Goal: Task Accomplishment & Management: Manage account settings

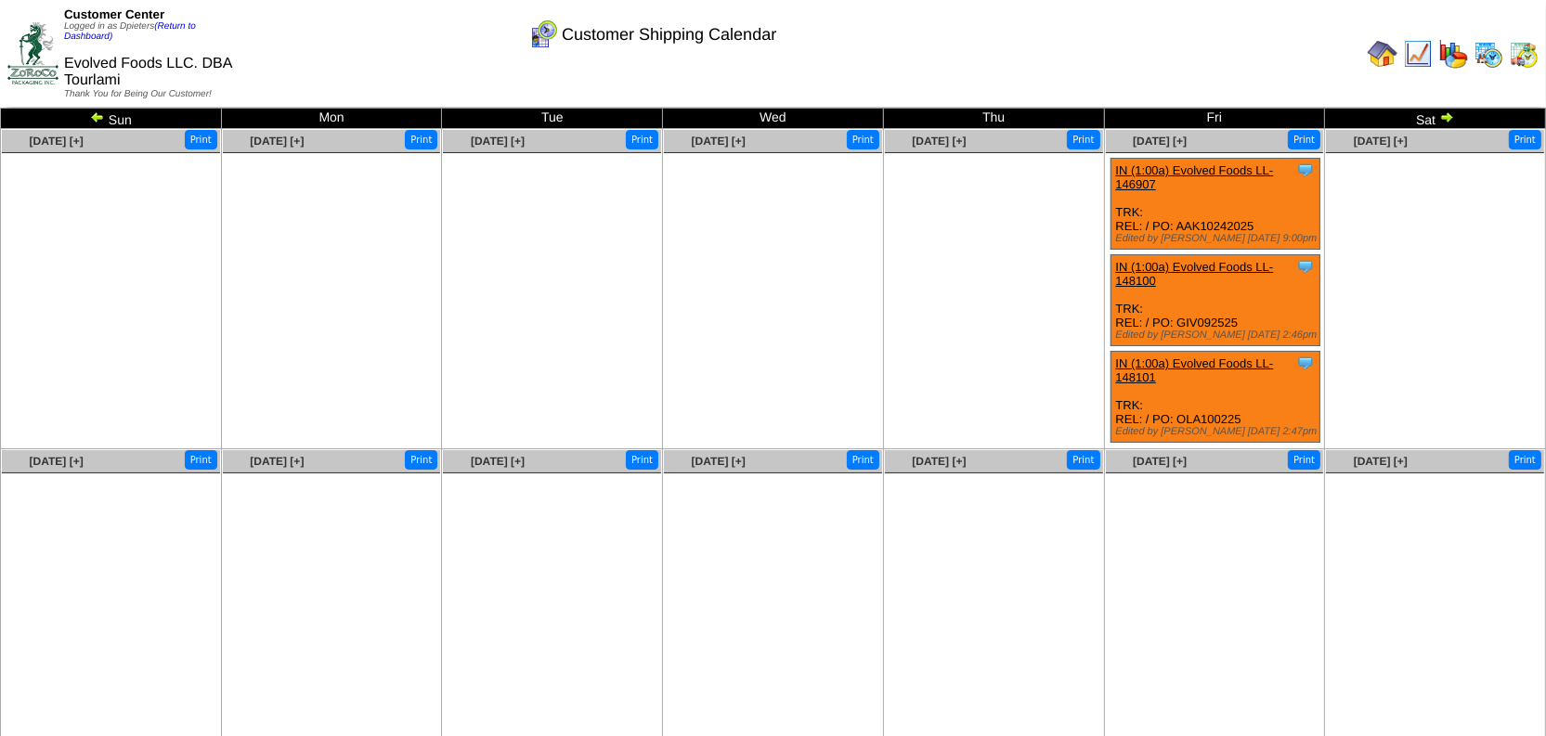
click at [985, 296] on ul at bounding box center [994, 292] width 218 height 279
click at [195, 22] on link "(Return to Dashboard)" at bounding box center [130, 31] width 132 height 20
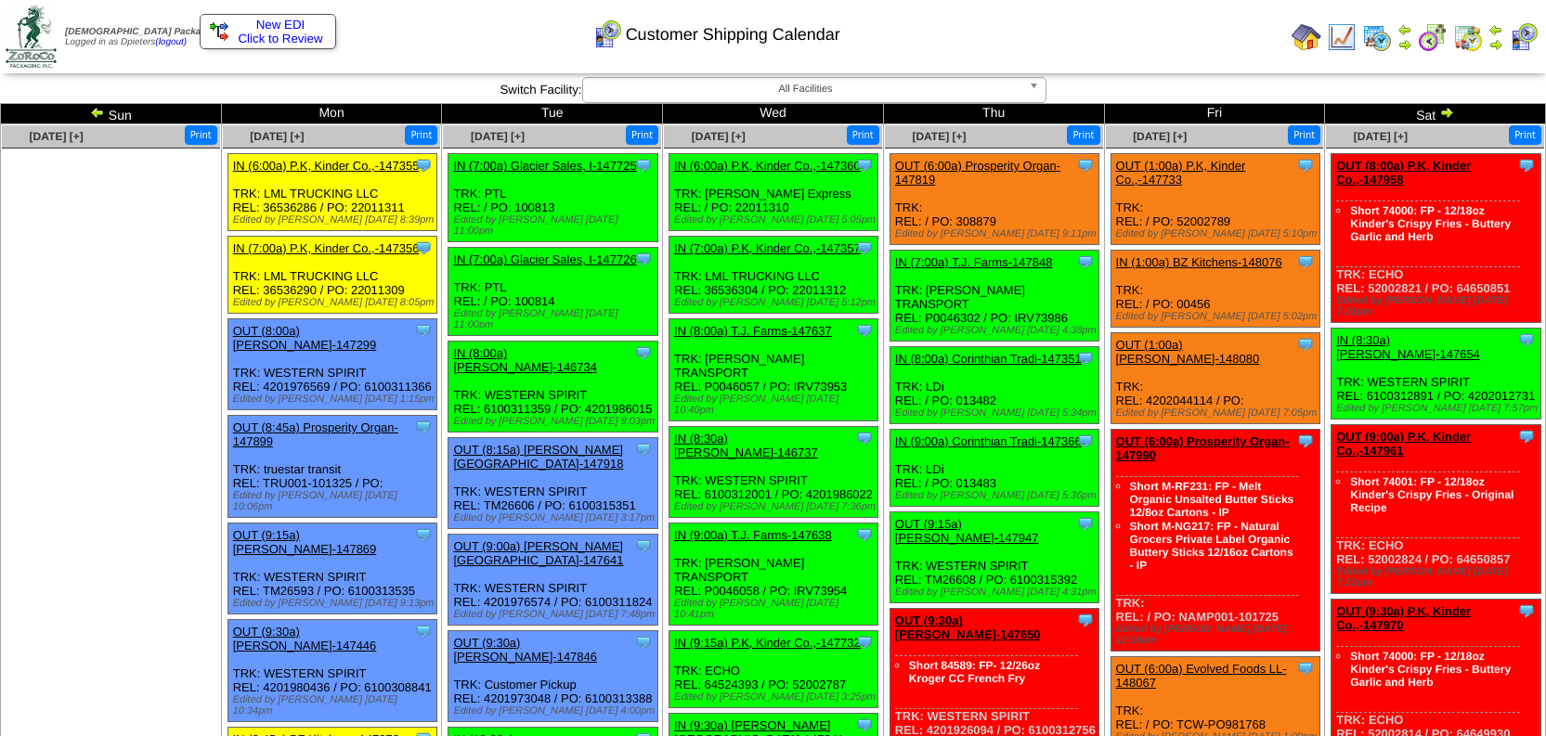
scroll to position [79, 0]
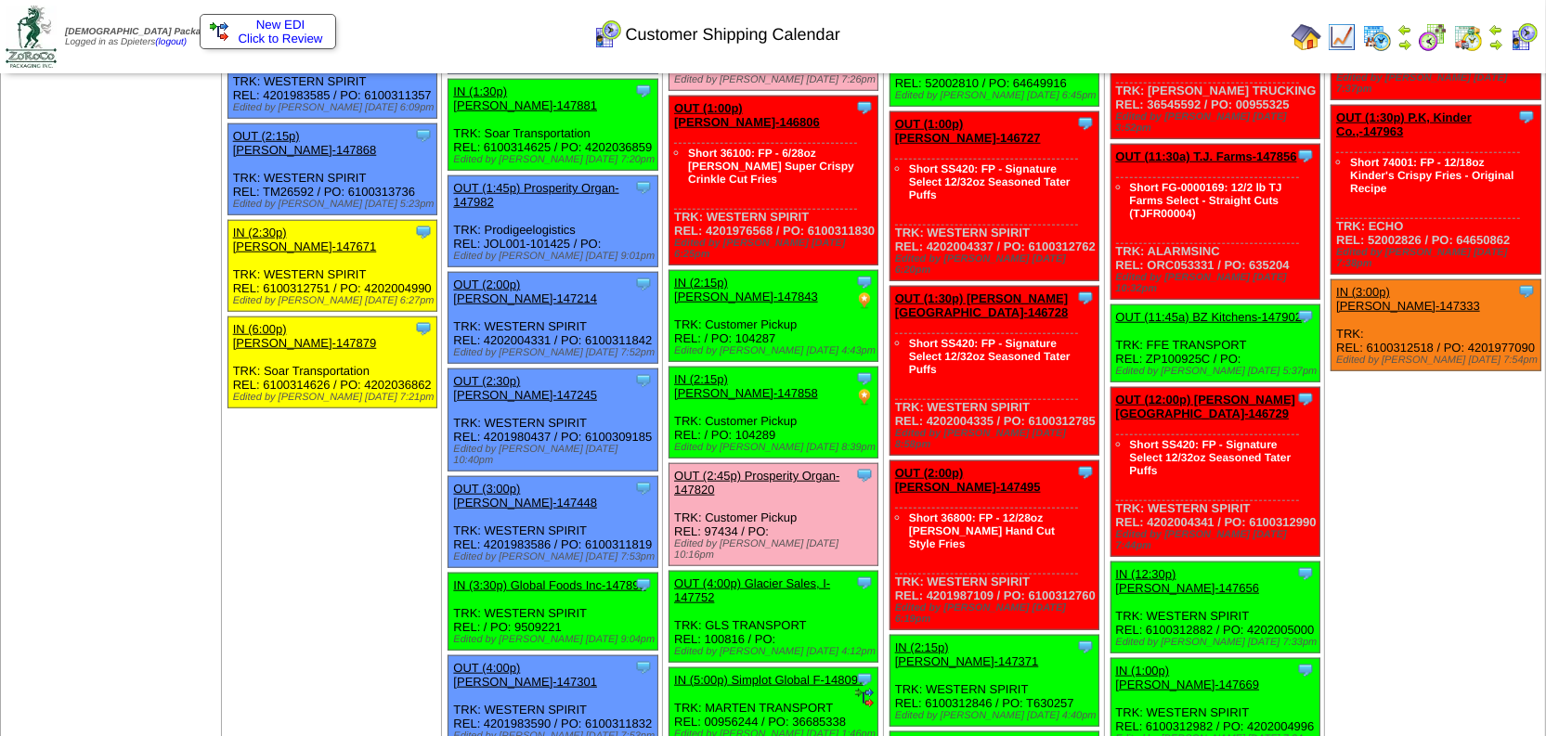
scroll to position [1772, 0]
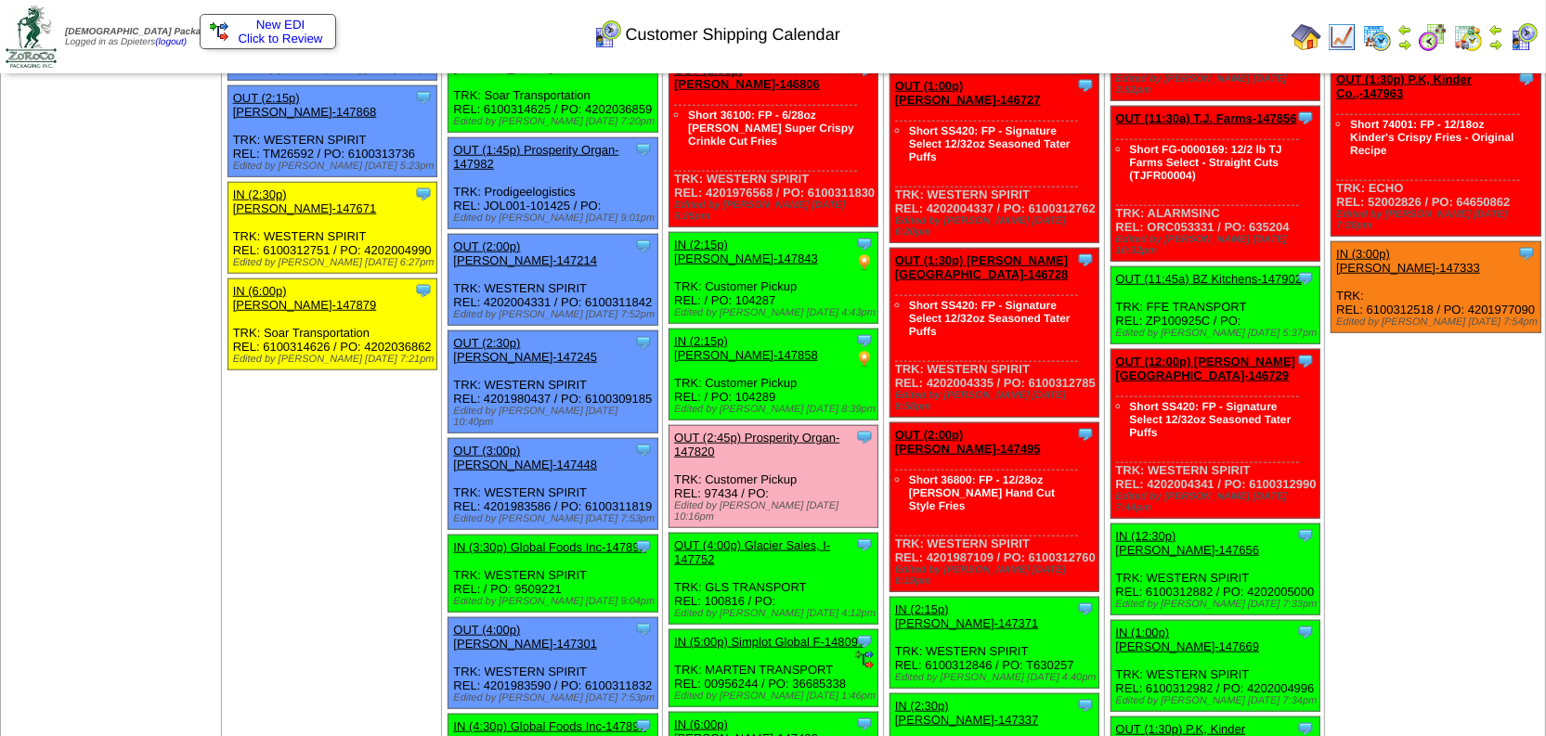
click at [599, 540] on link "IN (3:30p) Global Foods Inc-147898" at bounding box center [549, 547] width 192 height 14
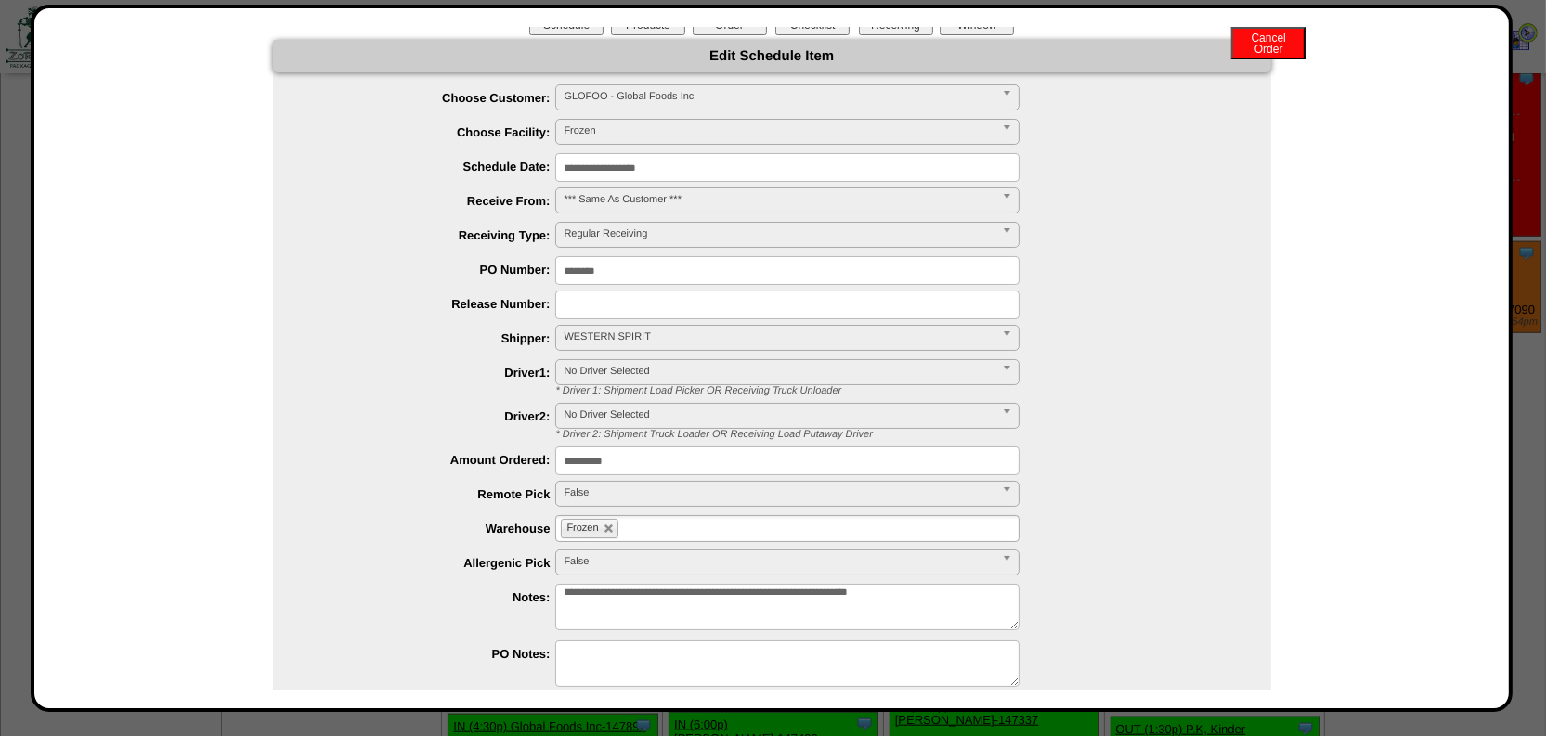
scroll to position [0, 0]
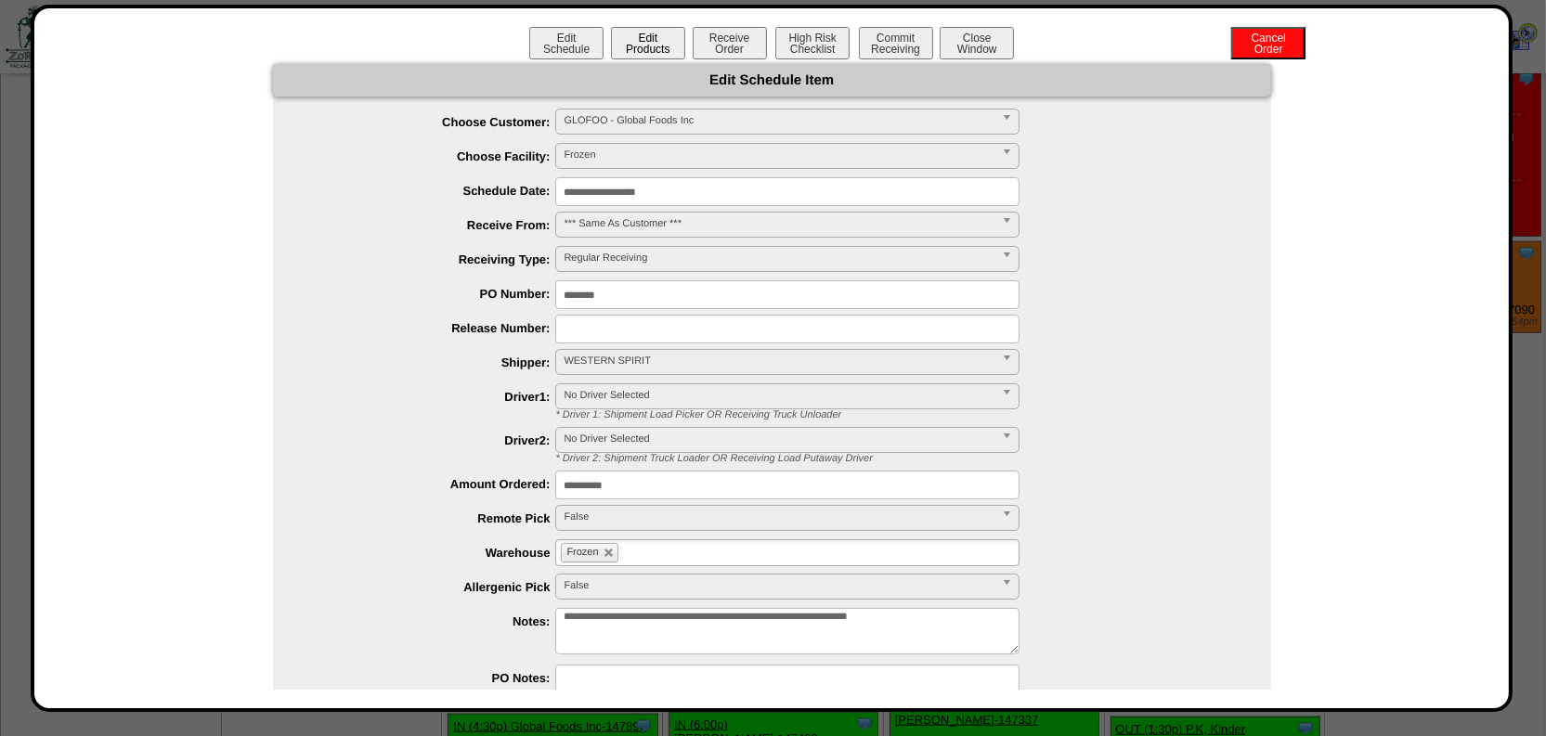
click at [638, 37] on button "Edit Products" at bounding box center [648, 43] width 74 height 32
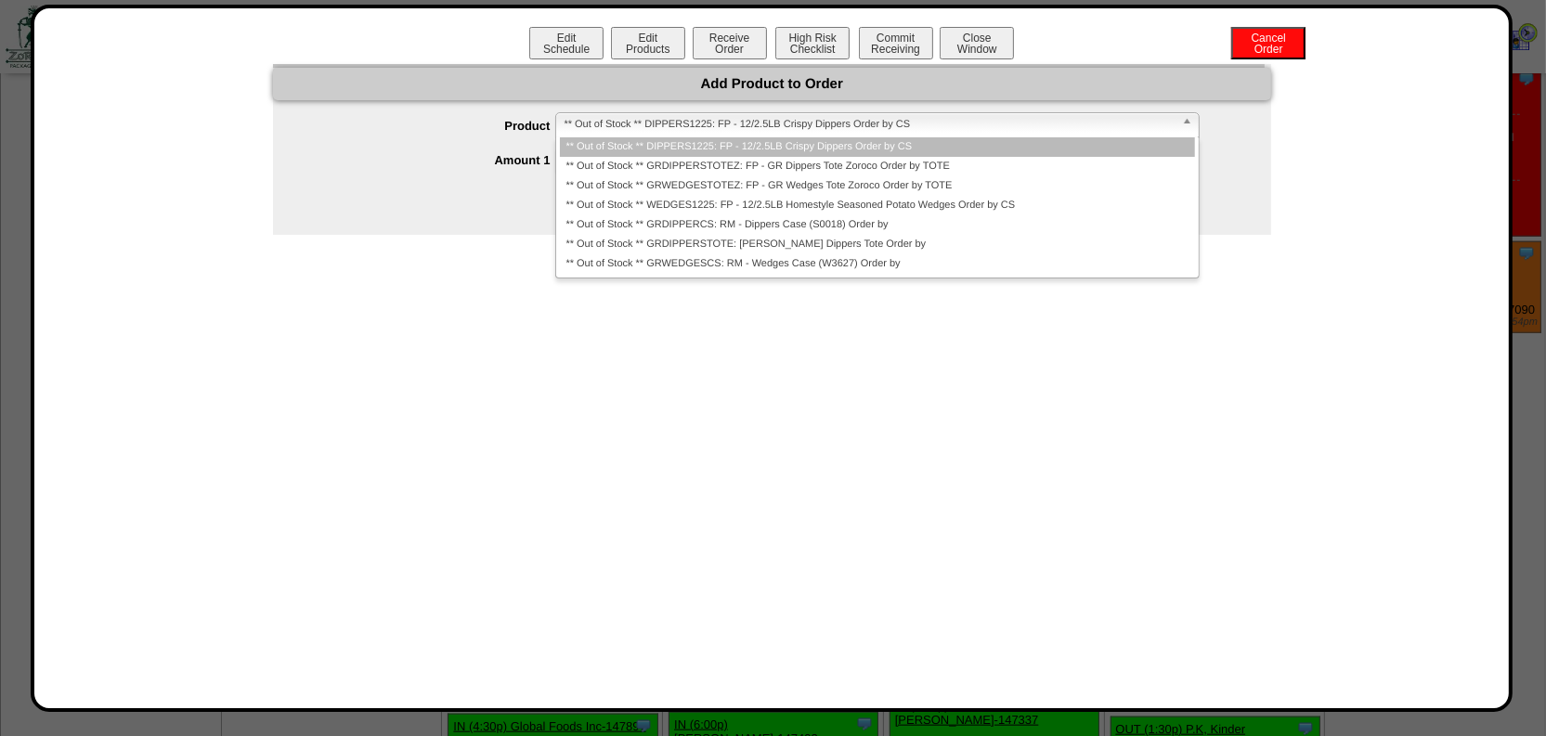
click at [629, 127] on span "** Out of Stock ** DIPPERS1225: FP - 12/2.5LB Crispy Dippers Order by CS" at bounding box center [869, 124] width 610 height 22
click at [386, 201] on form "**********" at bounding box center [772, 159] width 998 height 94
click at [611, 120] on span "** Out of Stock ** DIPPERS1225: FP - 12/2.5LB Crispy Dippers Order by CS" at bounding box center [869, 124] width 610 height 22
click at [628, 116] on span "** Out of Stock ** DIPPERS1225: FP - 12/2.5LB Crispy Dippers Order by CS" at bounding box center [869, 124] width 610 height 22
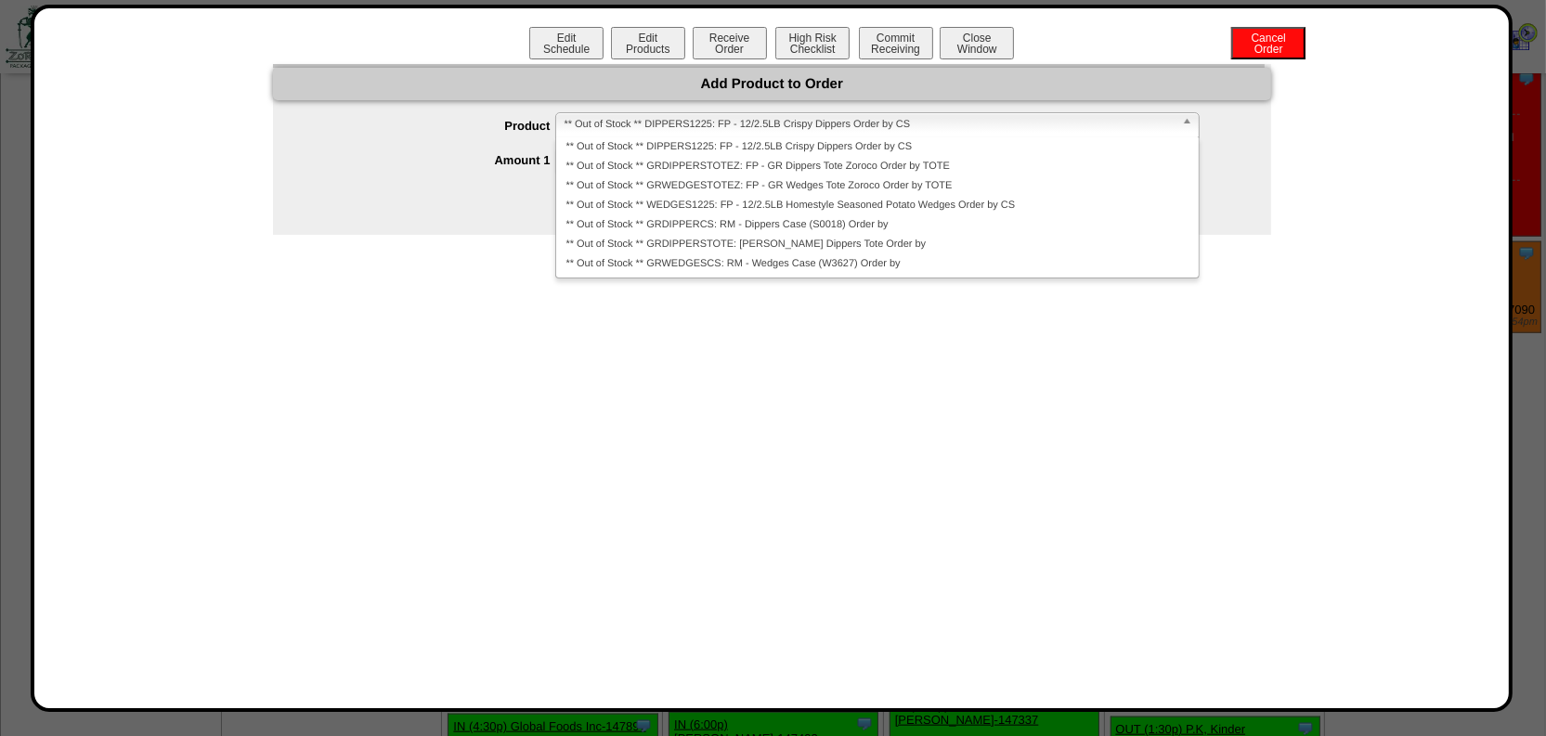
click at [380, 178] on form "**********" at bounding box center [772, 159] width 998 height 94
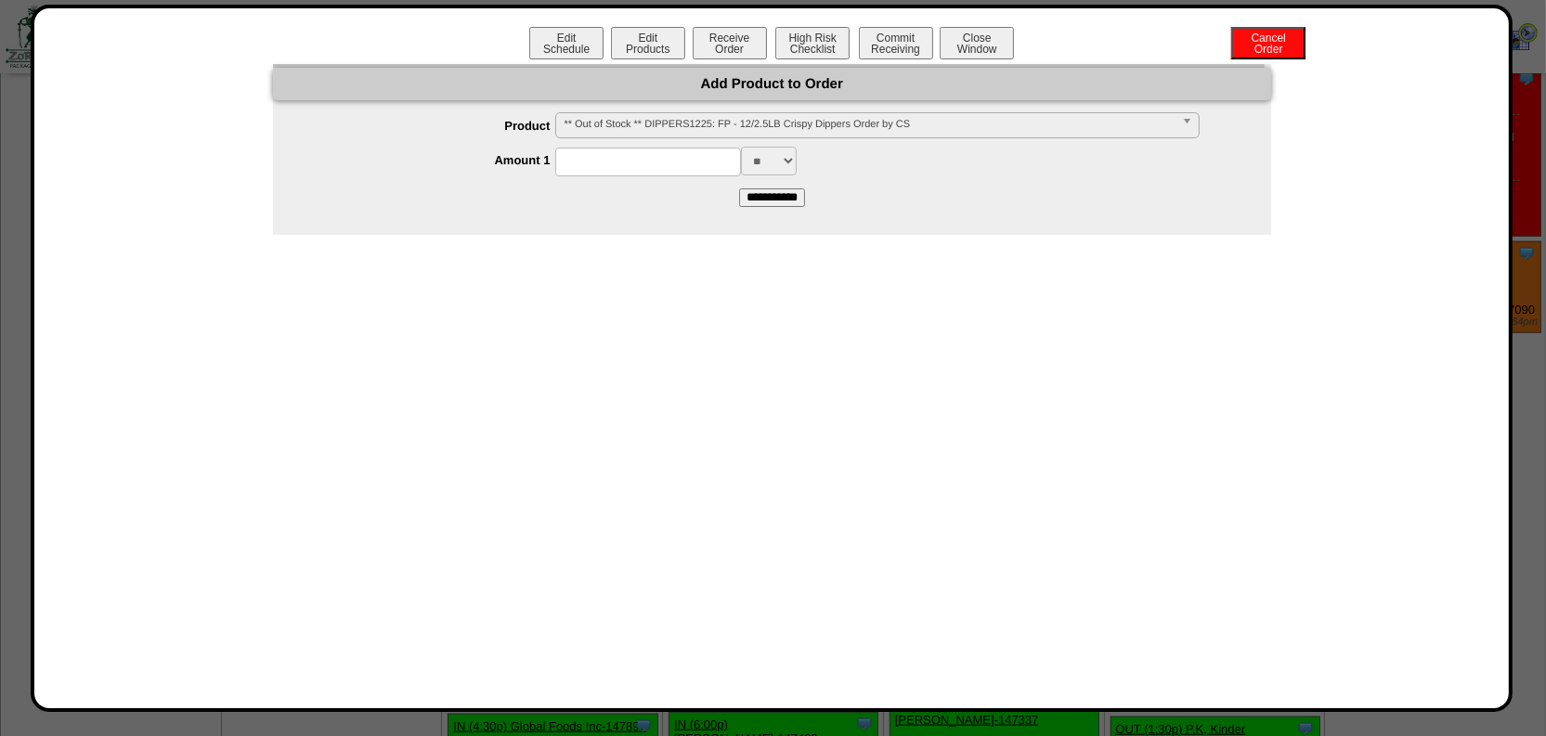
click at [475, 343] on div "**********" at bounding box center [771, 358] width 1437 height 663
click at [994, 40] on button "Close Window" at bounding box center [976, 43] width 74 height 32
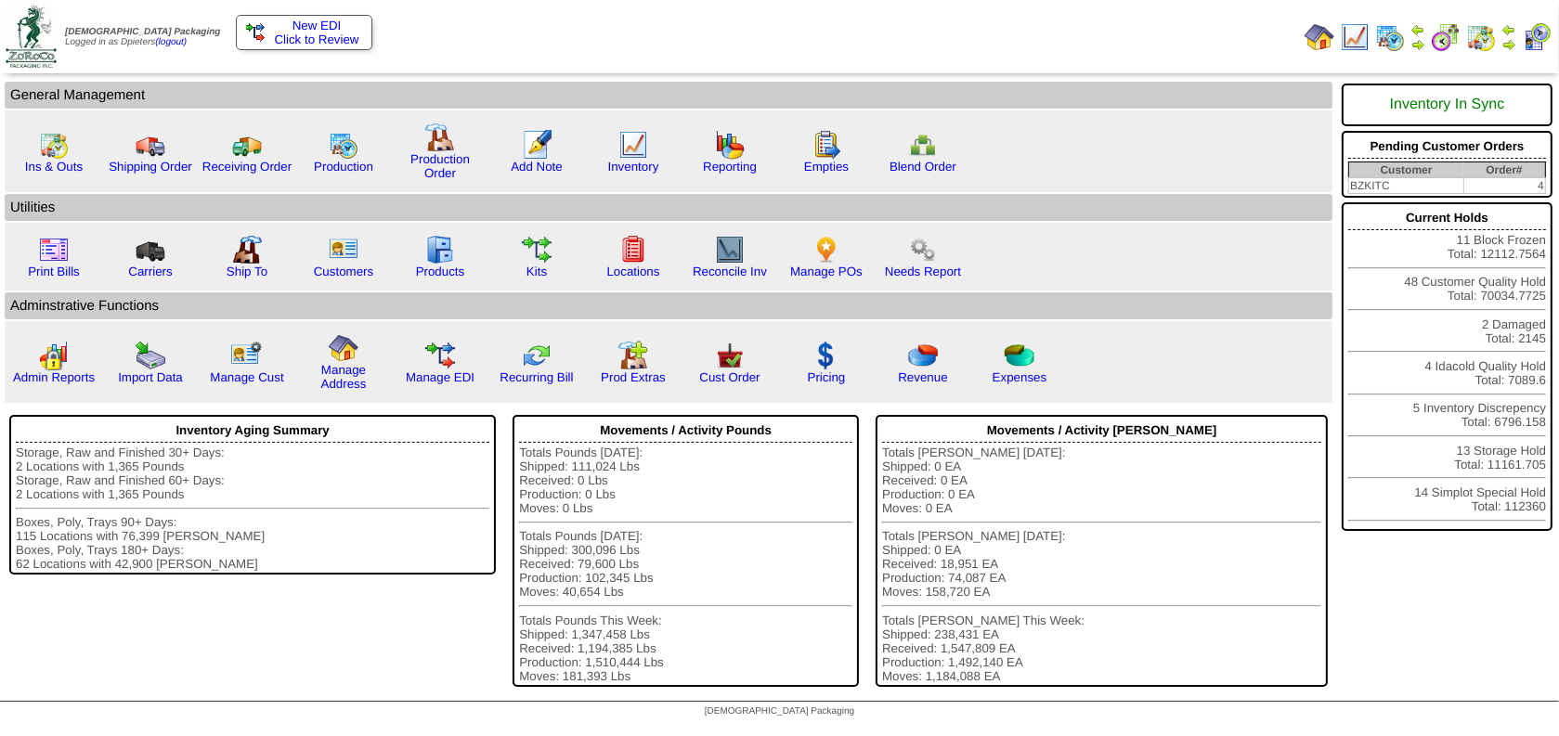
click at [1506, 45] on img at bounding box center [1508, 44] width 15 height 15
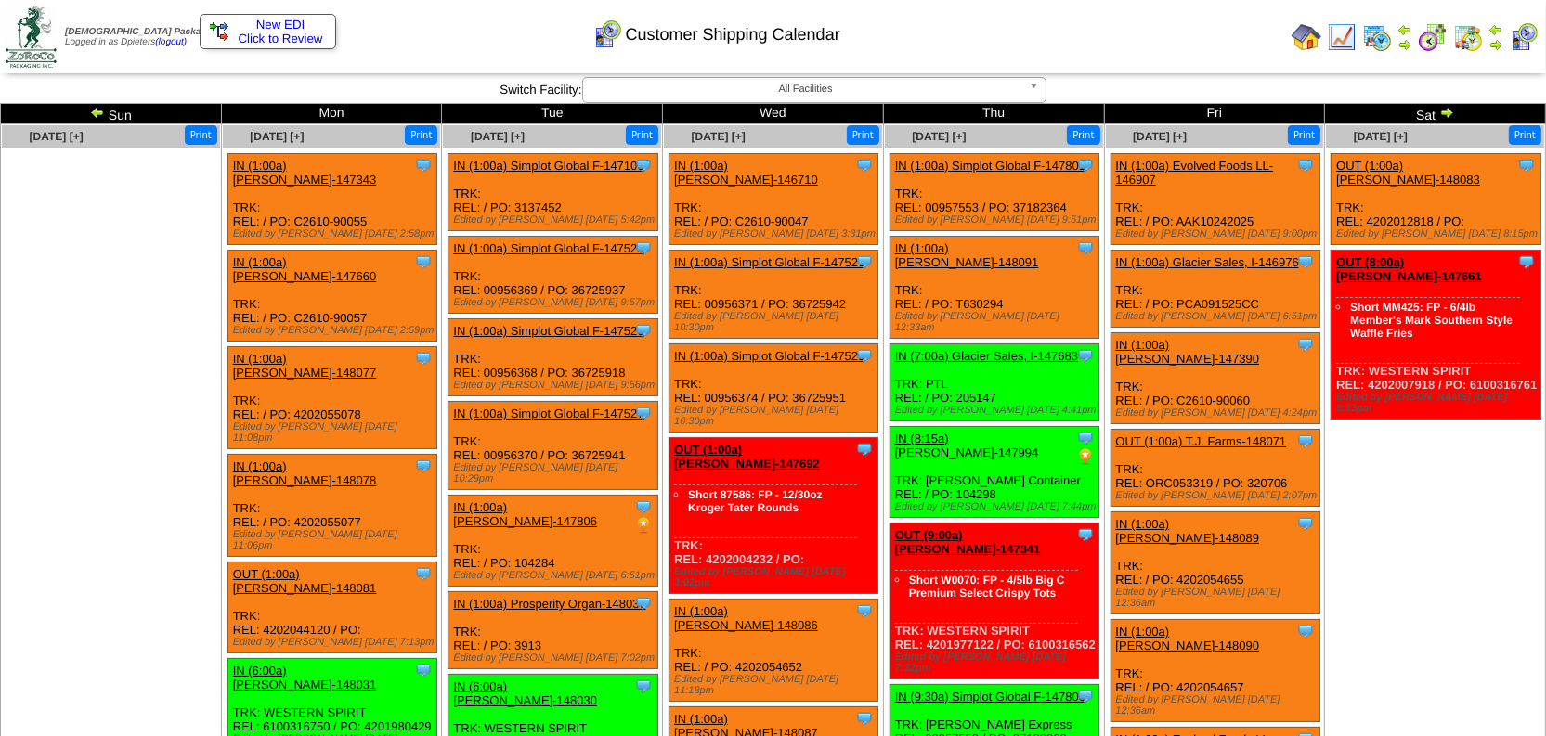
click at [90, 109] on img at bounding box center [97, 112] width 15 height 15
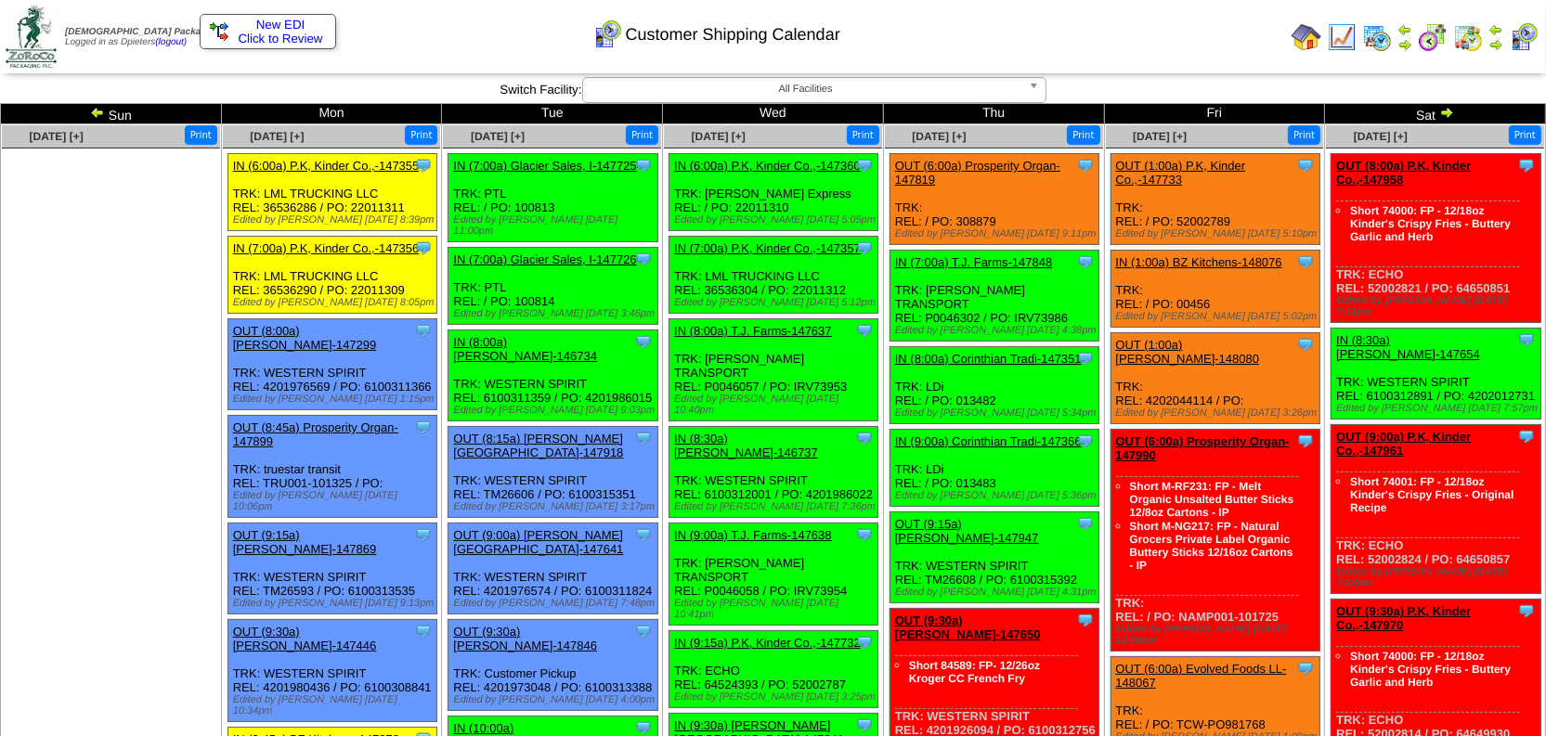
click at [542, 160] on link "IN (7:00a) Glacier Sales, I-147725" at bounding box center [544, 166] width 183 height 14
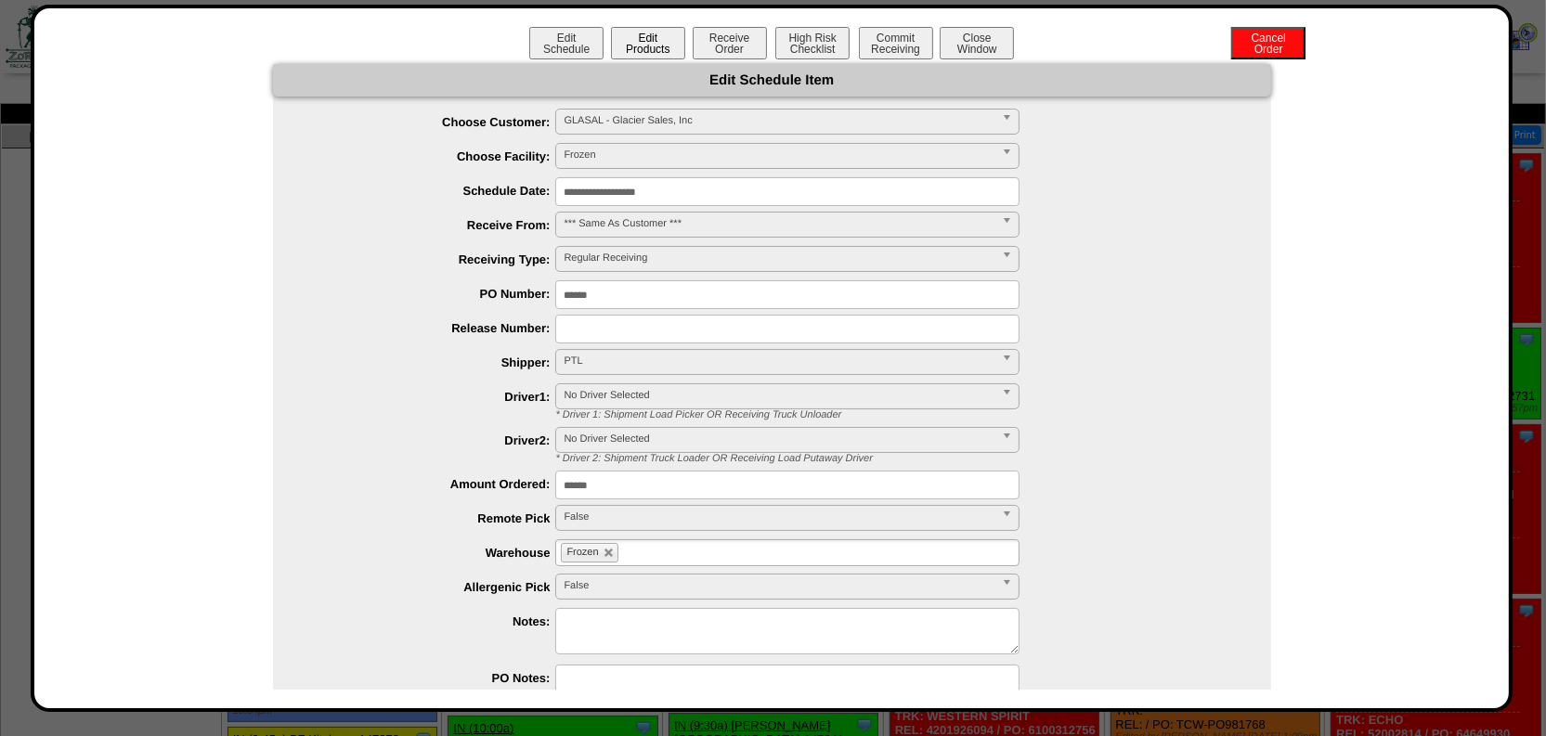
click at [660, 42] on button "Edit Products" at bounding box center [648, 43] width 74 height 32
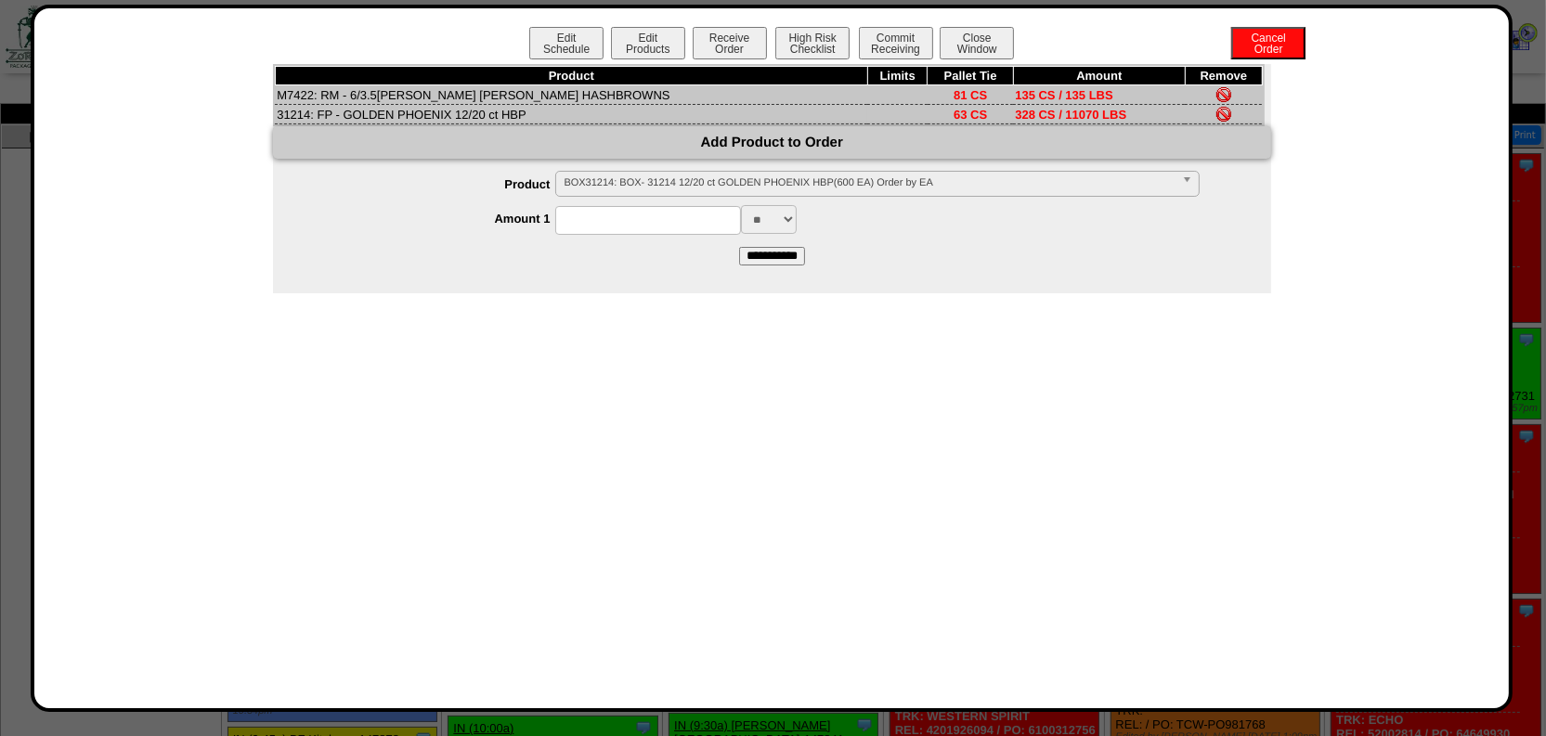
click at [291, 111] on td "31214: FP - GOLDEN PHOENIX 12/20 ct HBP" at bounding box center [571, 114] width 592 height 19
copy td "31214"
click at [292, 91] on td "M7422: RM - 6/3.5lb LAMB WESTON HASHBROWNS" at bounding box center [571, 94] width 592 height 19
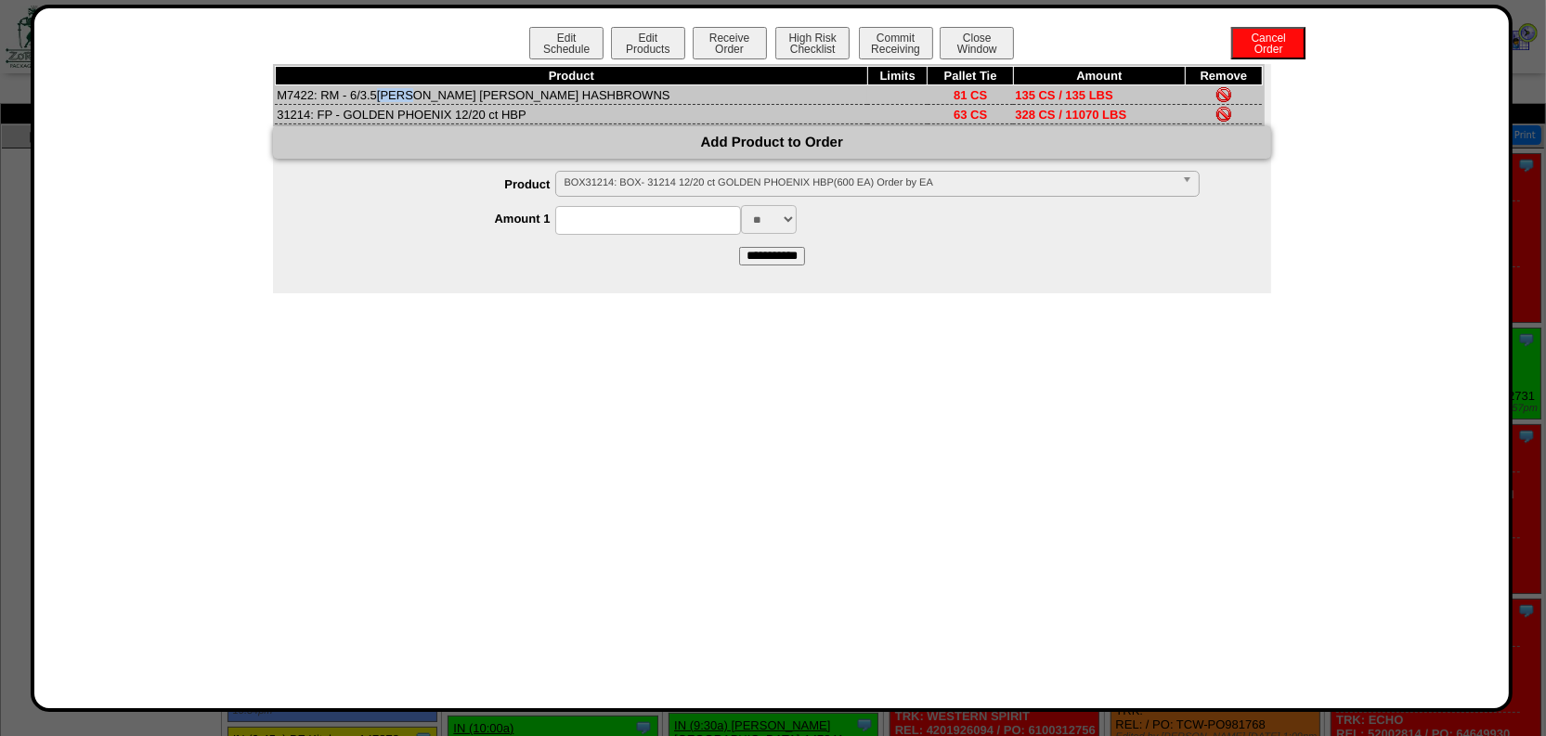
copy td "M7422"
click at [291, 110] on td "31214: FP - GOLDEN PHOENIX 12/20 ct HBP" at bounding box center [571, 114] width 592 height 19
copy td "31214"
click at [978, 27] on button "Close Window" at bounding box center [976, 43] width 74 height 32
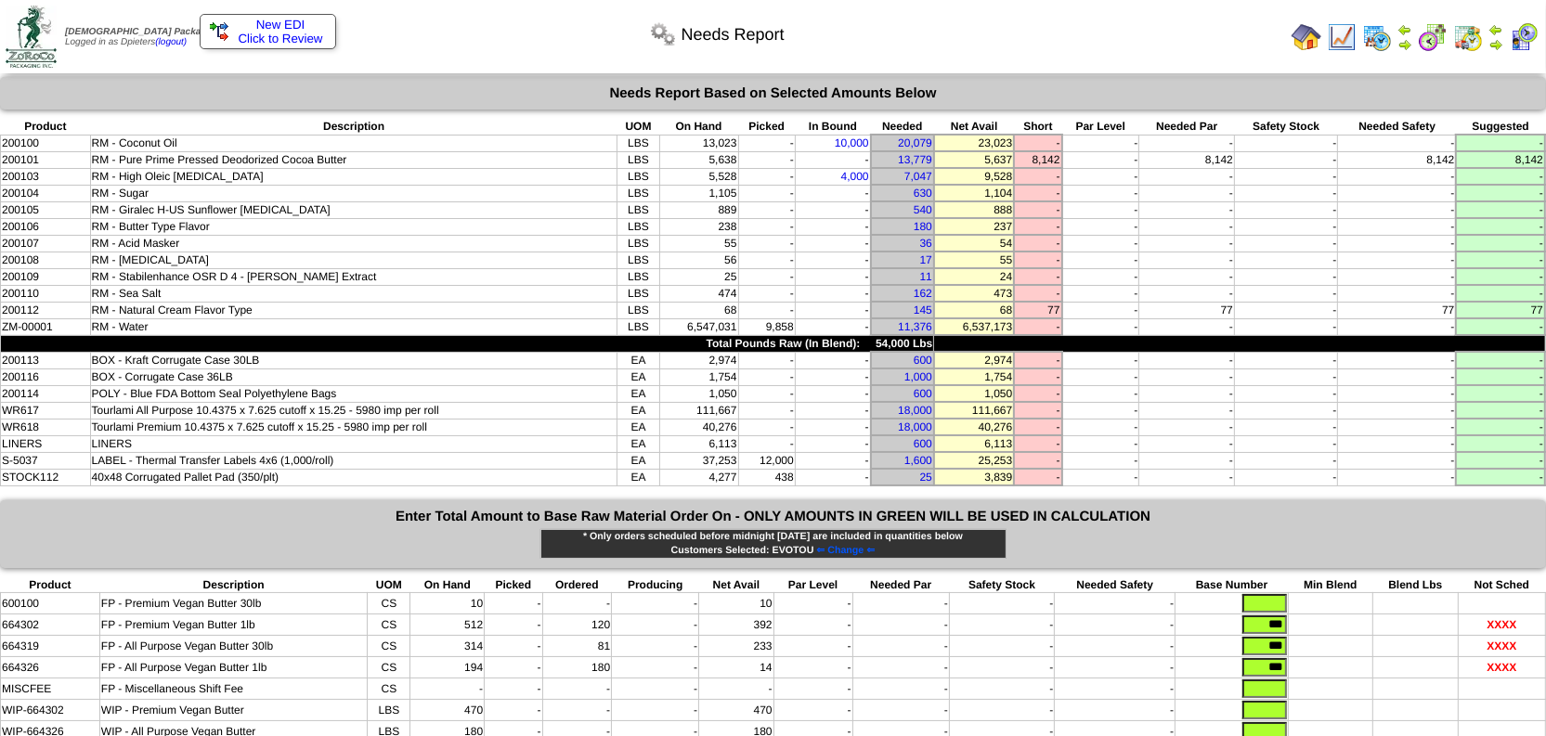
click at [1300, 34] on img at bounding box center [1306, 37] width 30 height 30
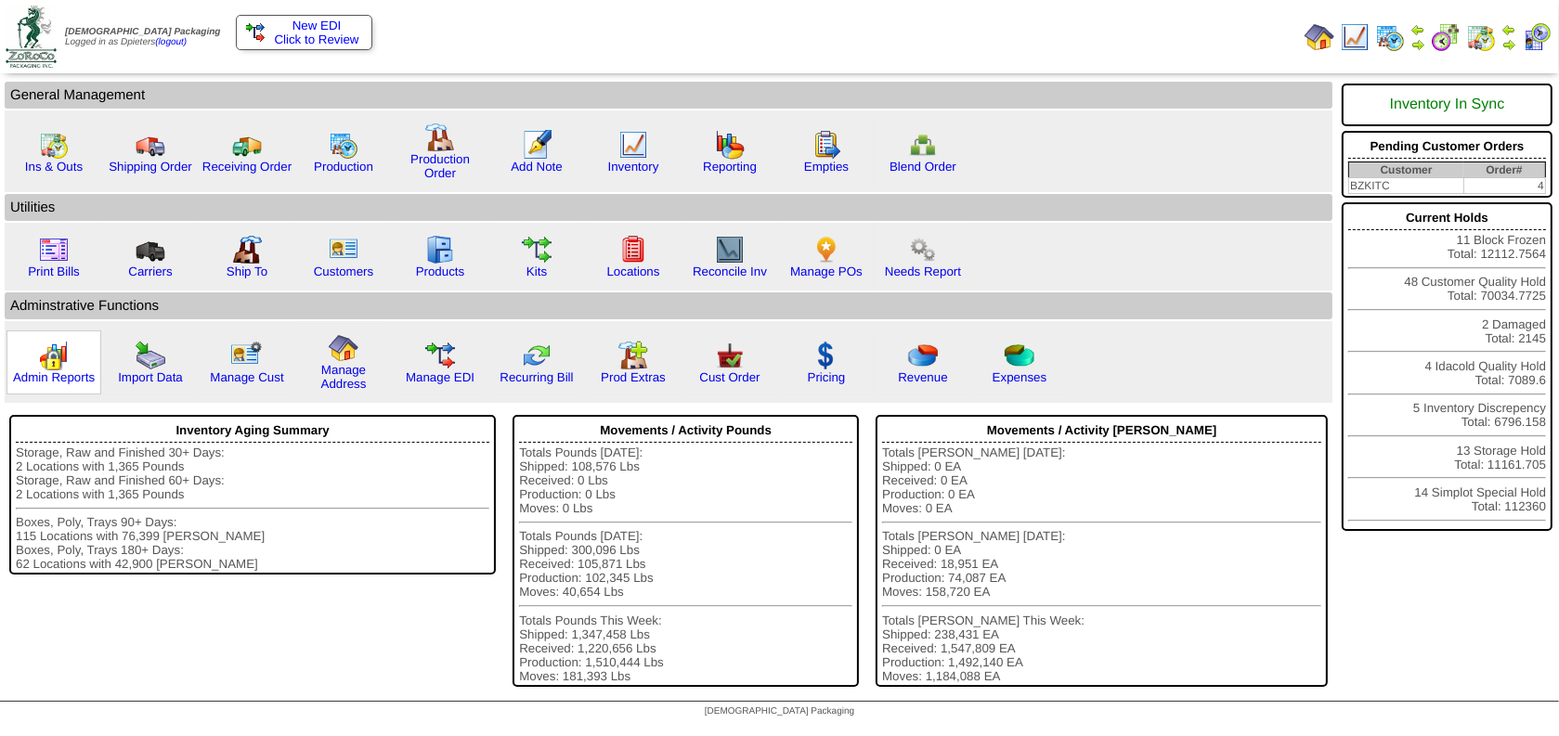
click at [68, 362] on div "Admin Reports" at bounding box center [53, 362] width 95 height 64
click at [55, 359] on img at bounding box center [54, 356] width 30 height 30
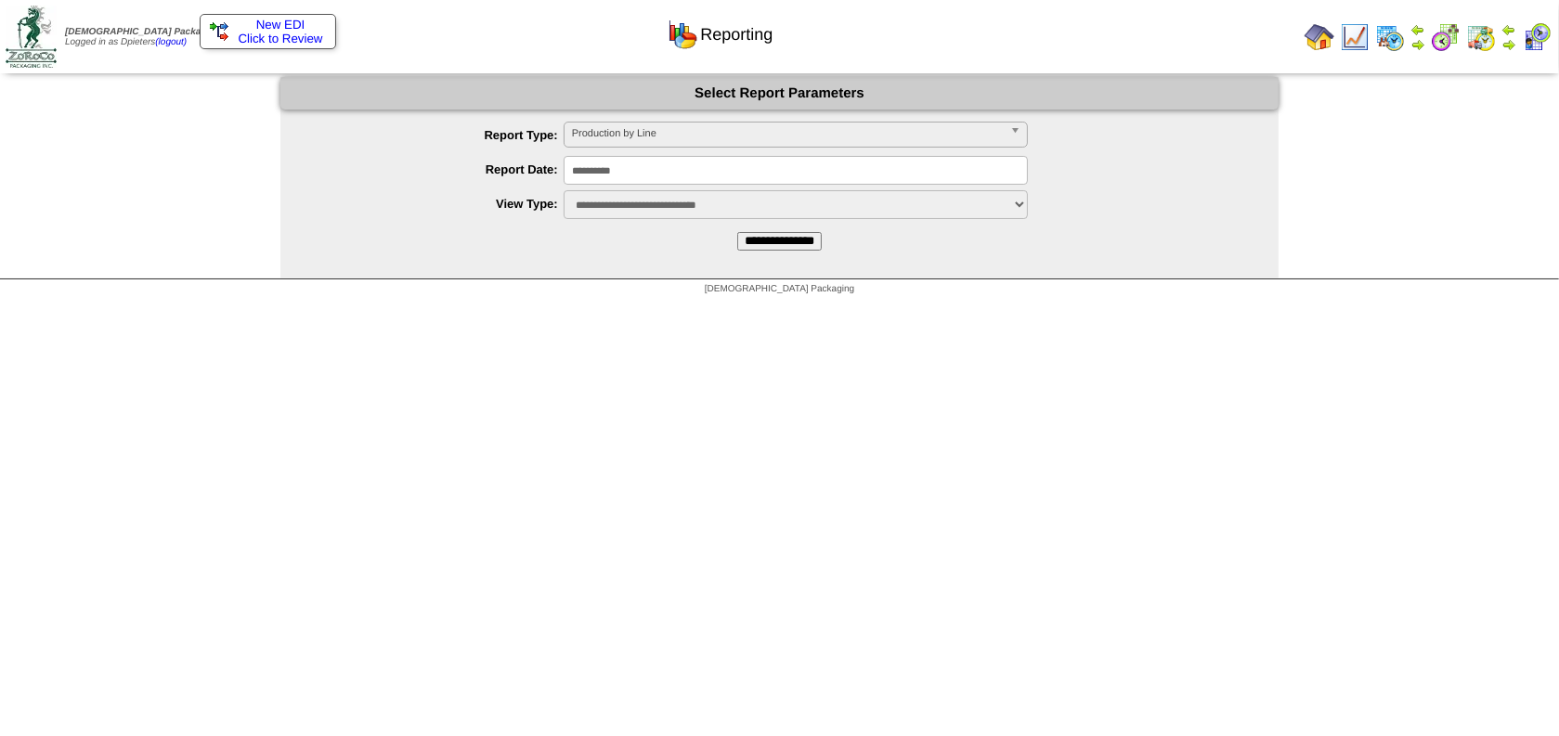
click at [606, 137] on span "Production by Line" at bounding box center [787, 134] width 431 height 22
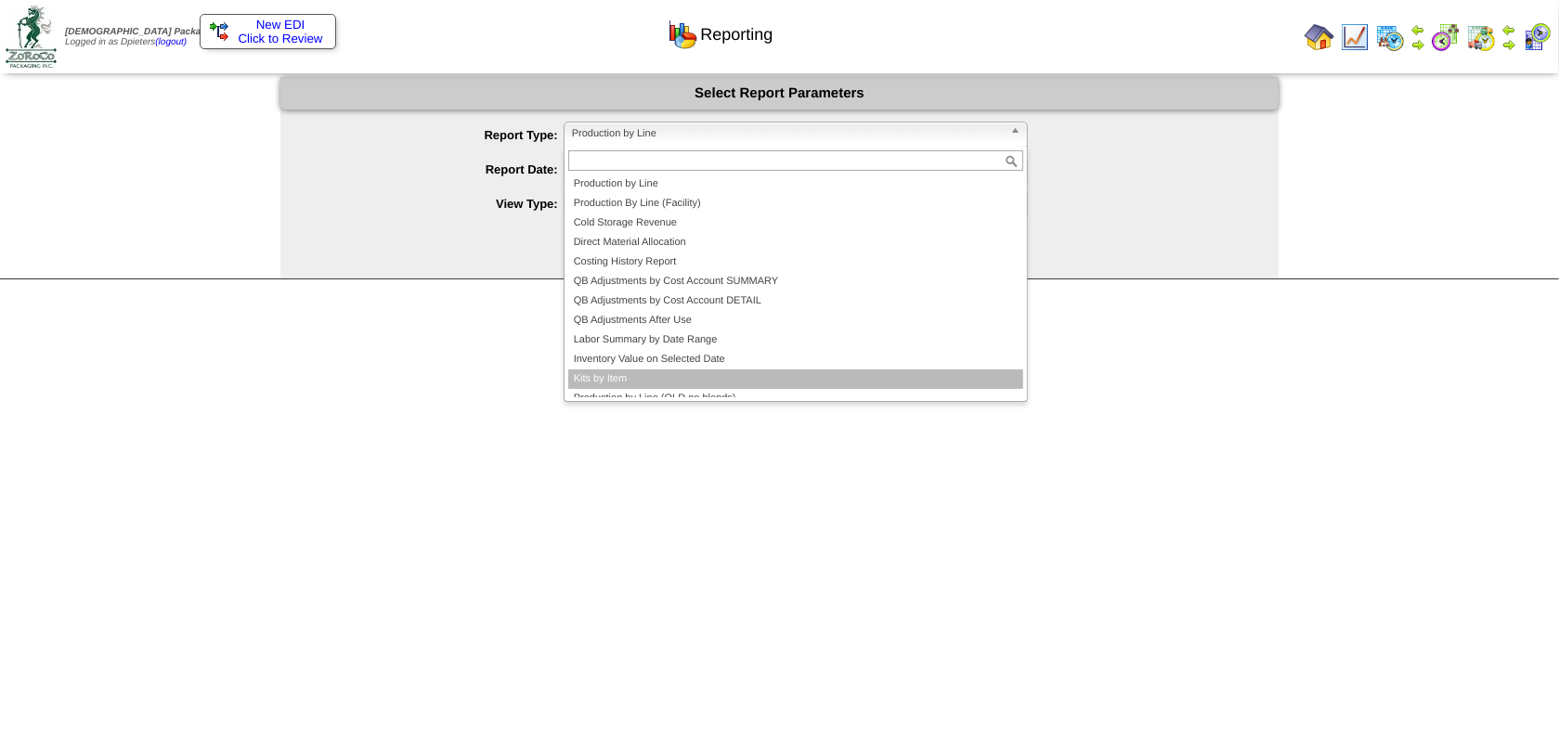
click at [625, 383] on li "Kits by Item" at bounding box center [795, 378] width 455 height 19
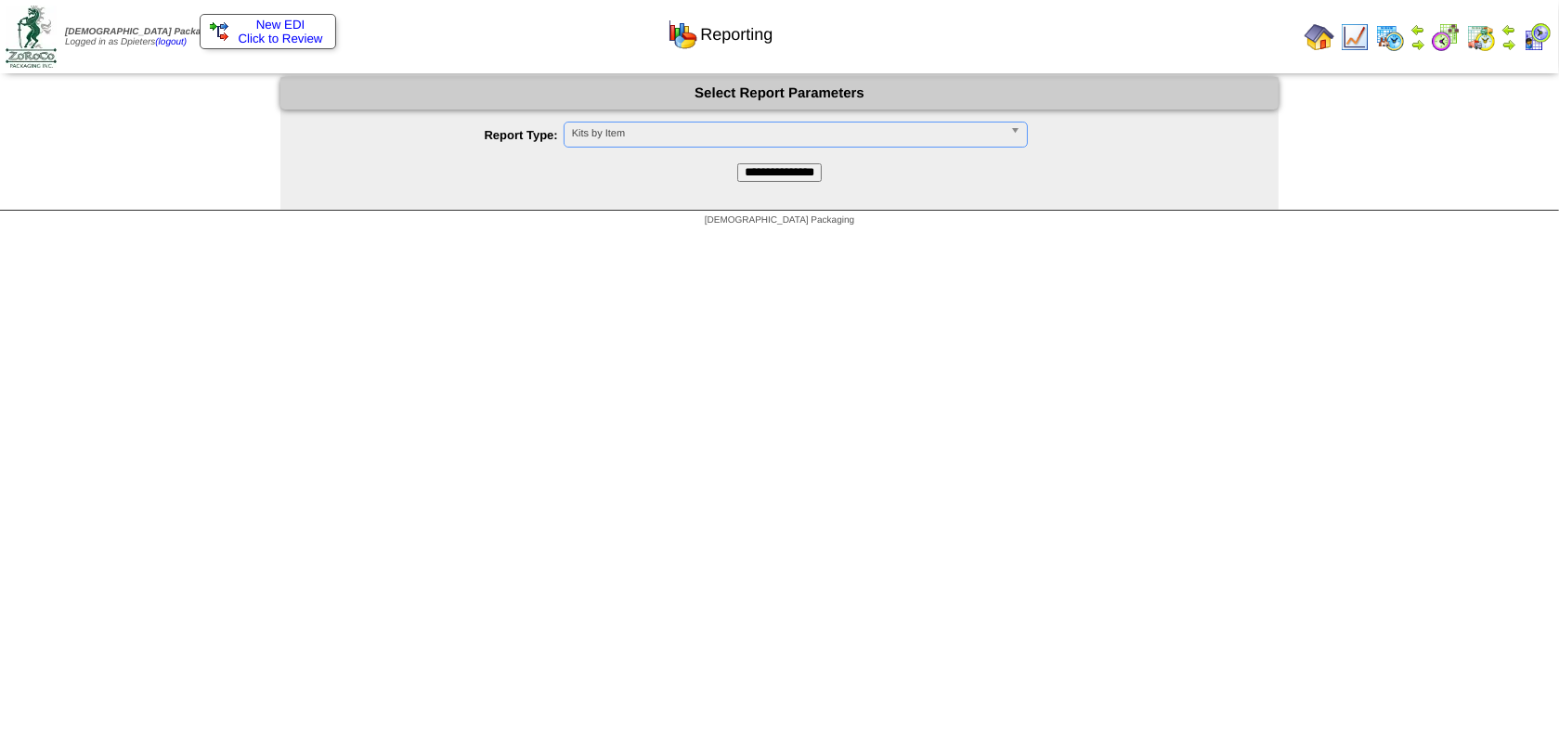
click at [801, 171] on input "**********" at bounding box center [779, 172] width 84 height 19
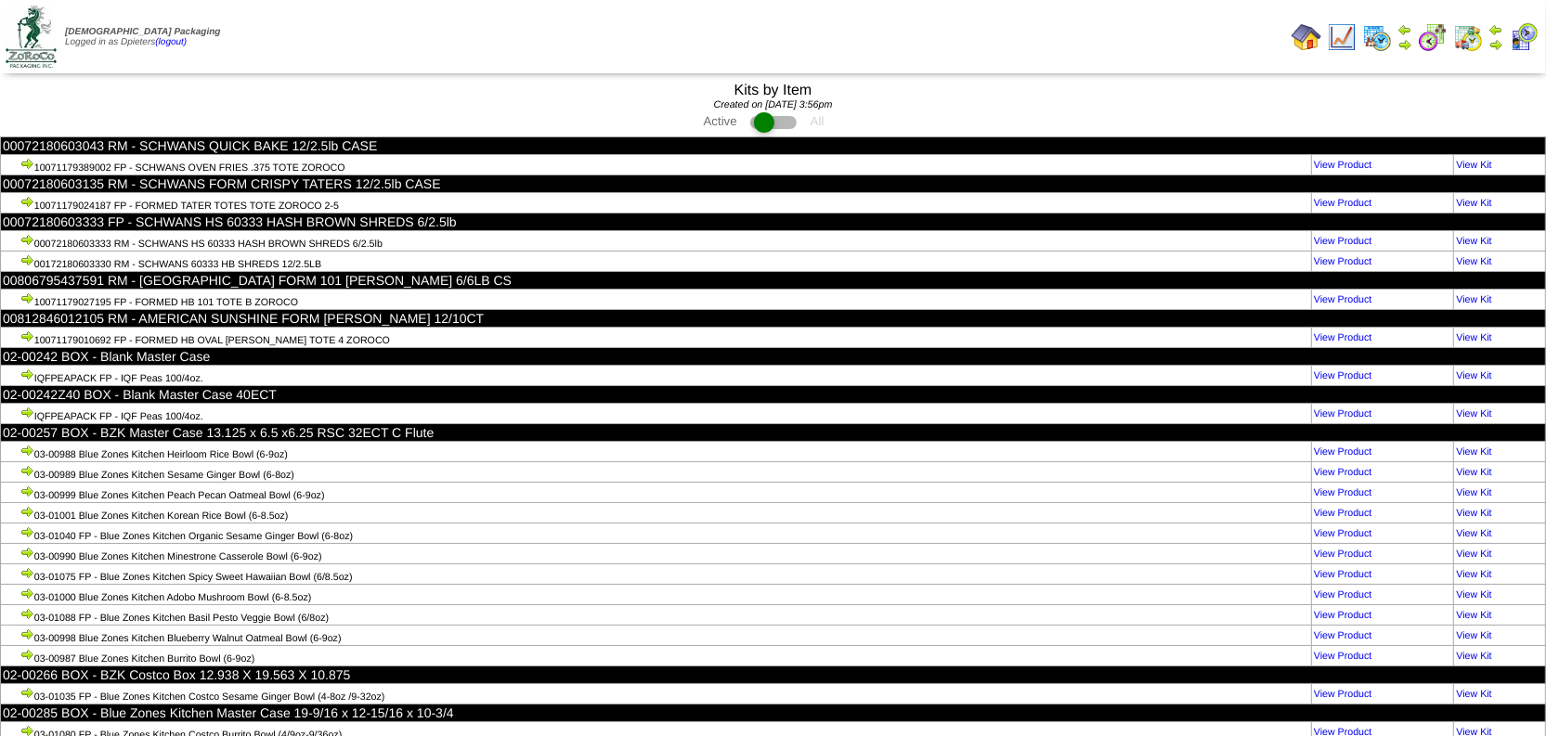
click at [653, 280] on td "00806795437591 RM - [GEOGRAPHIC_DATA] FORM 101 [PERSON_NAME] 6/6LB CS" at bounding box center [773, 281] width 1545 height 18
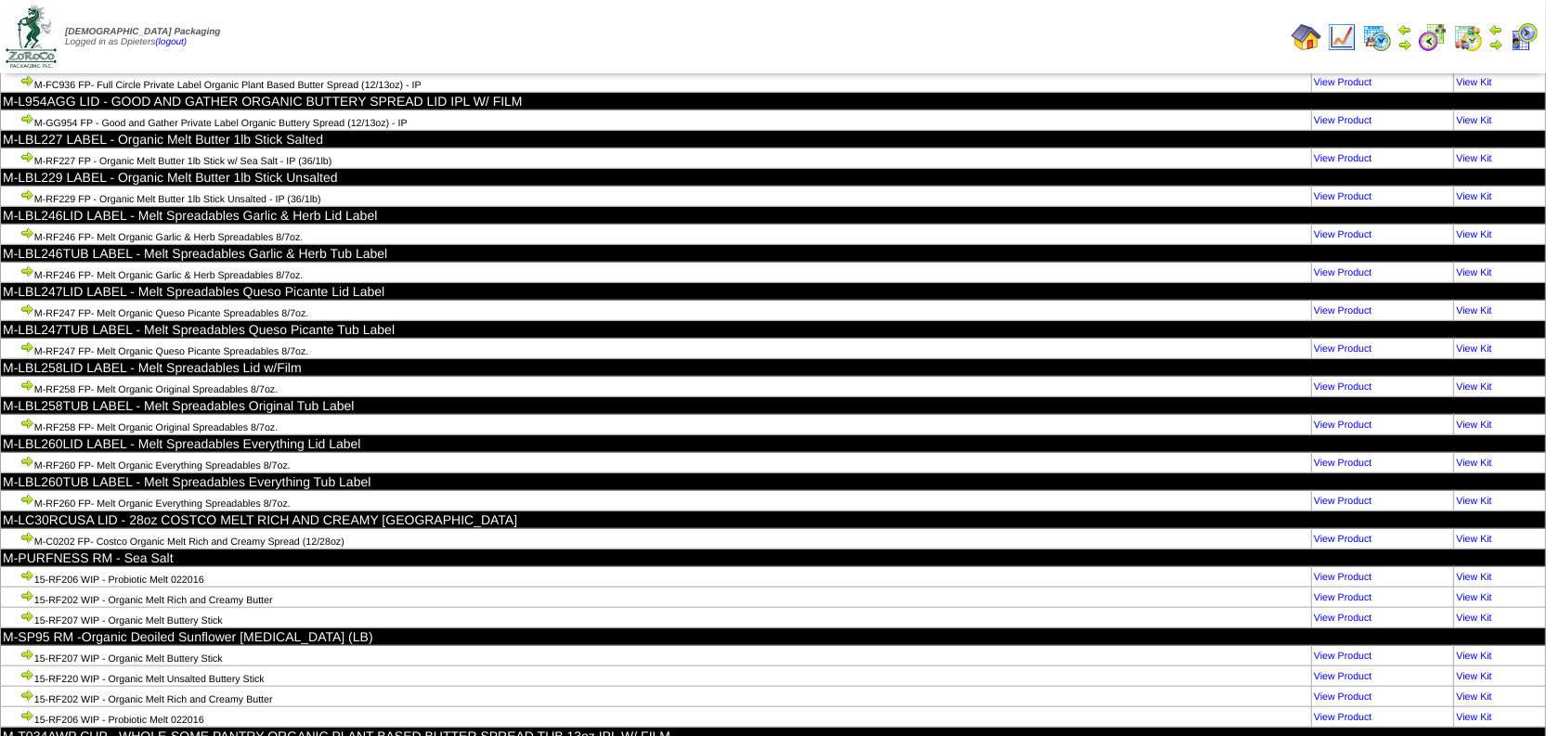
scroll to position [98471, 0]
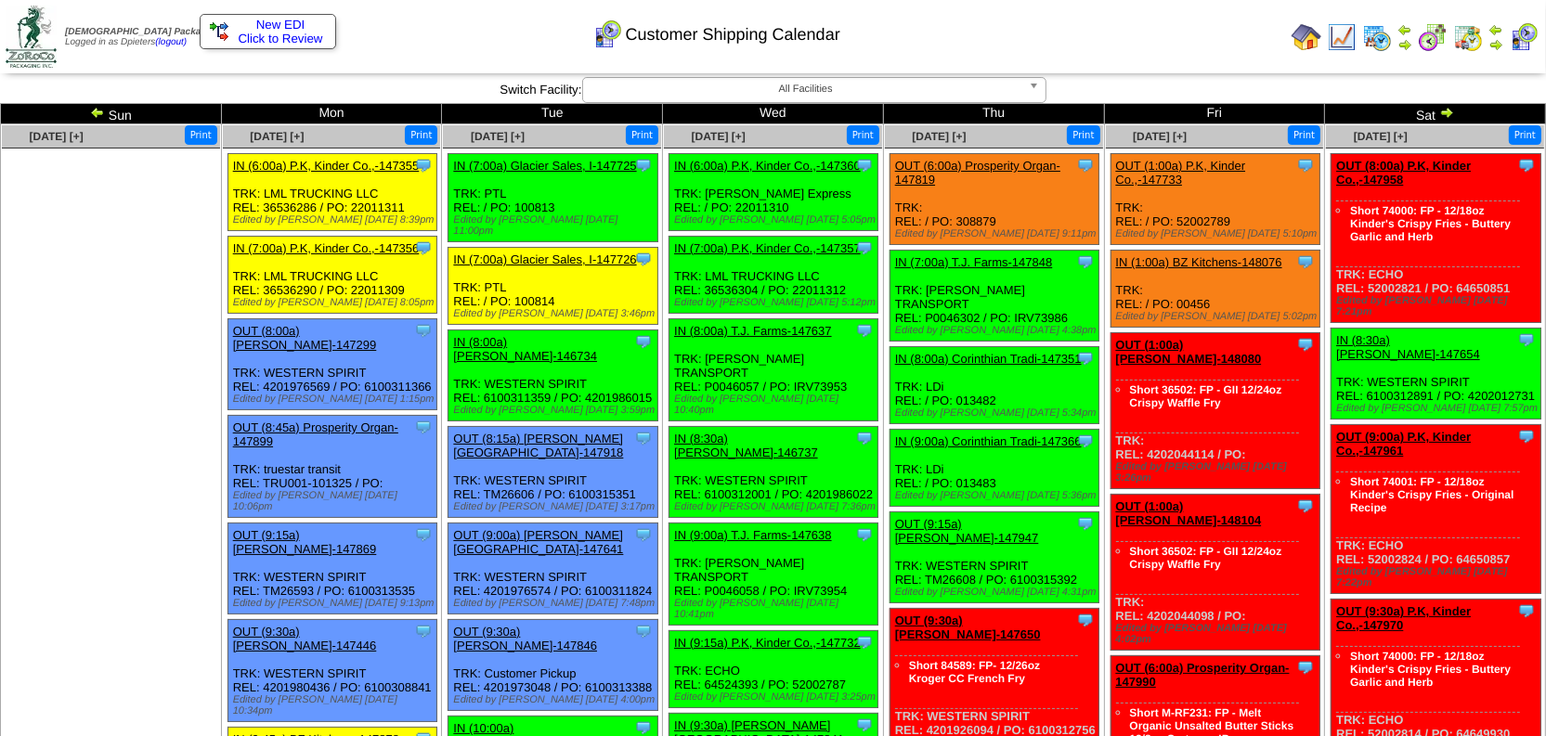
click at [1310, 37] on img at bounding box center [1306, 37] width 30 height 30
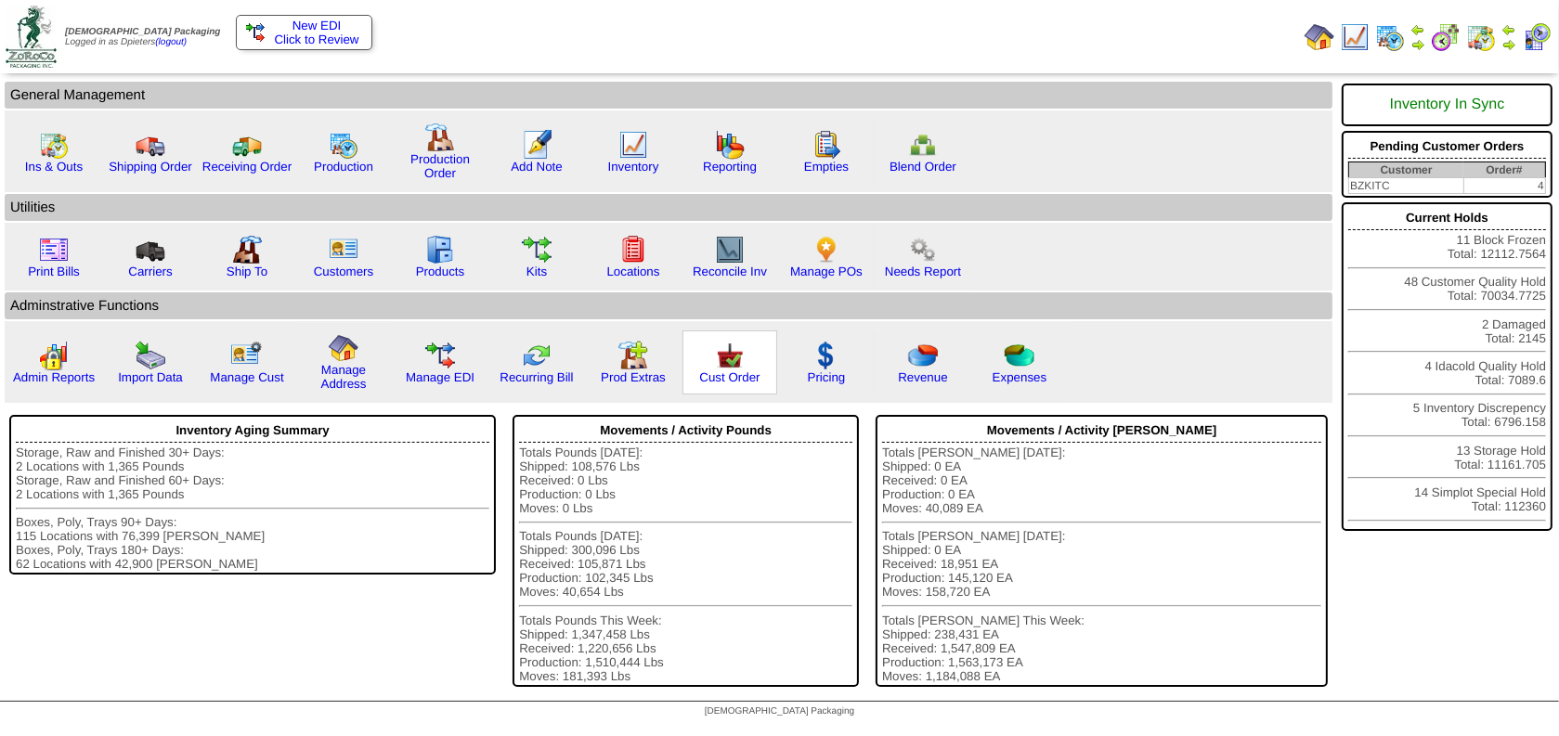
click at [728, 352] on img at bounding box center [730, 356] width 30 height 30
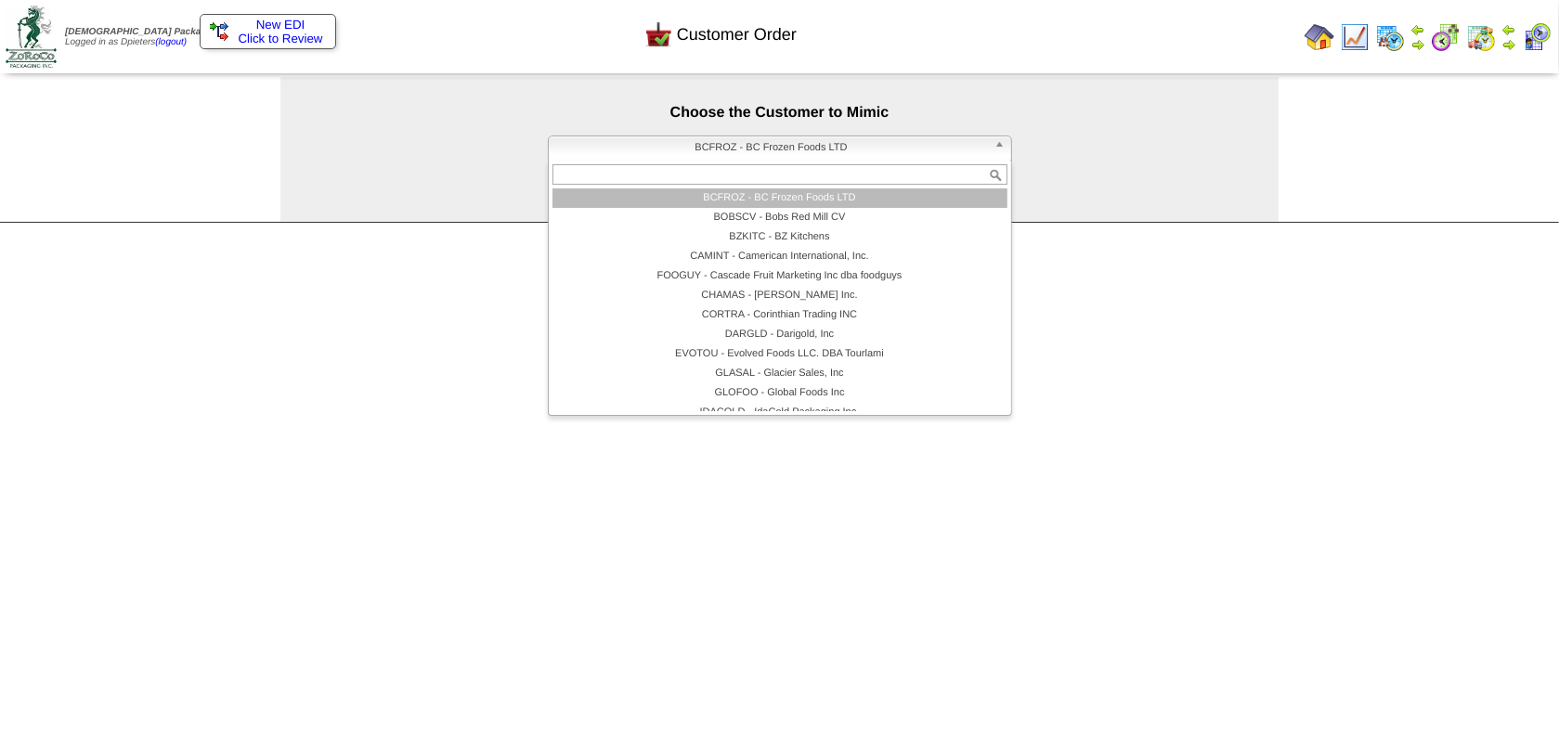
click at [643, 142] on span "BCFROZ - BC Frozen Foods LTD" at bounding box center [771, 147] width 431 height 22
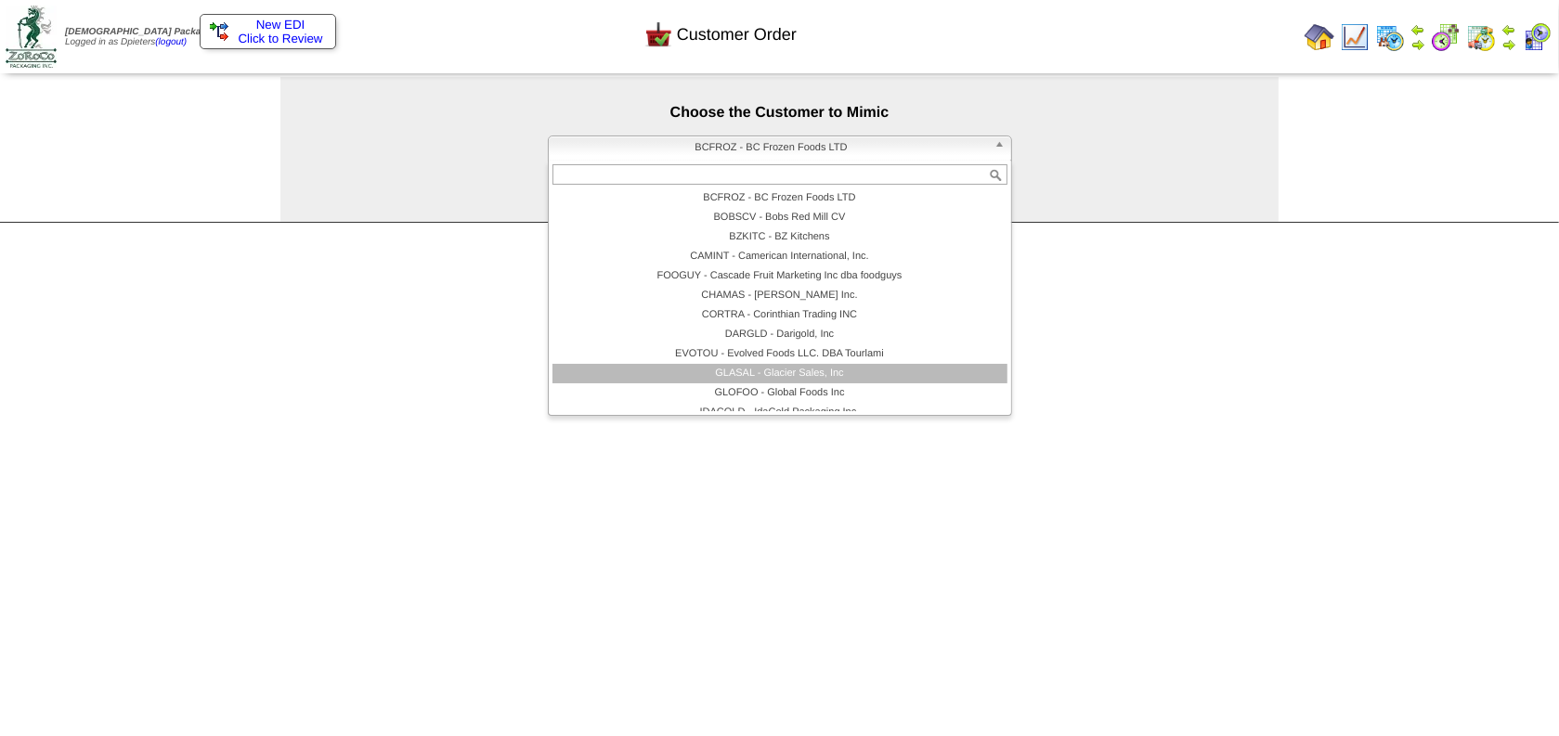
click at [670, 369] on li "GLASAL - Glacier Sales, Inc" at bounding box center [779, 373] width 455 height 19
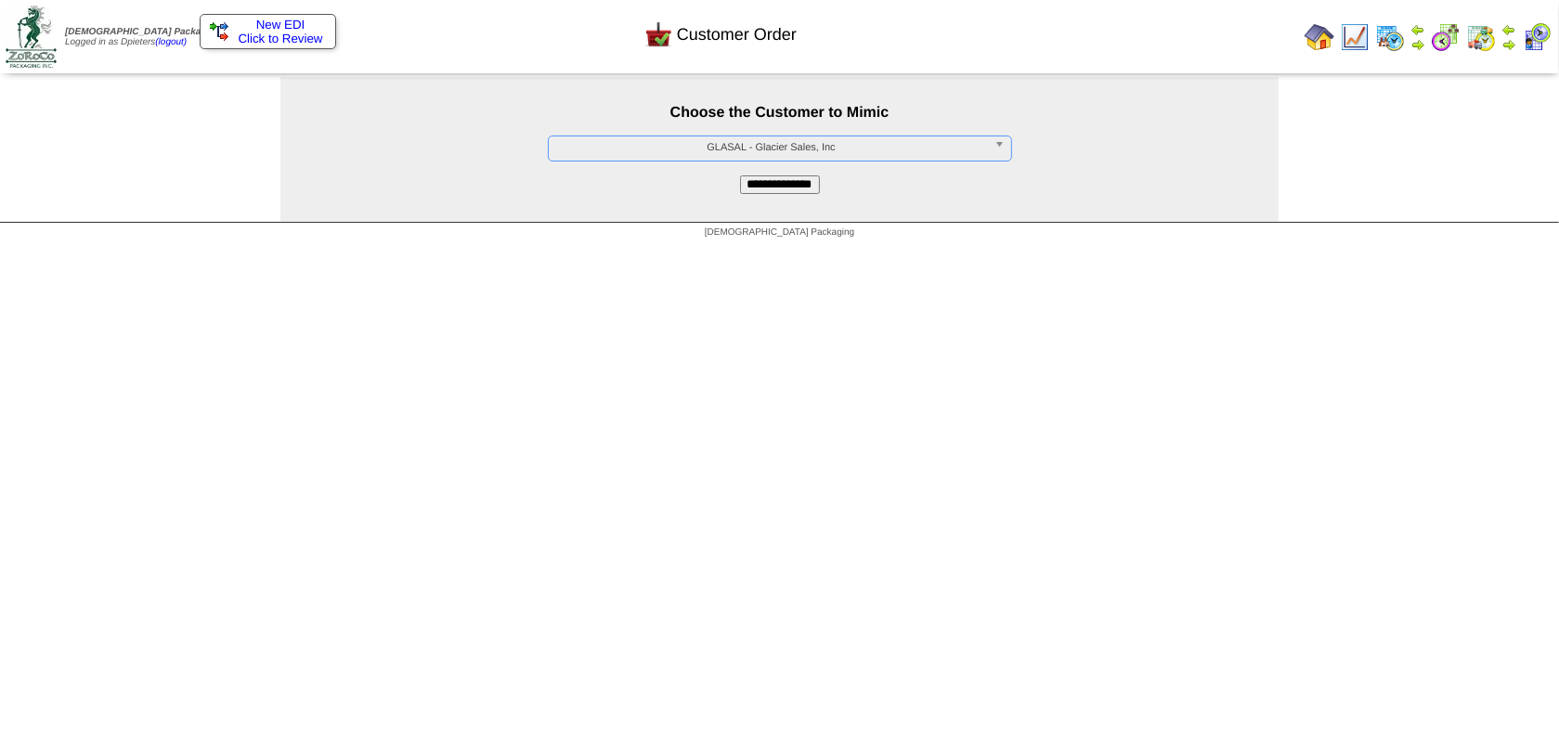
click at [772, 181] on input "**********" at bounding box center [780, 184] width 80 height 19
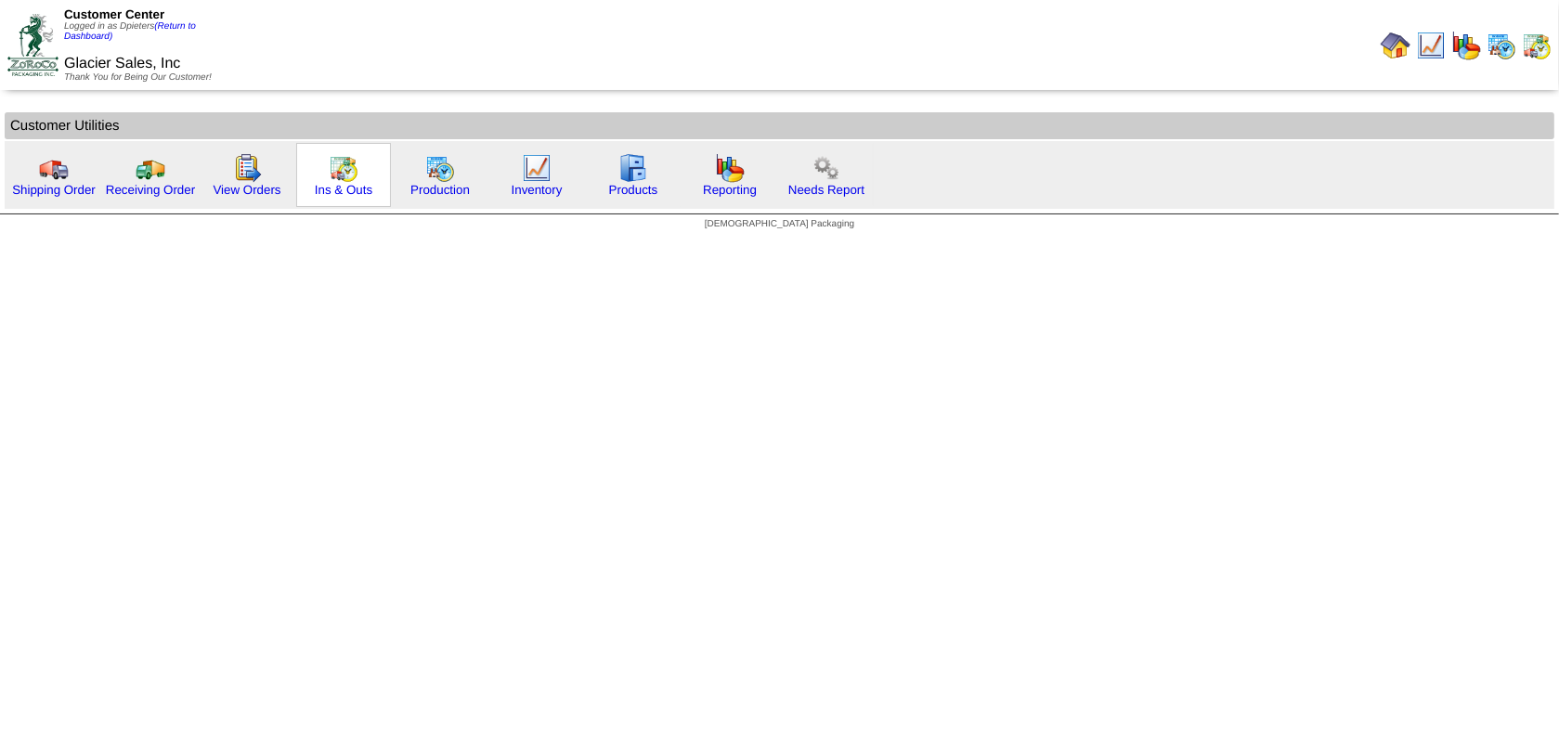
click at [343, 168] on img at bounding box center [344, 168] width 30 height 30
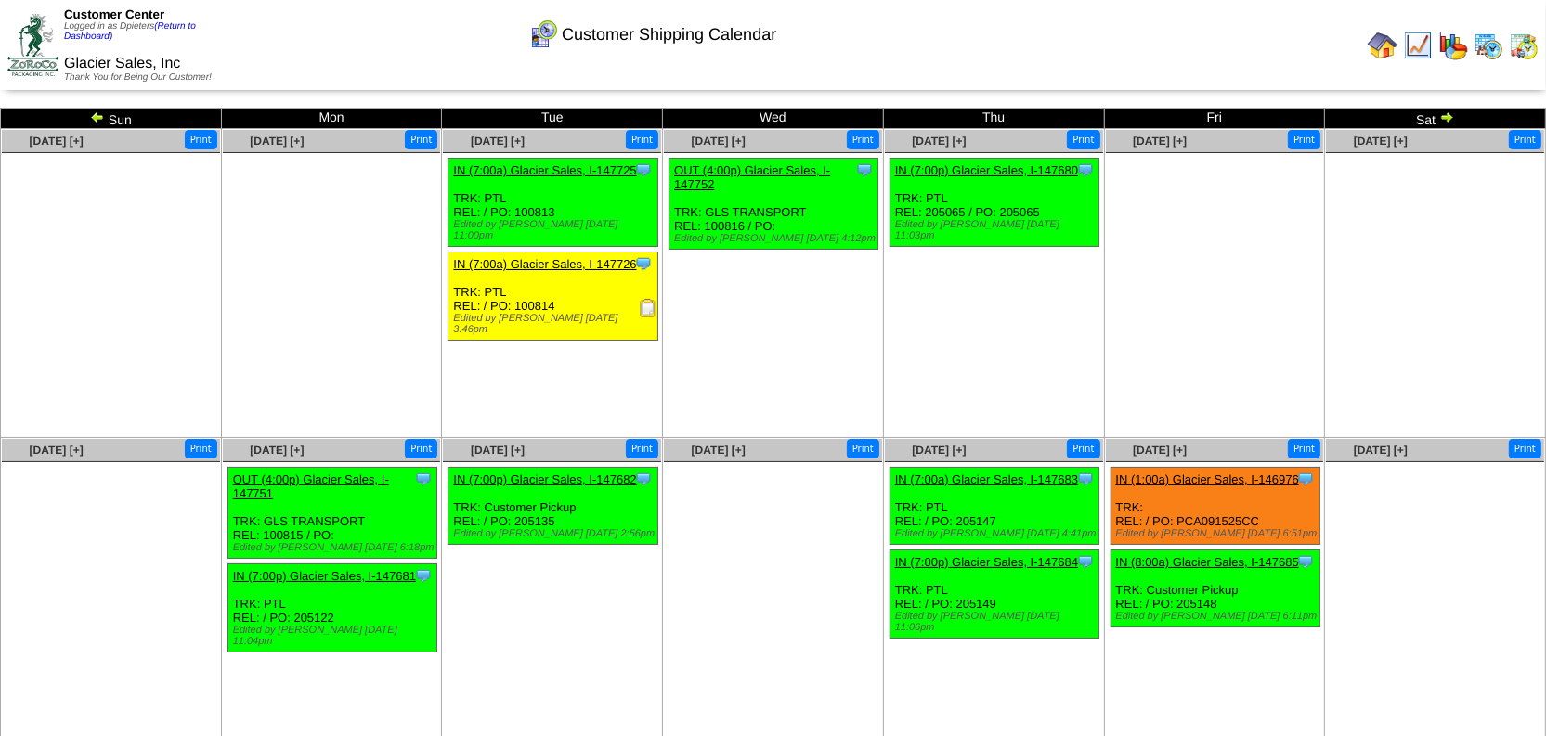
drag, startPoint x: 561, startPoint y: 210, endPoint x: 516, endPoint y: 214, distance: 44.7
click at [516, 214] on div "Clone Item IN (7:00a) Glacier Sales, I-147725 Glacier Sales, Inc ScheduleID: 14…" at bounding box center [552, 203] width 209 height 88
copy div "100813"
click at [753, 330] on ul "Clone Item OUT (4:00p) Glacier Sales, I-147752 Glacier Sales, Inc ScheduleID: 1…" at bounding box center [773, 297] width 218 height 279
click at [177, 23] on link "(Return to Dashboard)" at bounding box center [130, 31] width 132 height 20
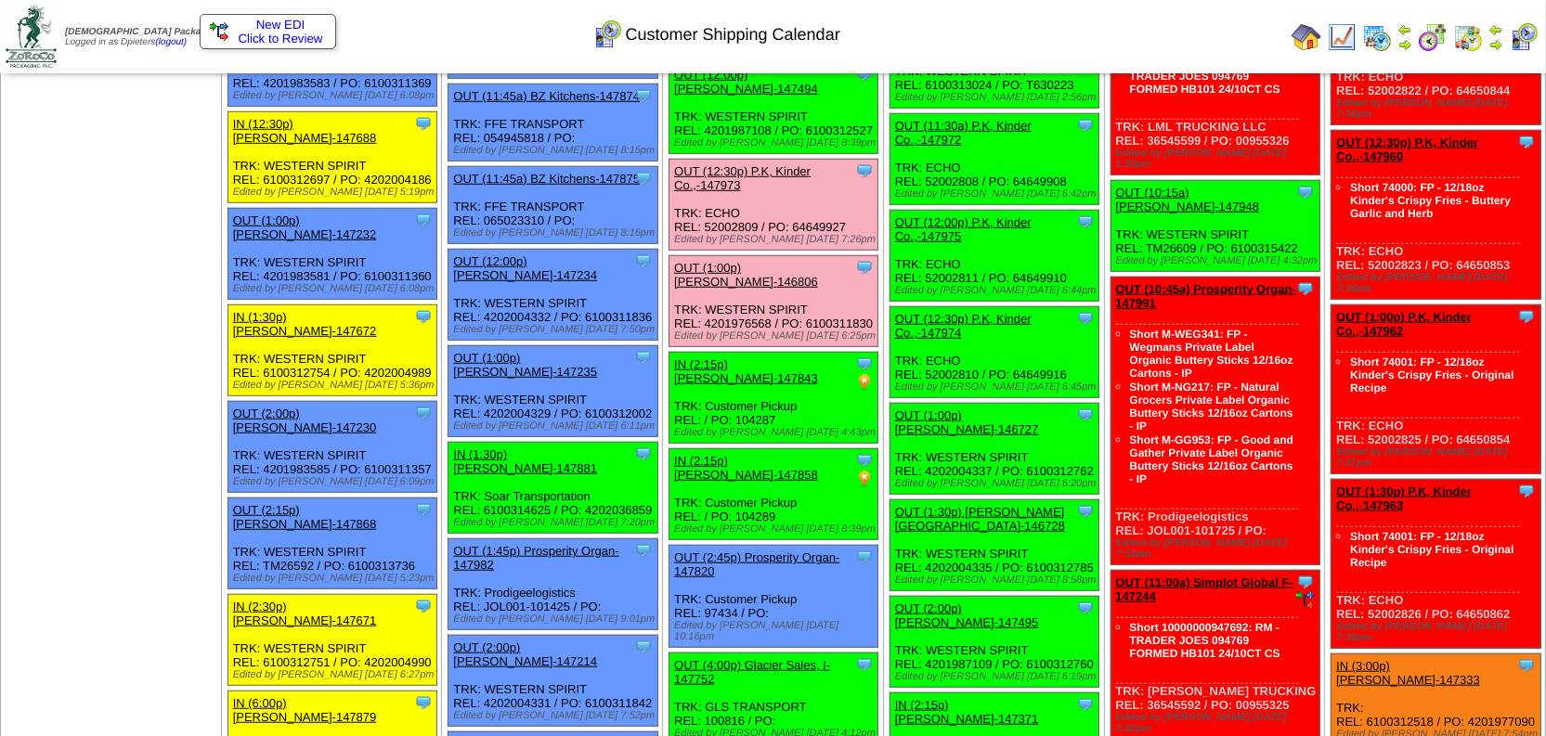
scroll to position [1434, 0]
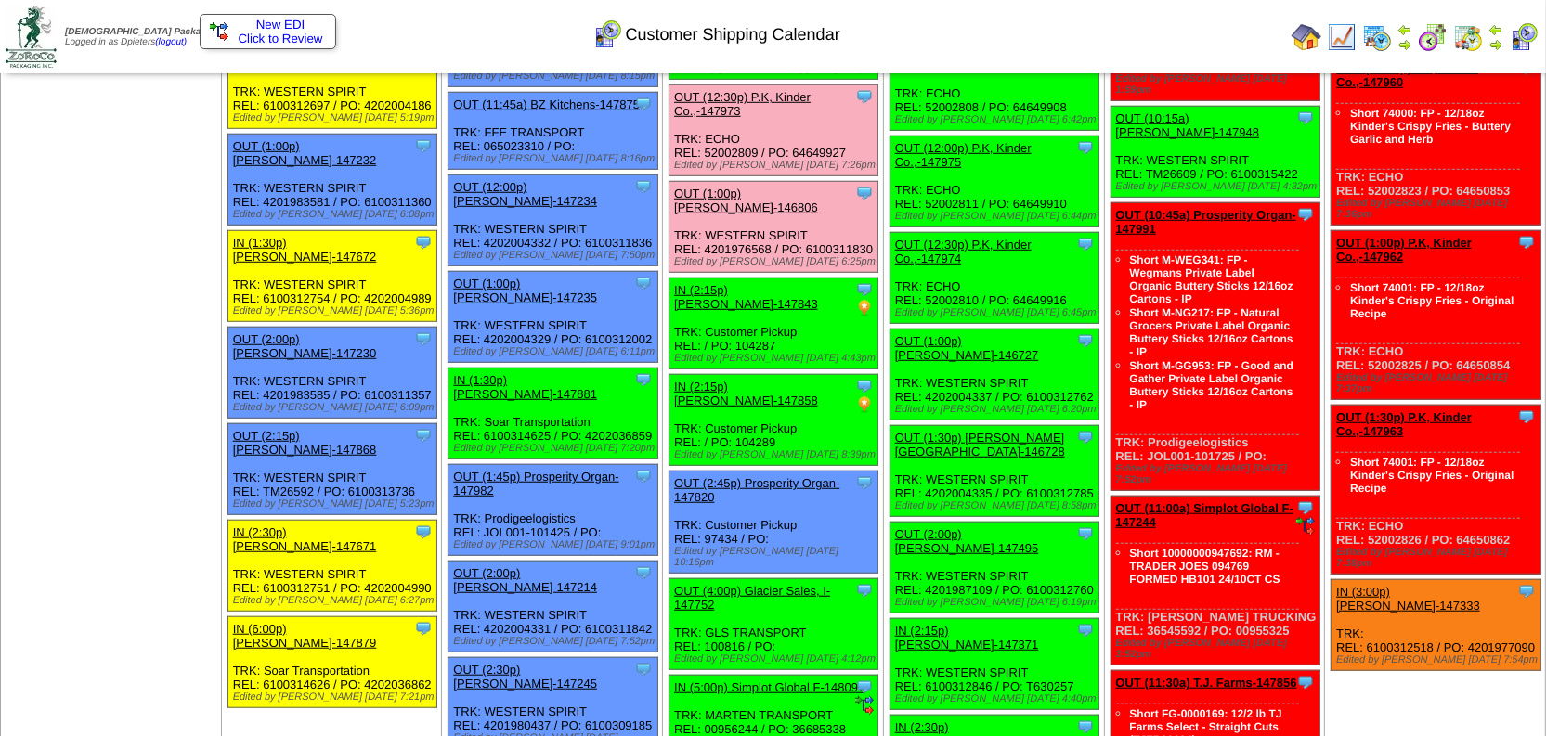
click at [346, 595] on td "[DATE] [+] Print Clone Item IN (6:00a) P.K, Kinder Co.,-147355 P.K, Kinder Co.,…" at bounding box center [331, 486] width 221 height 3592
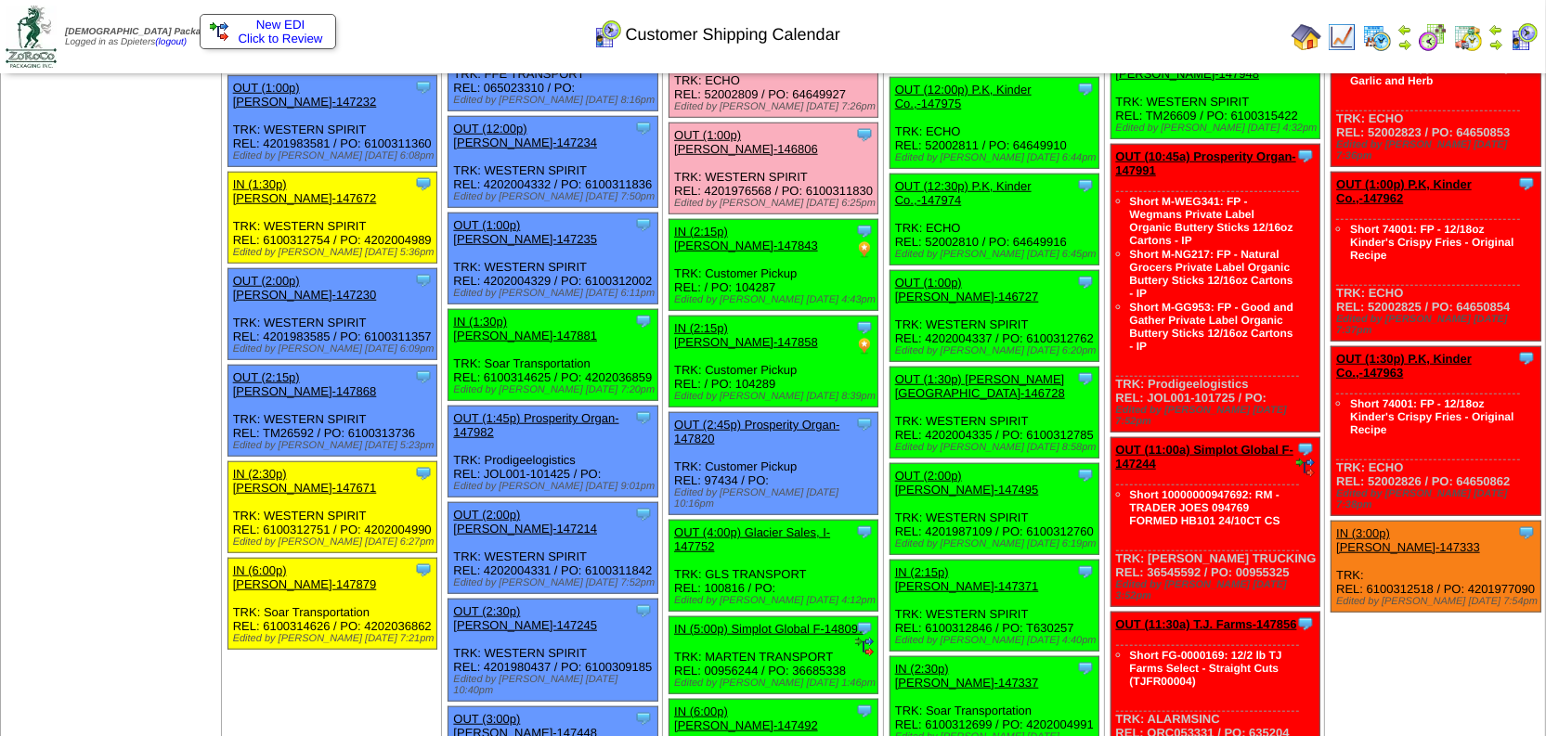
scroll to position [1519, 0]
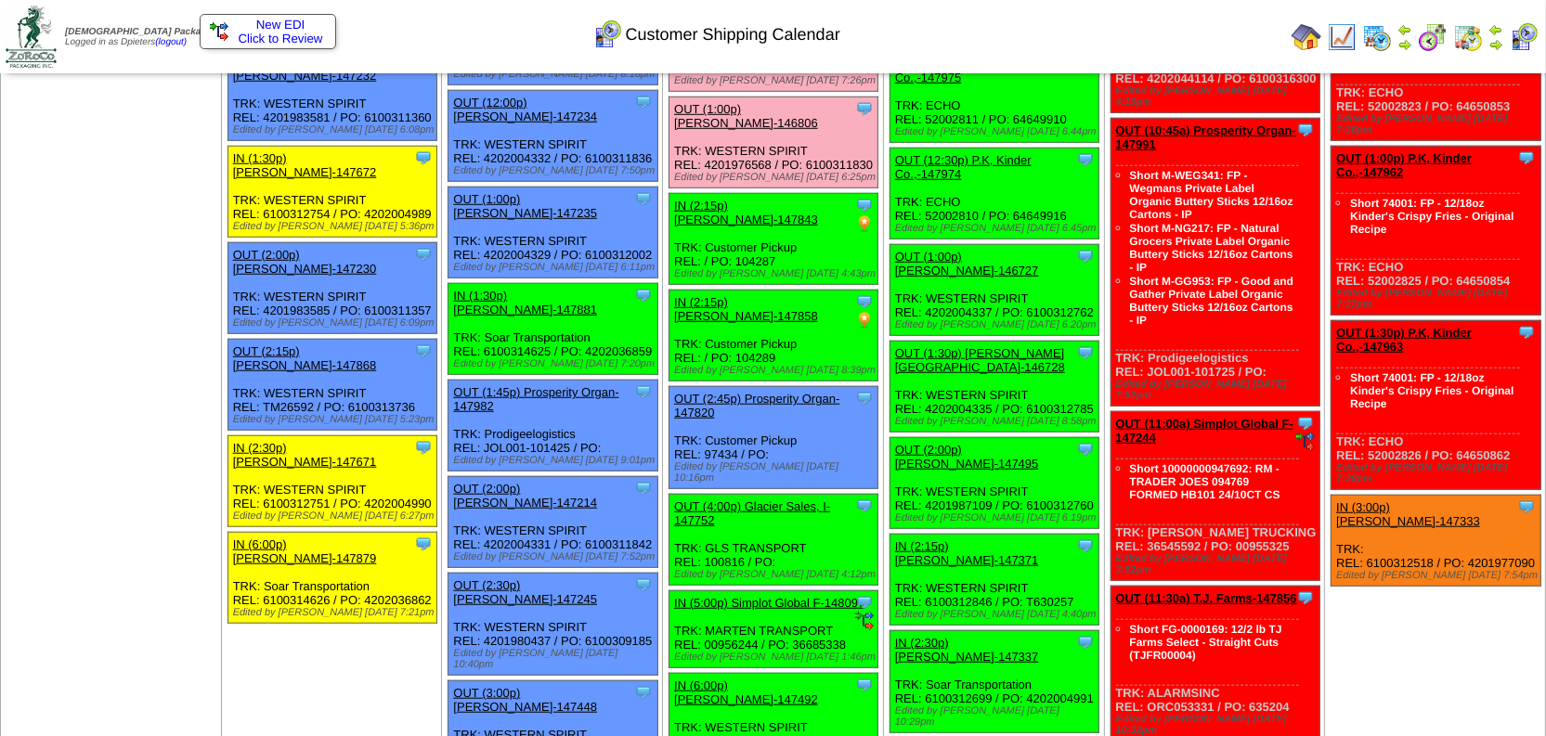
scroll to position [1519, 0]
click at [324, 451] on td "Oct 13 [+] Print Clone Item IN (6:00a) P.K, Kinder Co.,-147355 P.K, Kinder Co.,…" at bounding box center [331, 402] width 221 height 3592
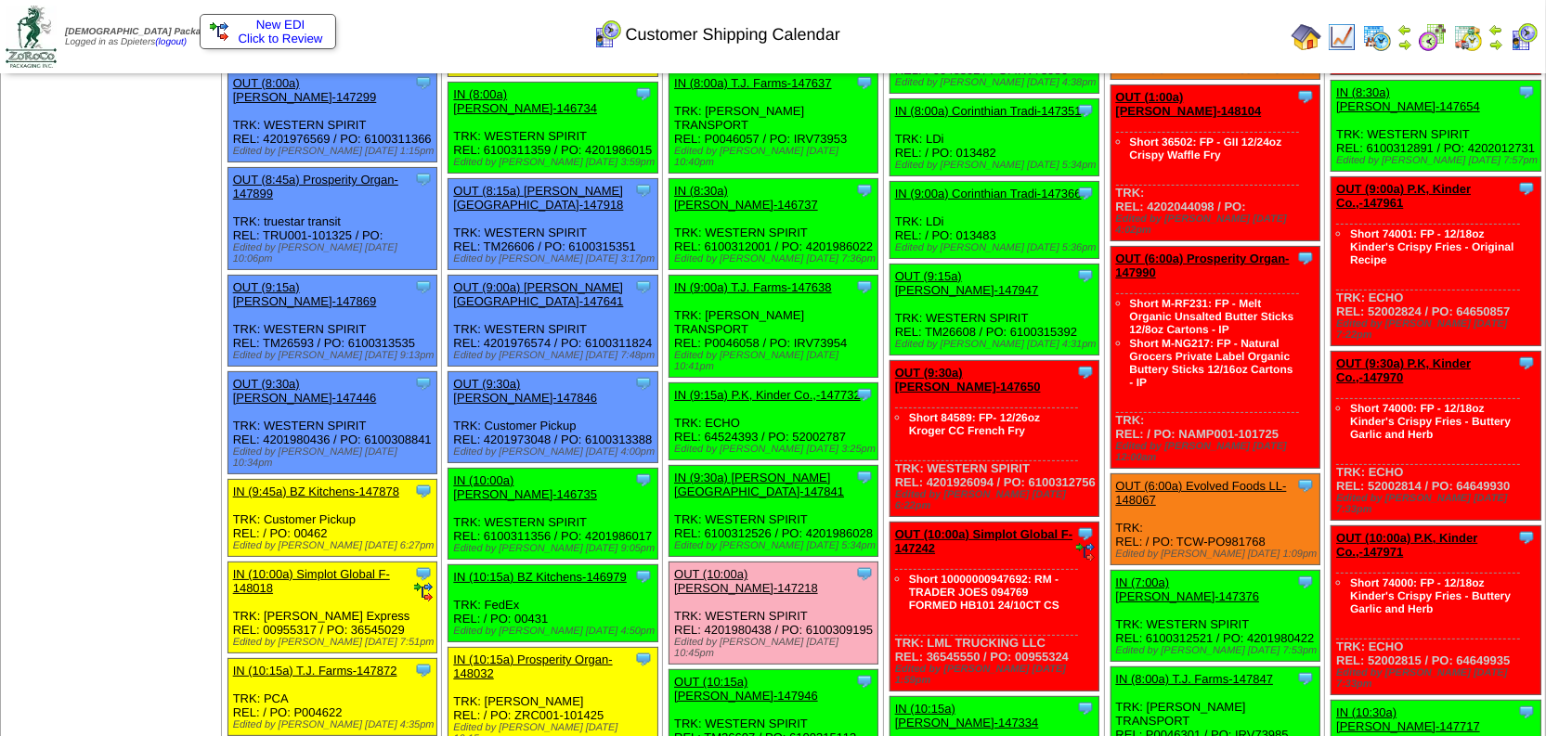
scroll to position [253, 0]
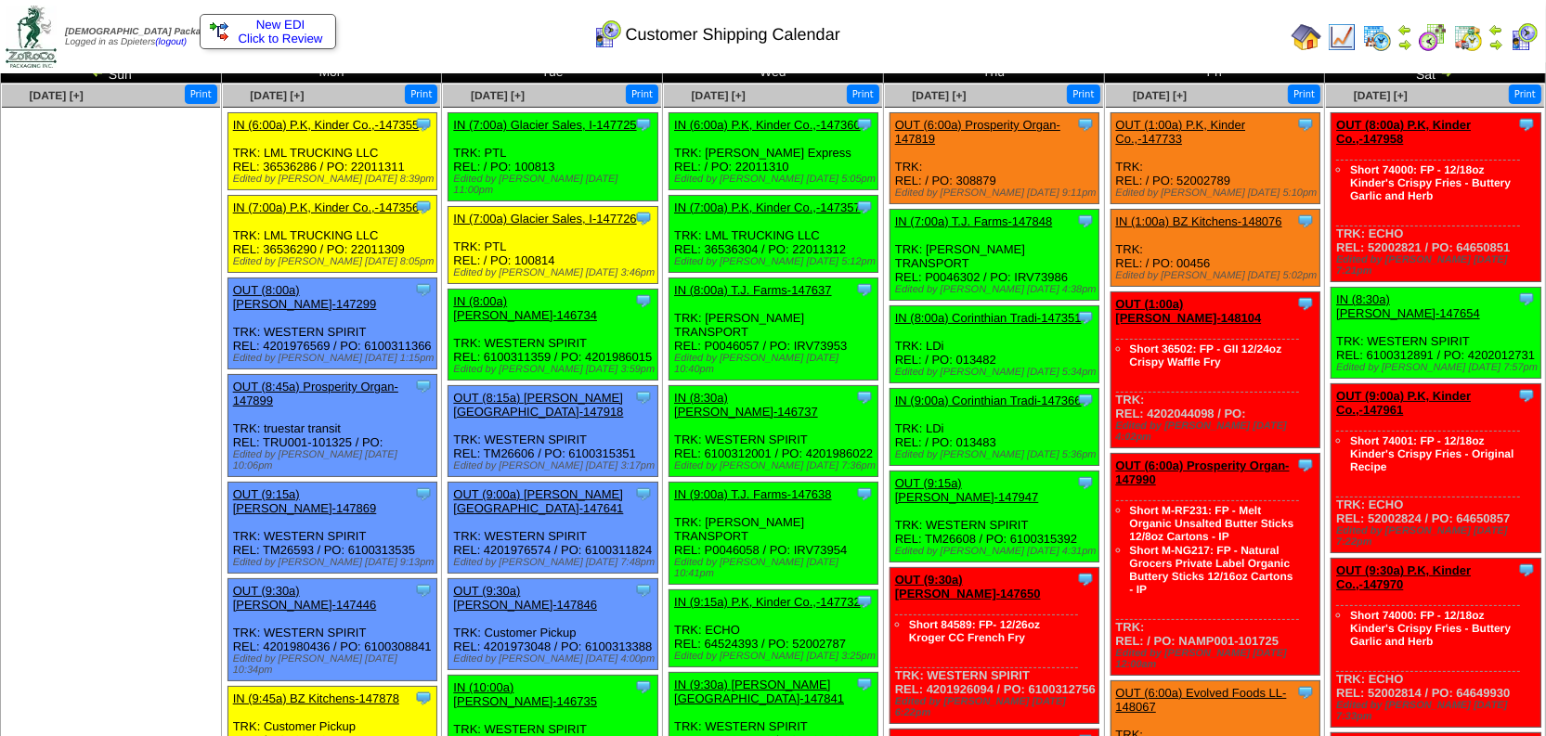
scroll to position [0, 0]
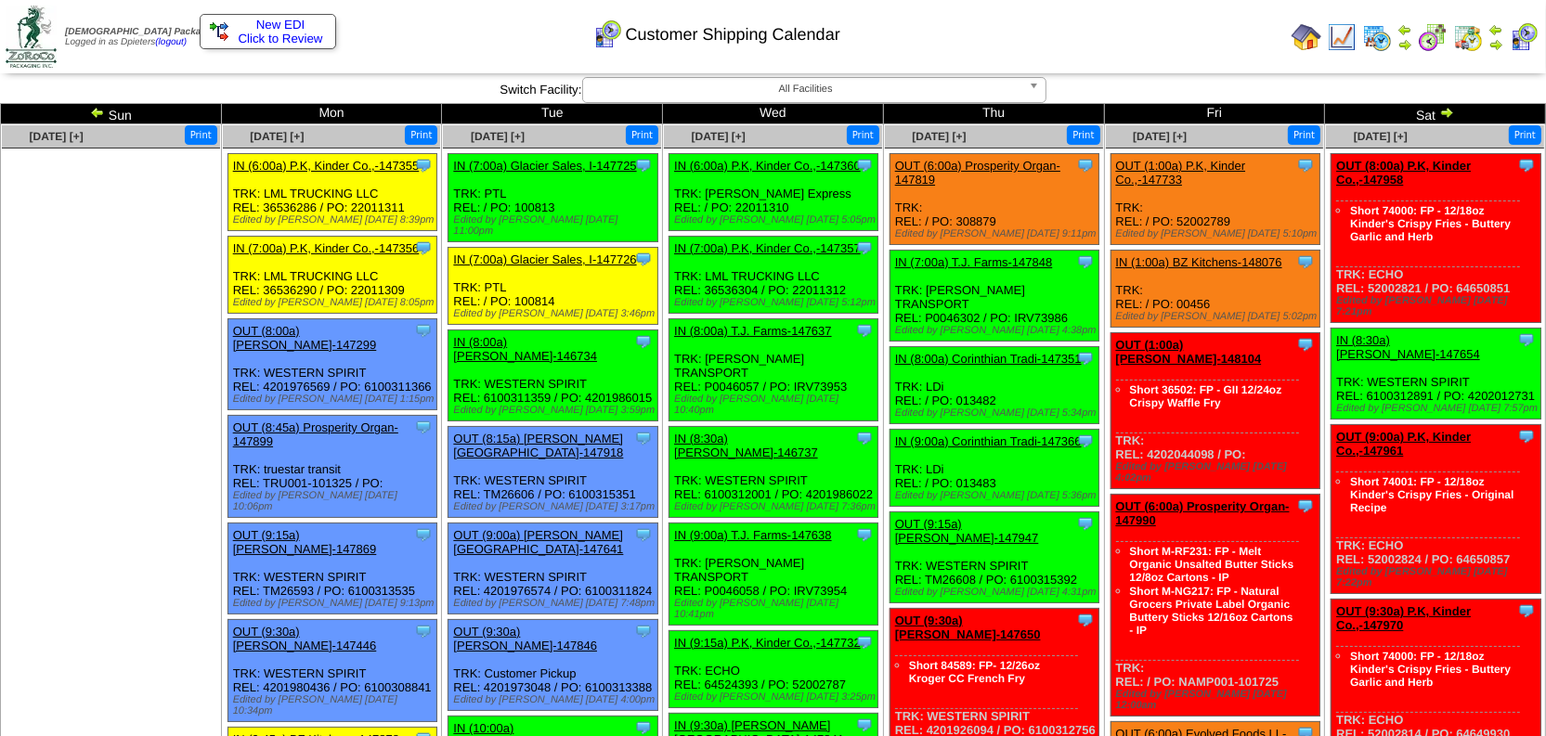
click at [1450, 115] on img at bounding box center [1446, 112] width 15 height 15
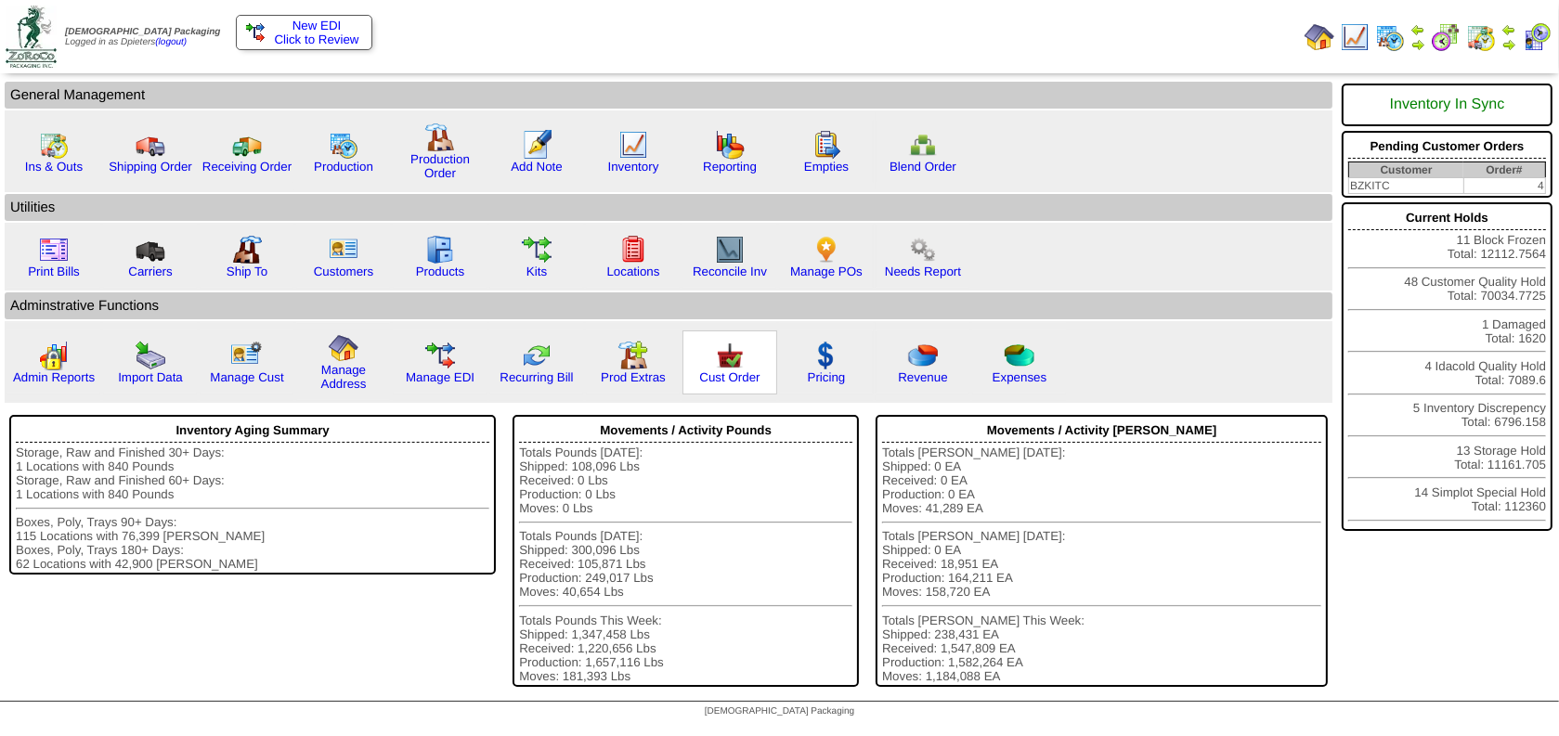
click at [716, 368] on img at bounding box center [730, 356] width 30 height 30
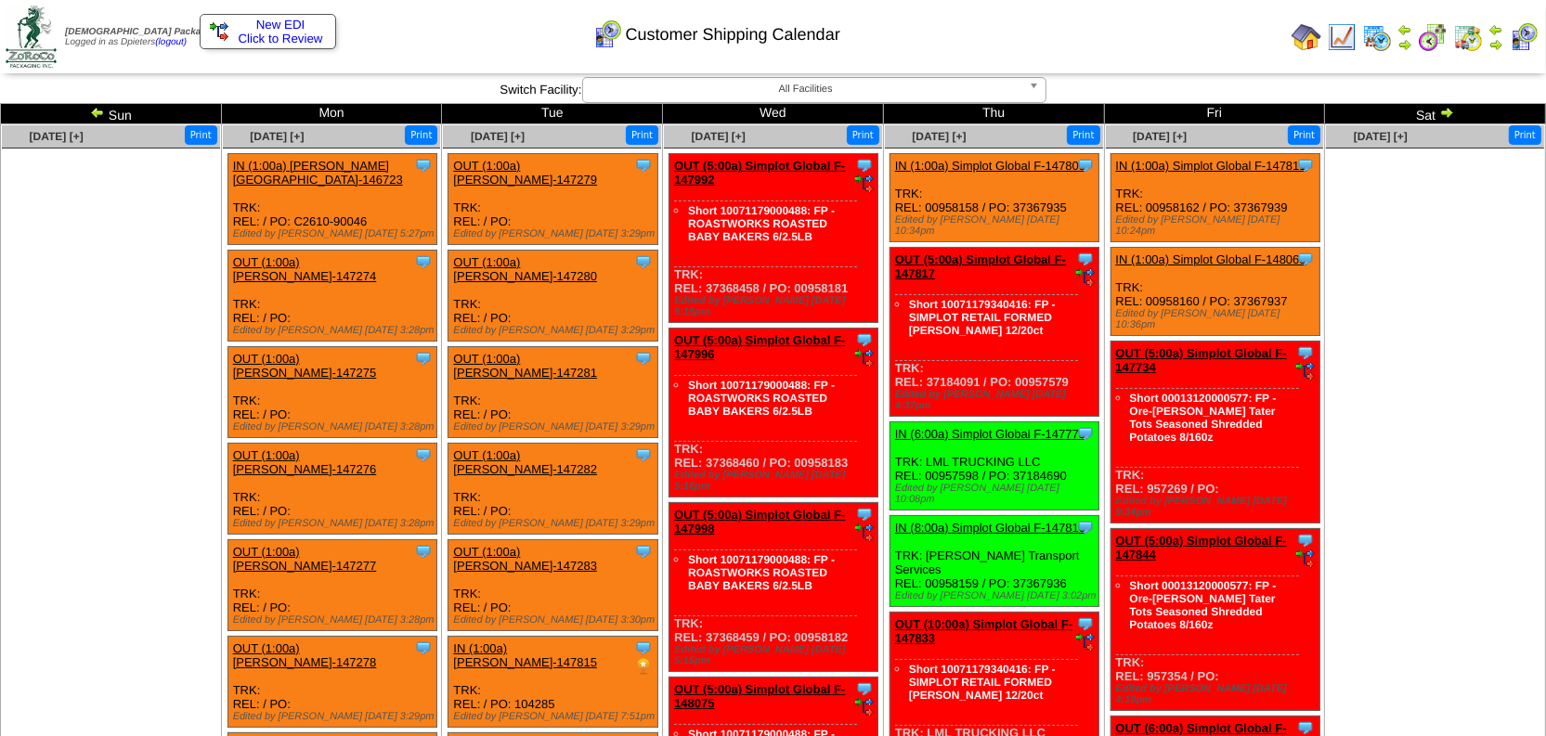
click at [117, 255] on ul at bounding box center [111, 288] width 218 height 279
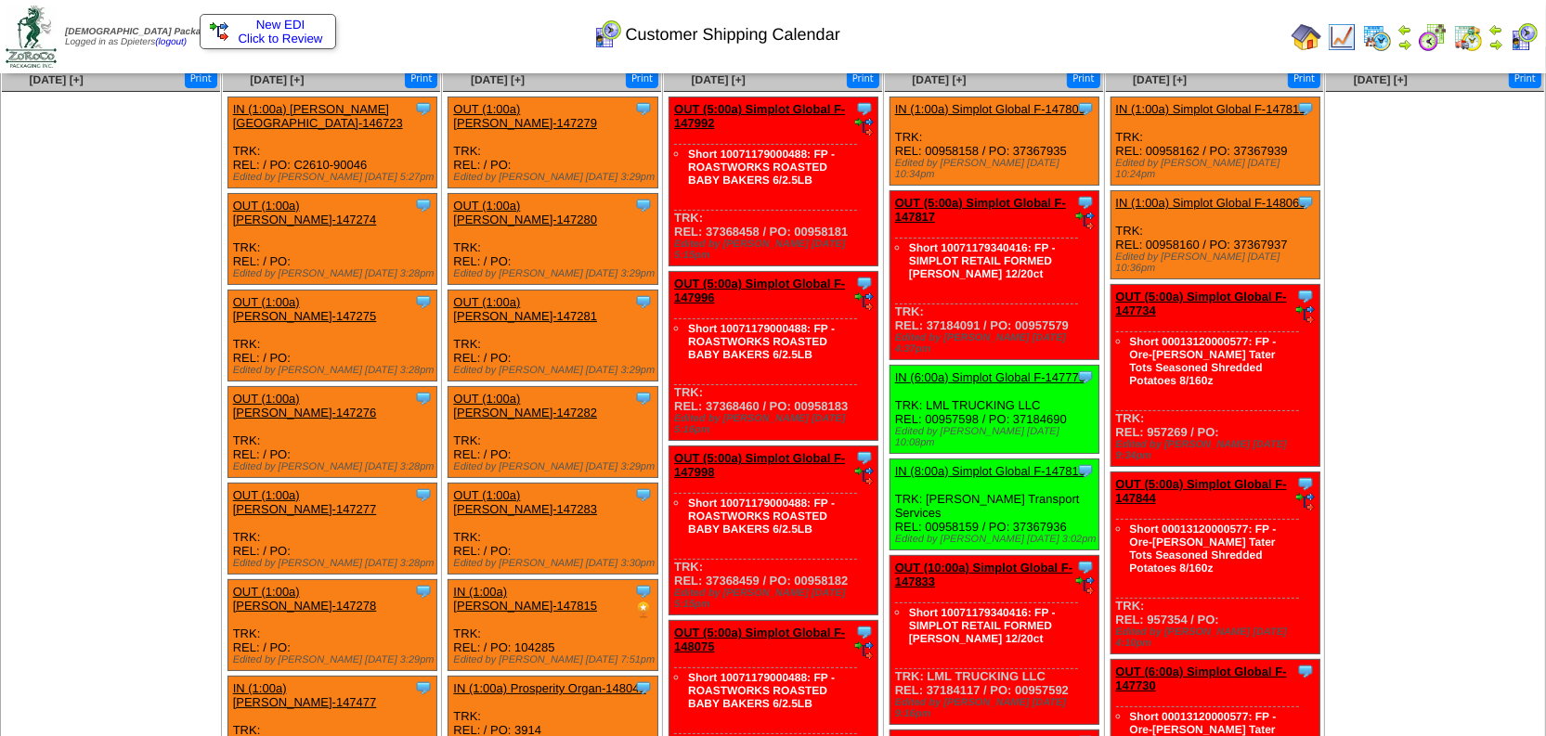
scroll to position [84, 0]
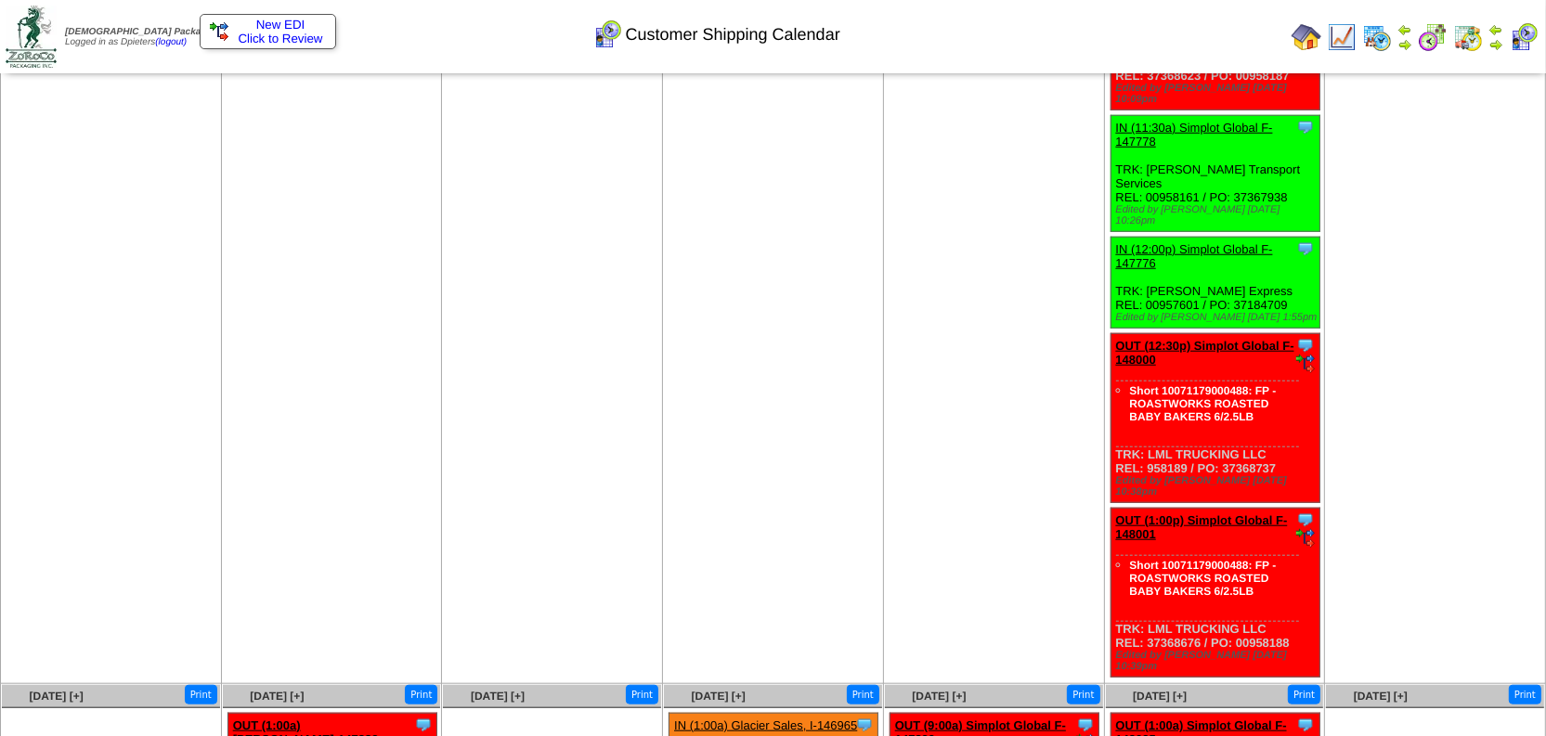
scroll to position [1688, 0]
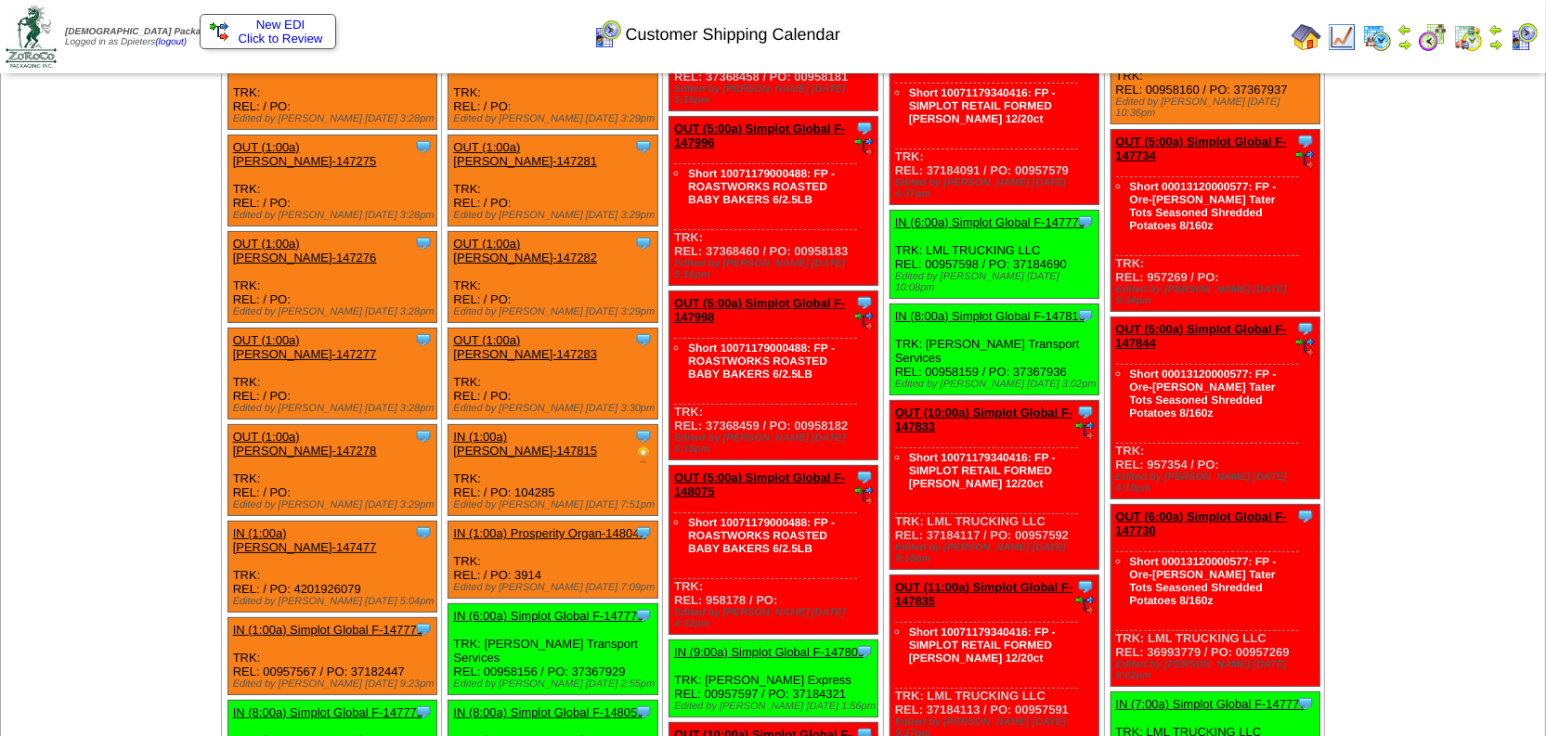
scroll to position [0, 0]
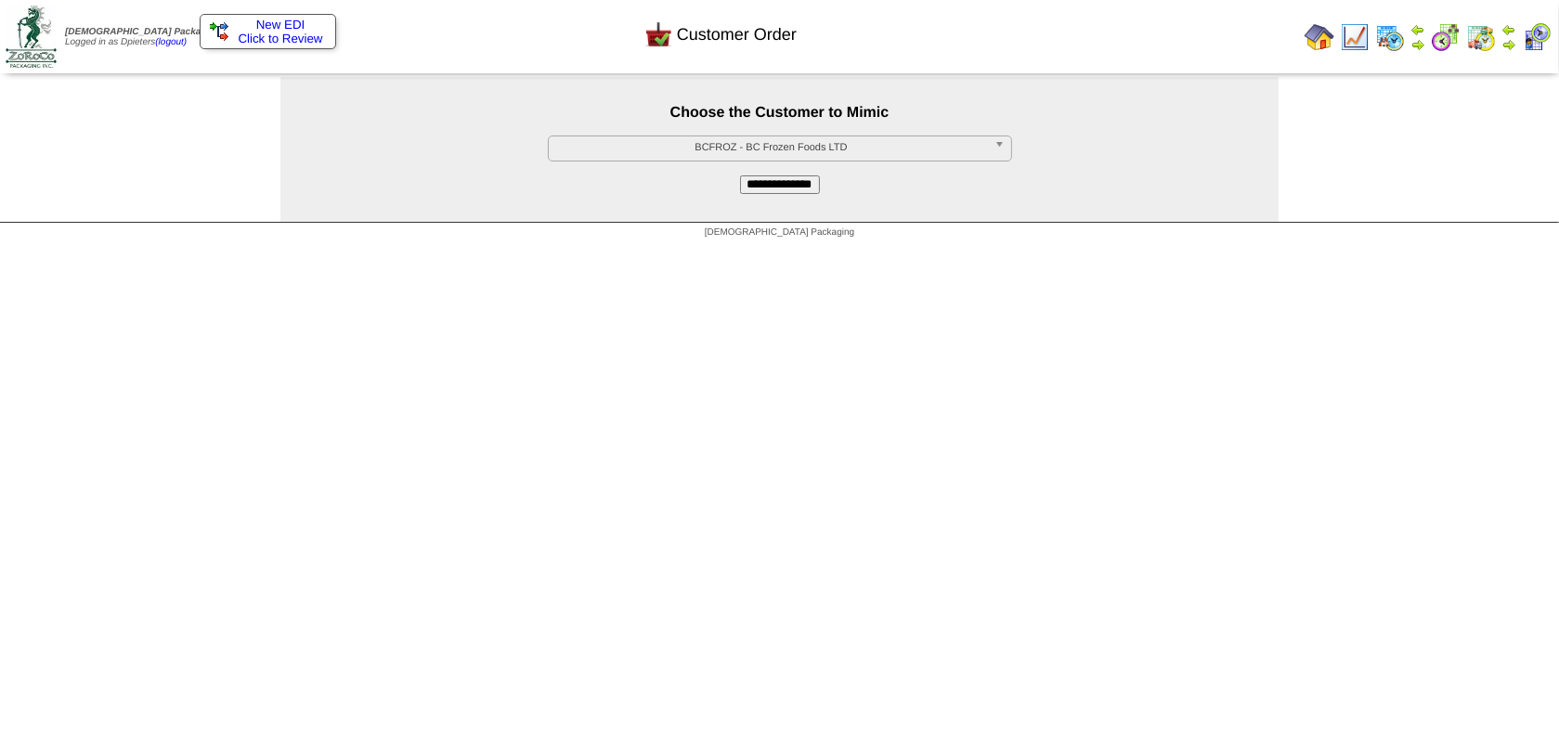
click at [639, 148] on span "BCFROZ - BC Frozen Foods LTD" at bounding box center [771, 147] width 431 height 22
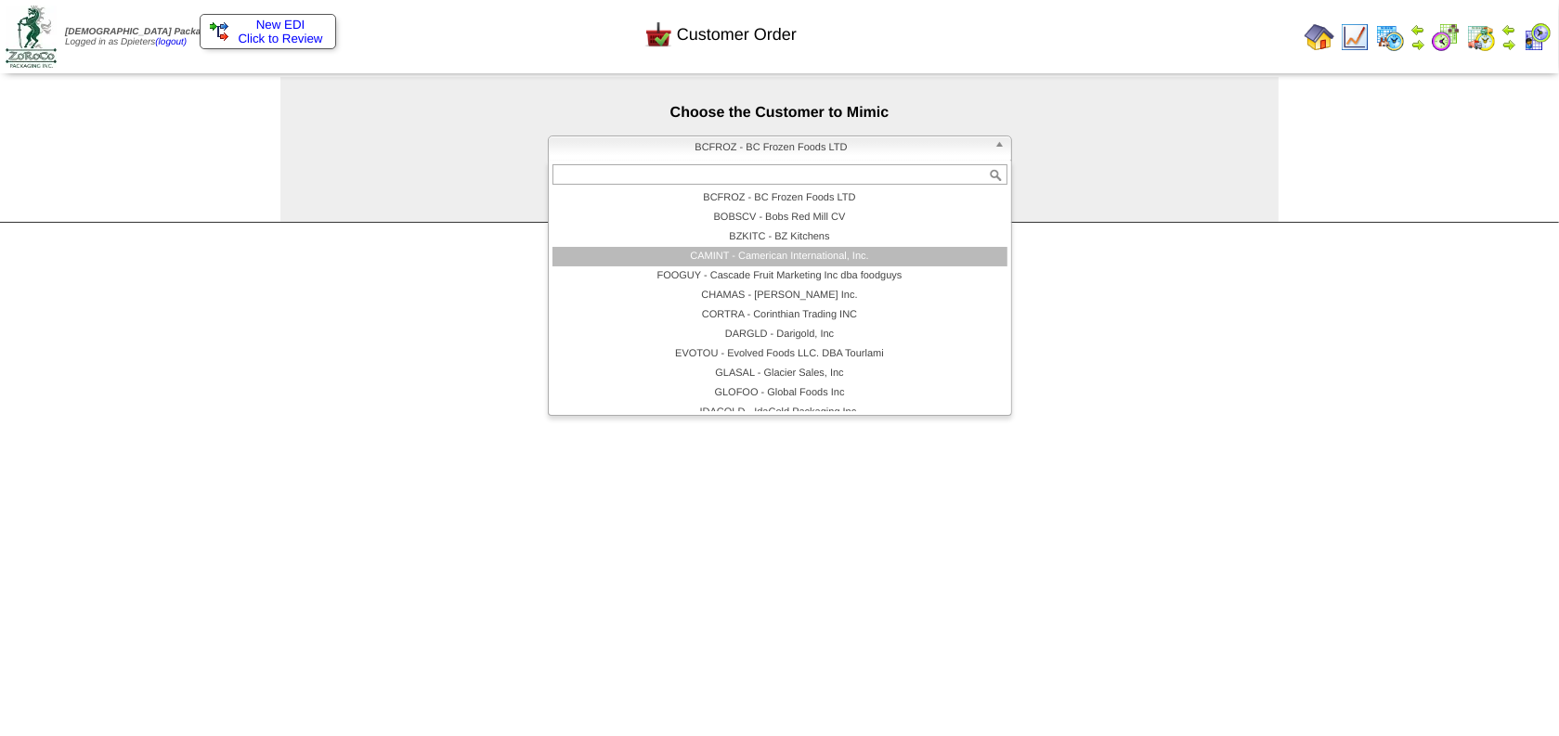
scroll to position [147, 0]
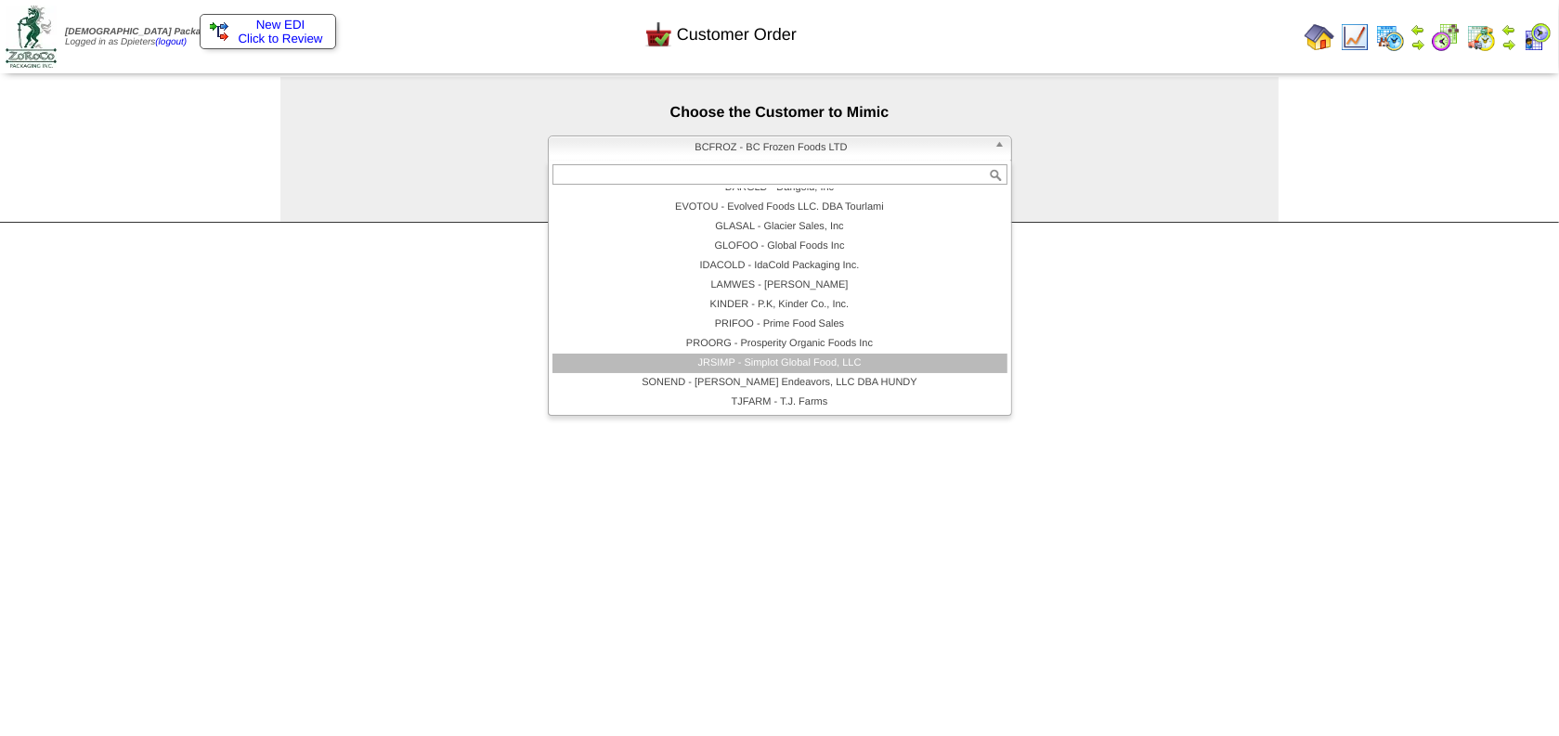
click at [664, 360] on li "JRSIMP - Simplot Global Food, LLC" at bounding box center [779, 363] width 455 height 19
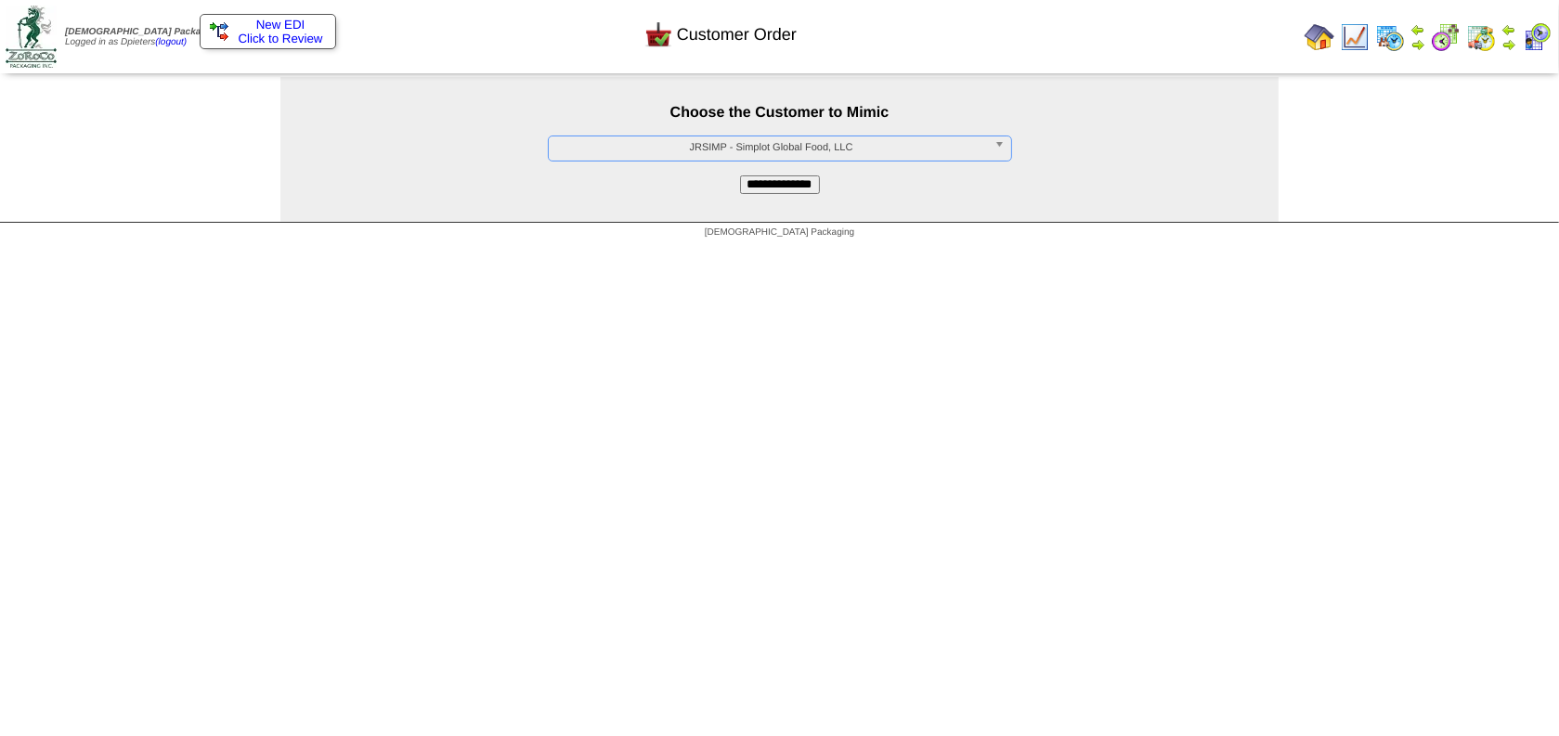
click at [786, 181] on input "**********" at bounding box center [780, 184] width 80 height 19
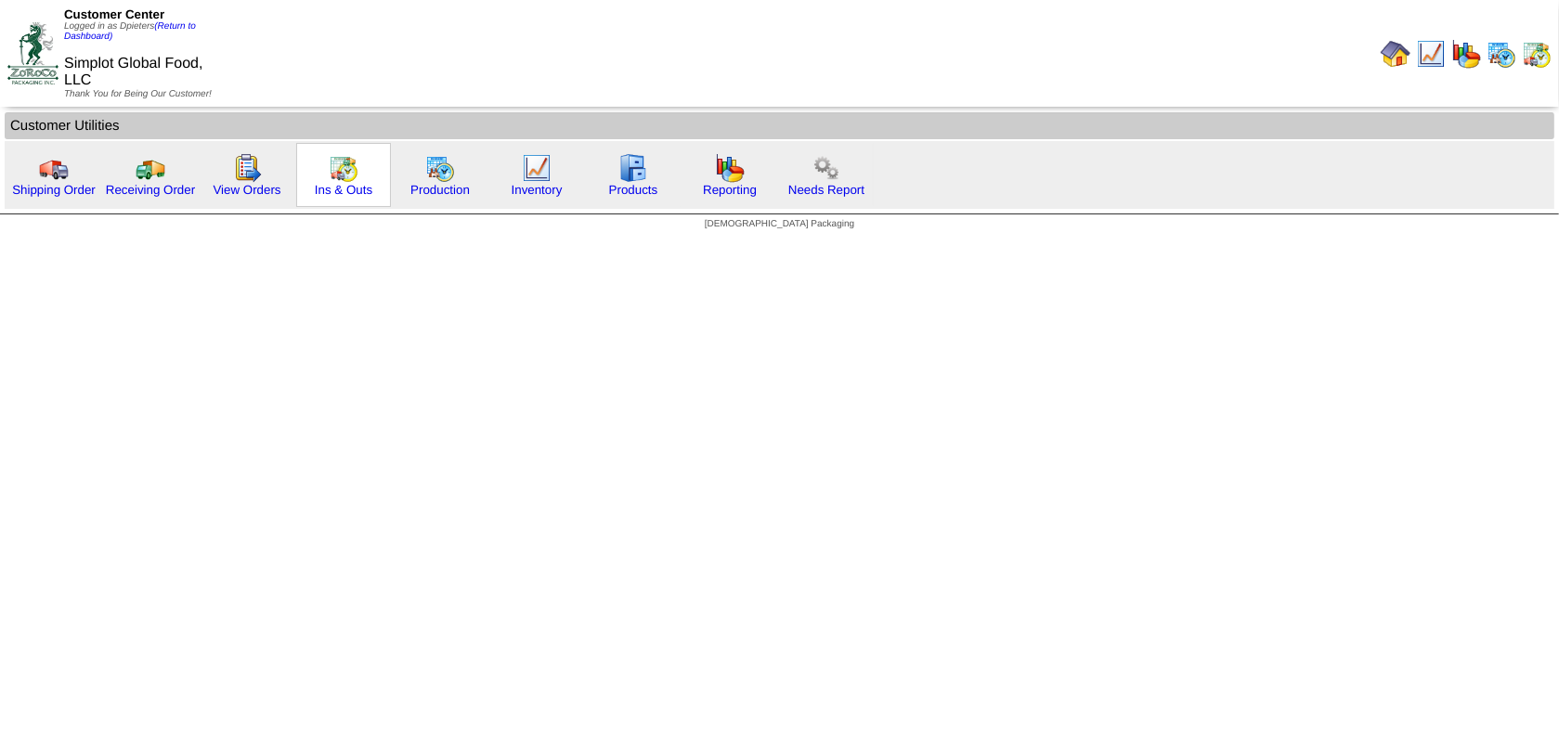
click at [351, 177] on img at bounding box center [344, 168] width 30 height 30
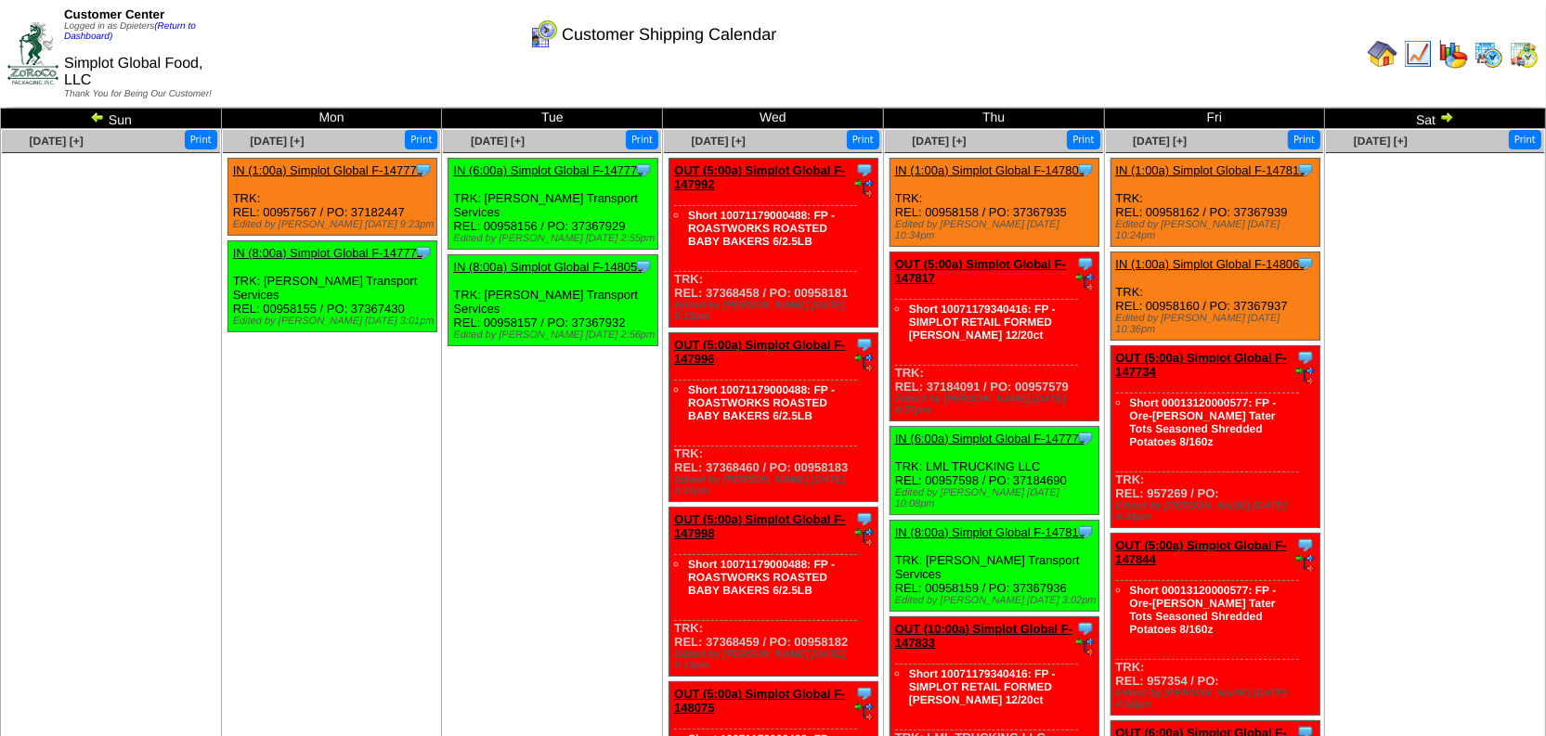
click at [97, 117] on img at bounding box center [97, 117] width 15 height 15
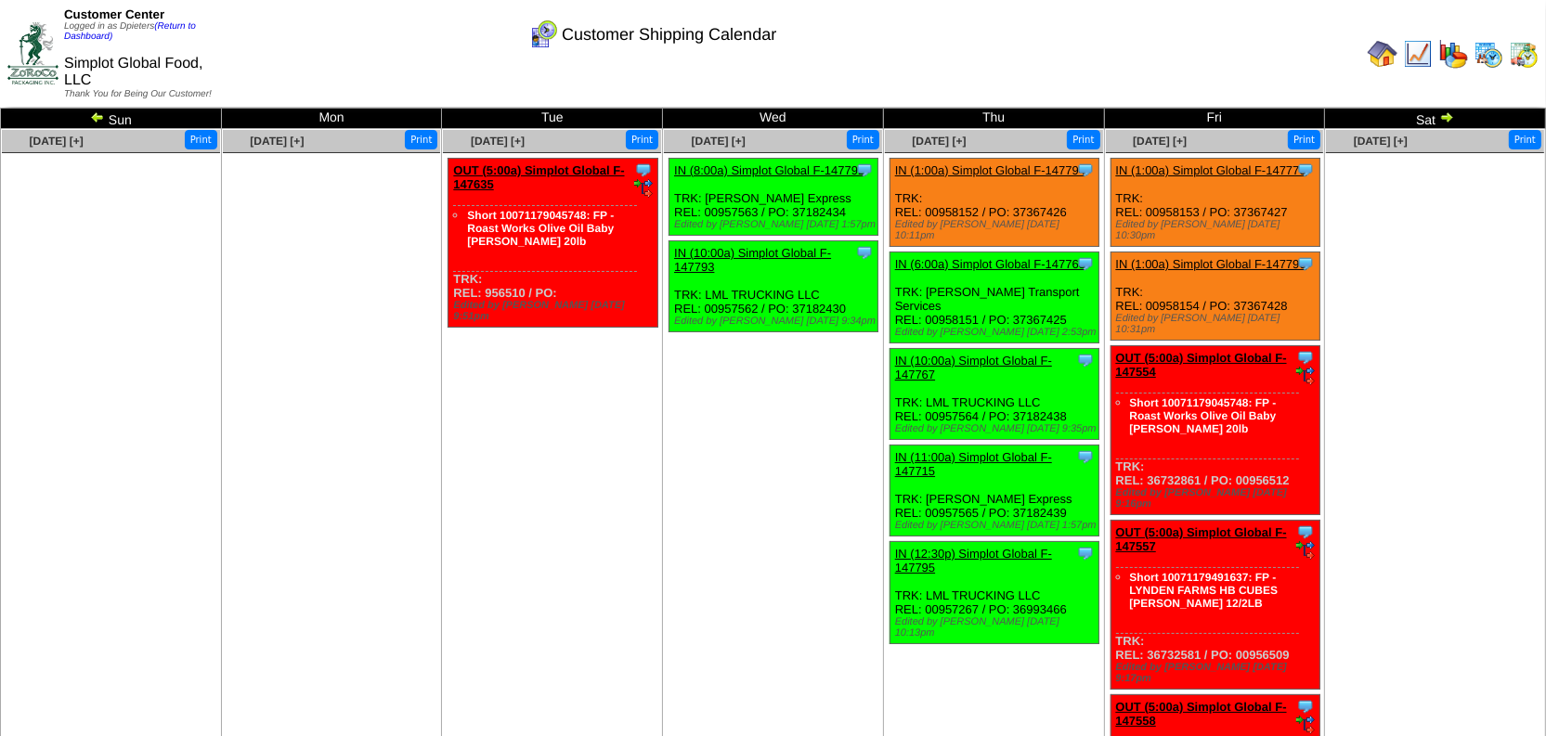
click at [93, 119] on img at bounding box center [97, 117] width 15 height 15
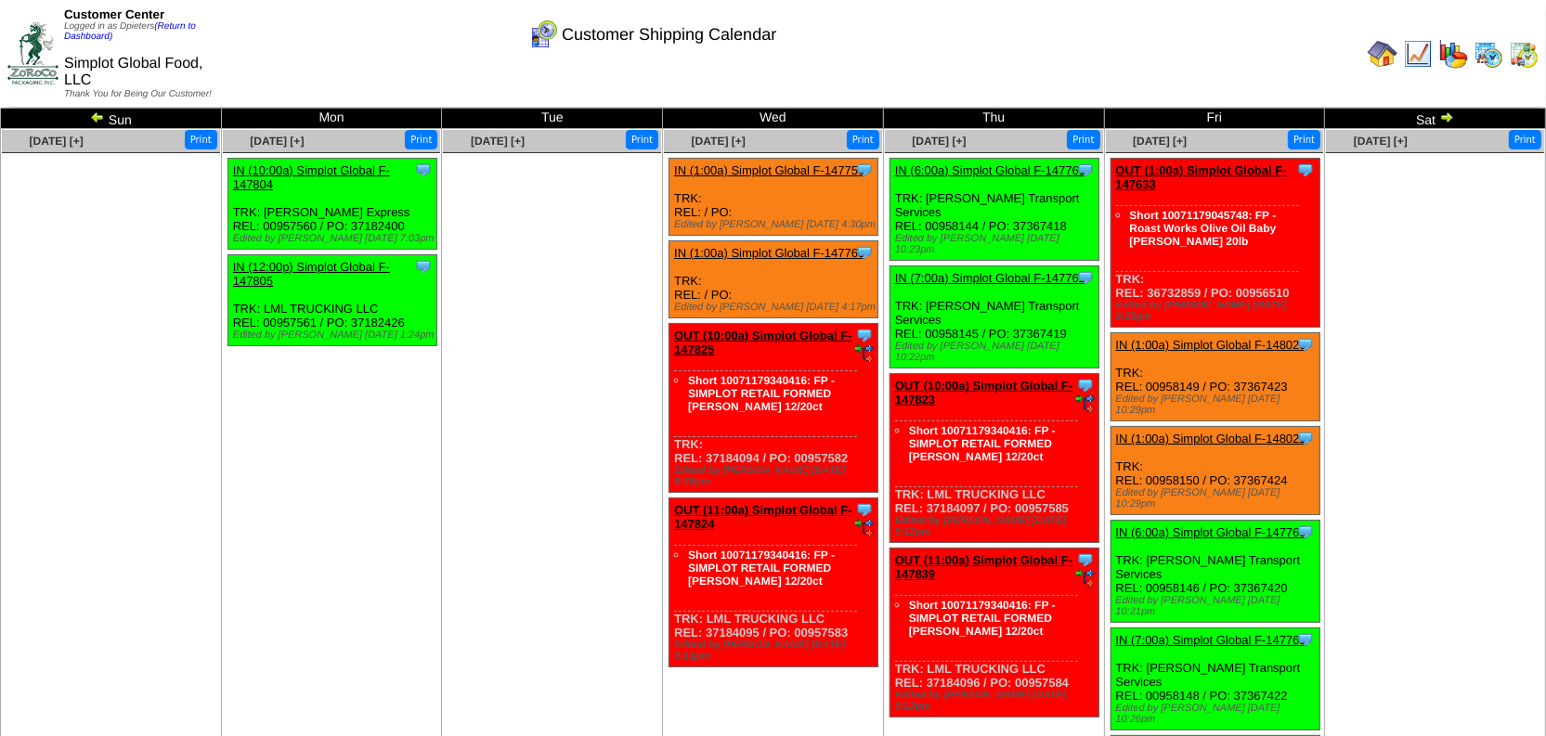
click at [97, 114] on img at bounding box center [97, 117] width 15 height 15
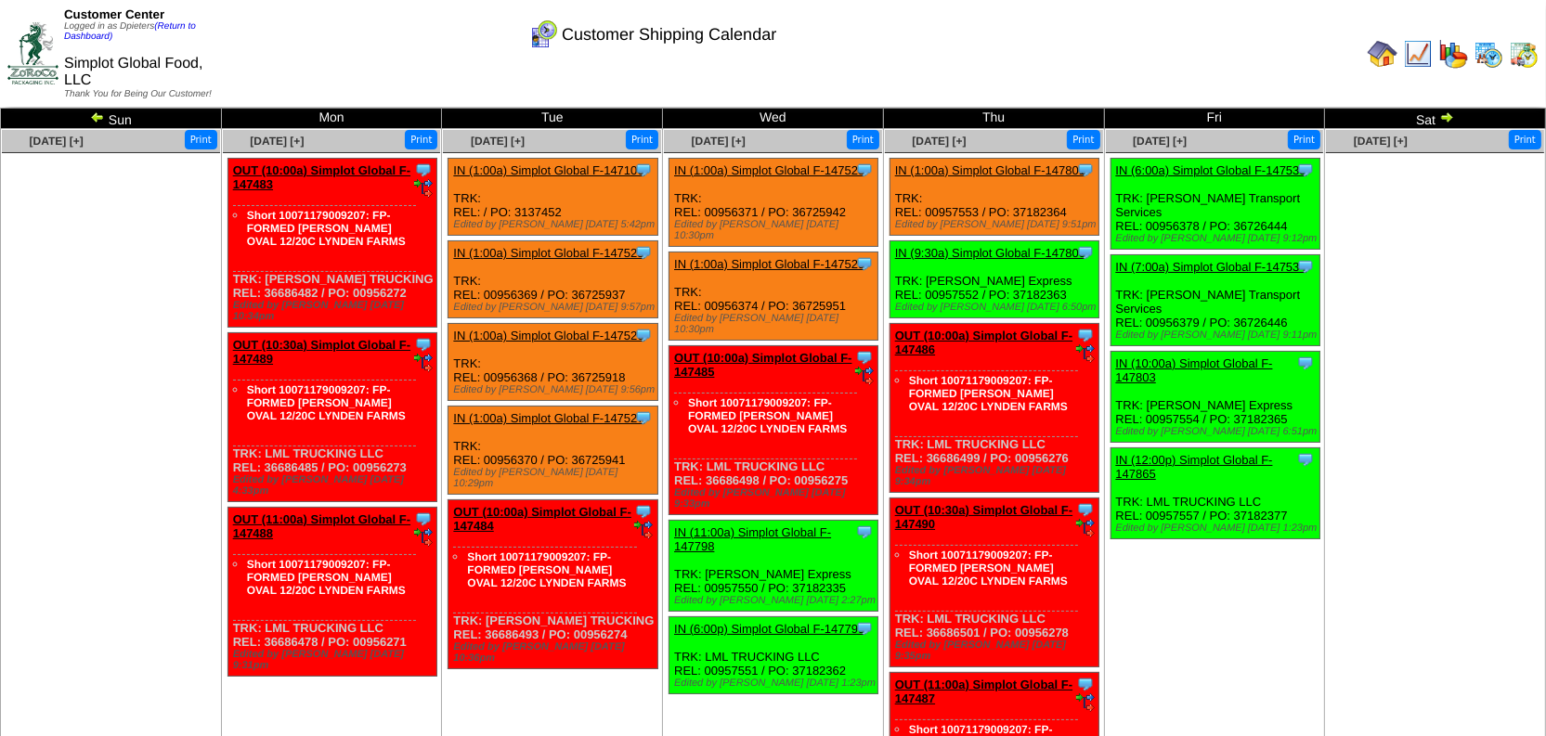
click at [1444, 121] on img at bounding box center [1446, 117] width 15 height 15
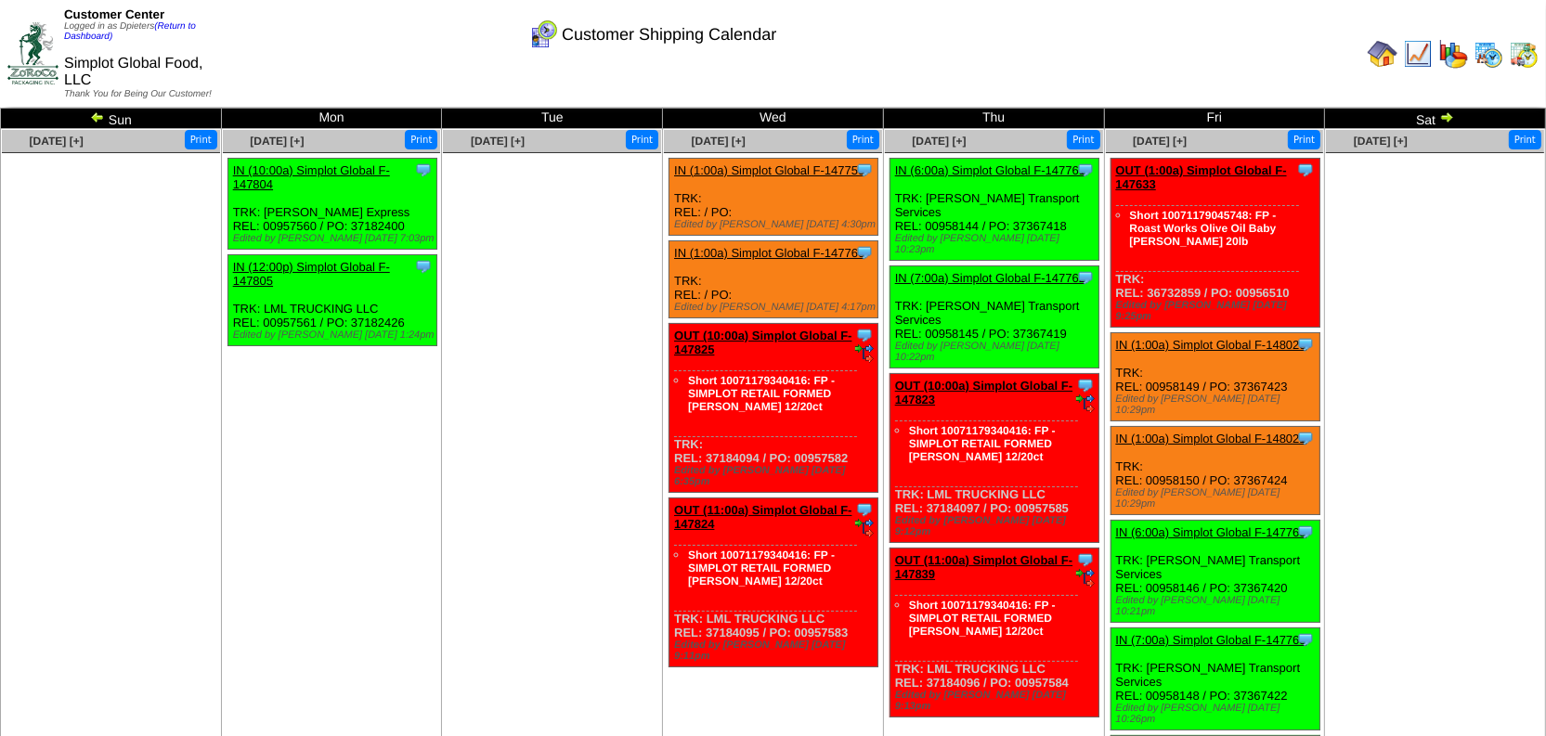
click at [974, 271] on link "IN (7:00a) Simplot Global F-147762" at bounding box center [990, 278] width 190 height 14
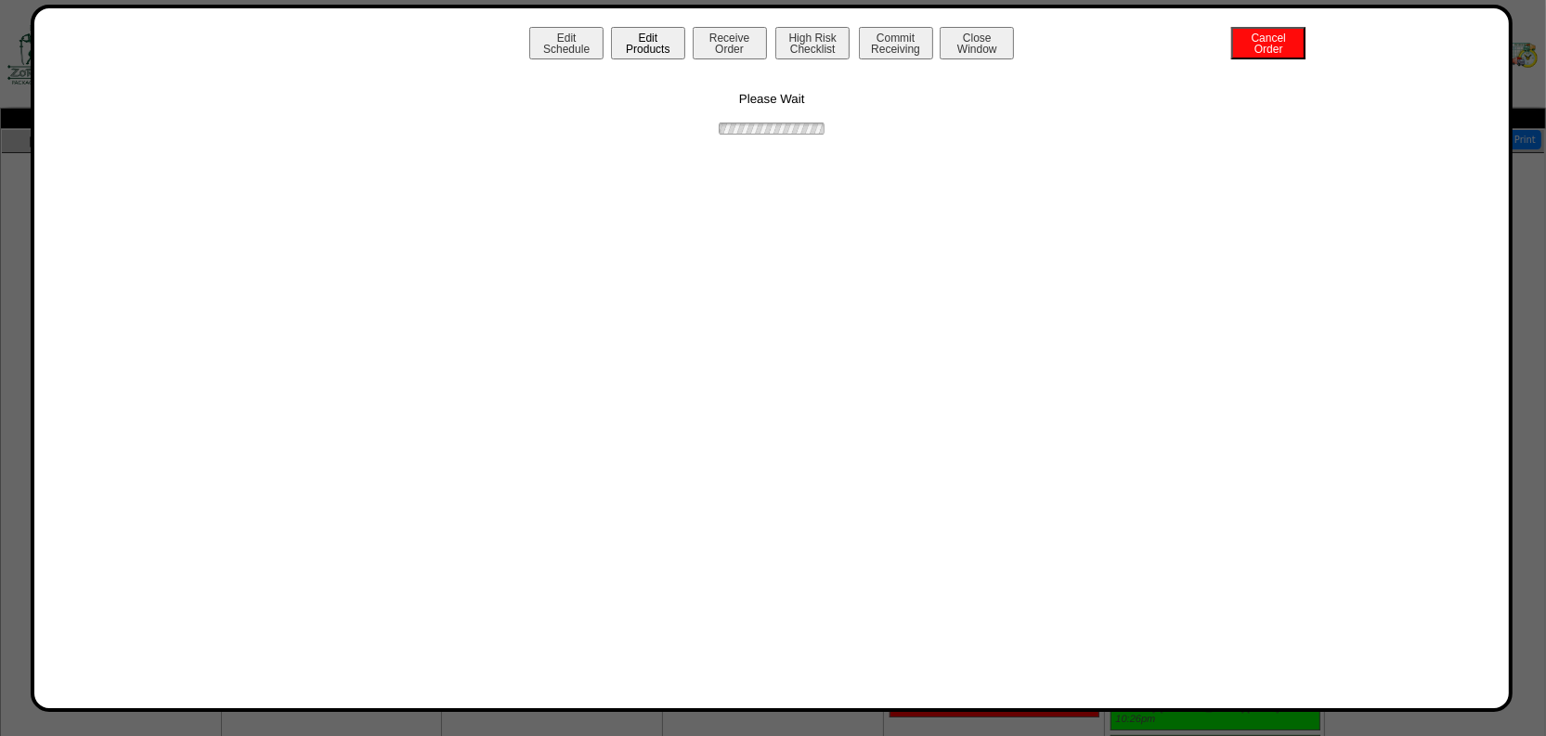
click at [640, 36] on button "Edit Products" at bounding box center [648, 43] width 74 height 32
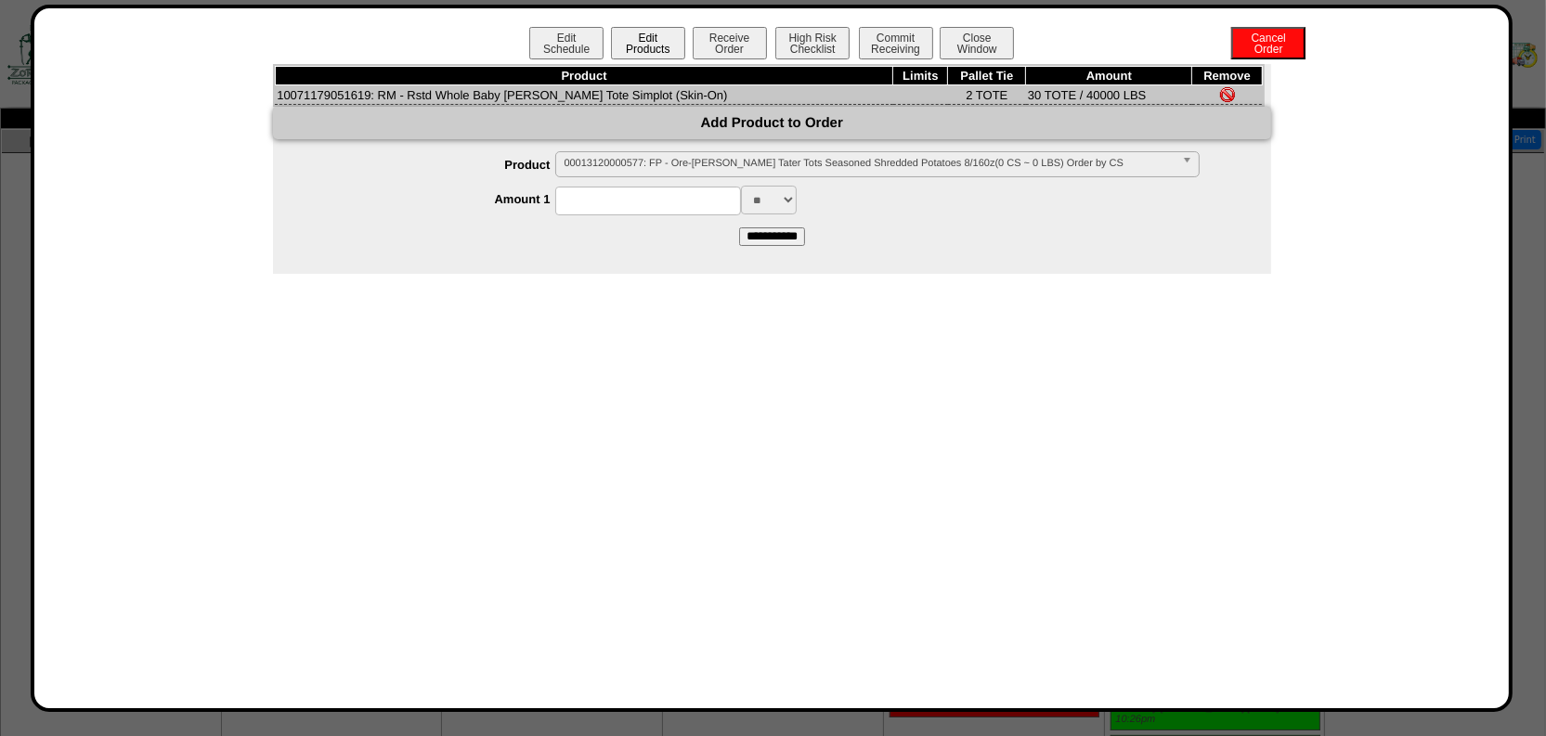
click at [642, 39] on button "Edit Products" at bounding box center [648, 43] width 74 height 32
click at [992, 46] on button "Close Window" at bounding box center [976, 43] width 74 height 32
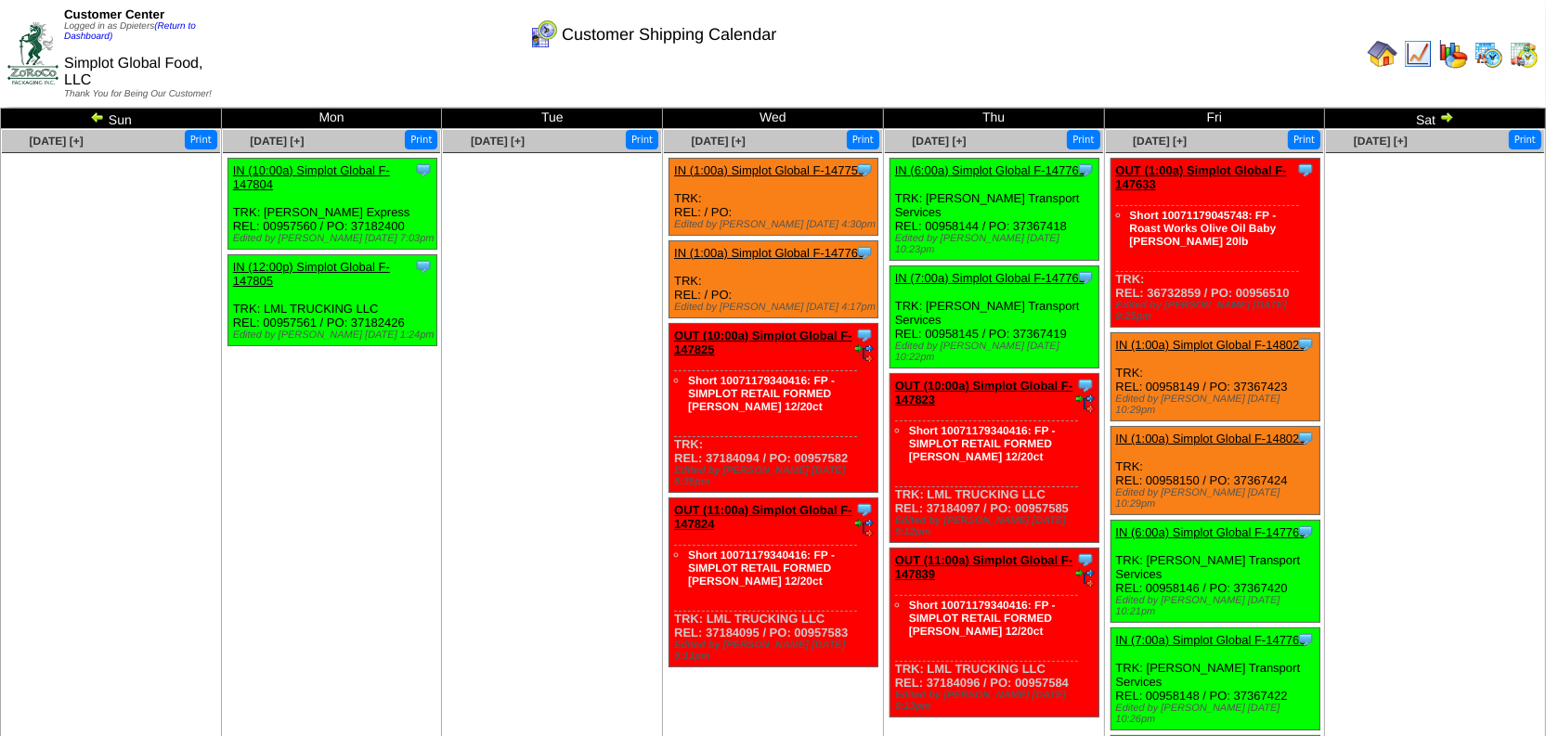
click at [599, 355] on ul at bounding box center [552, 292] width 218 height 279
click at [1444, 114] on img at bounding box center [1446, 117] width 15 height 15
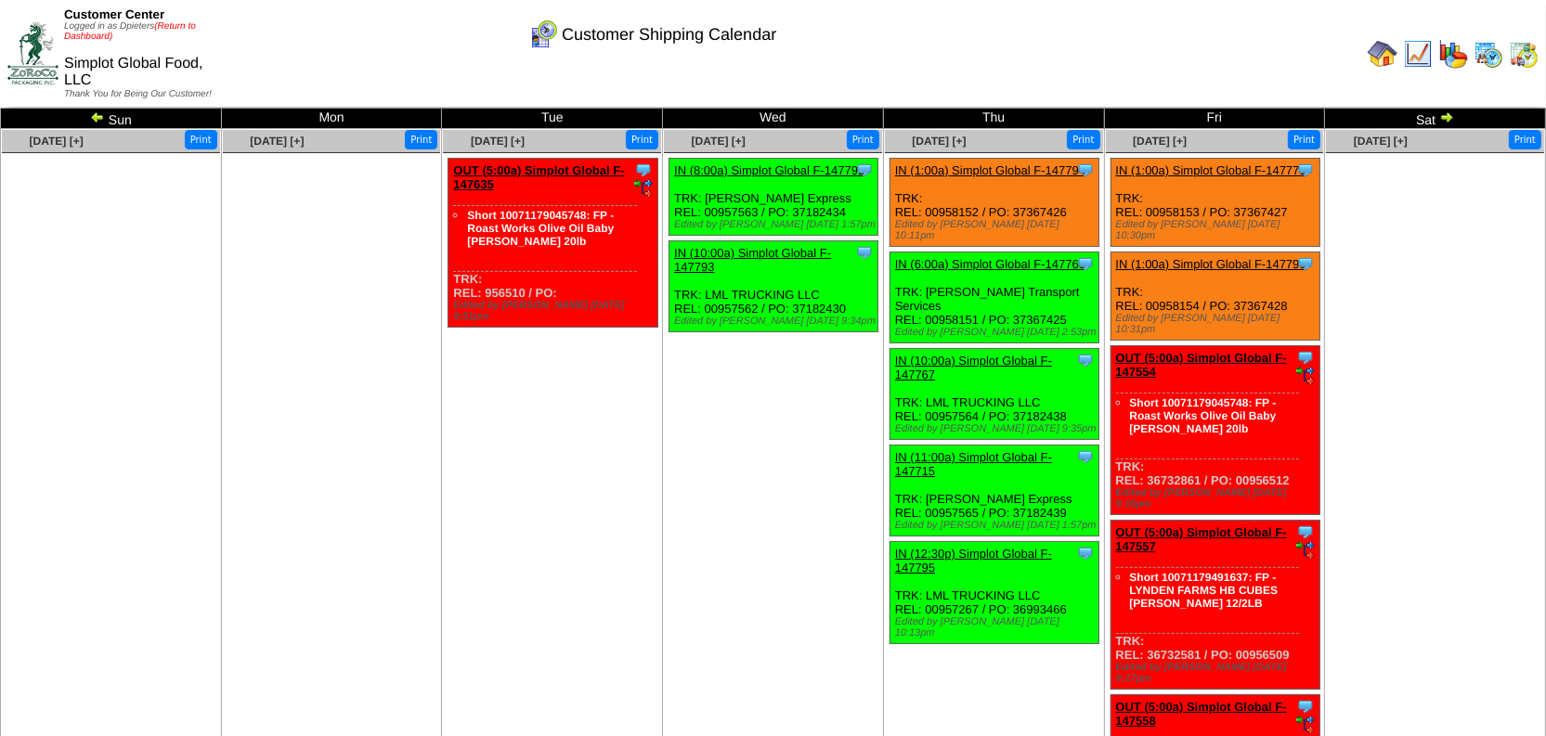
click at [196, 27] on link "(Return to Dashboard)" at bounding box center [130, 31] width 132 height 20
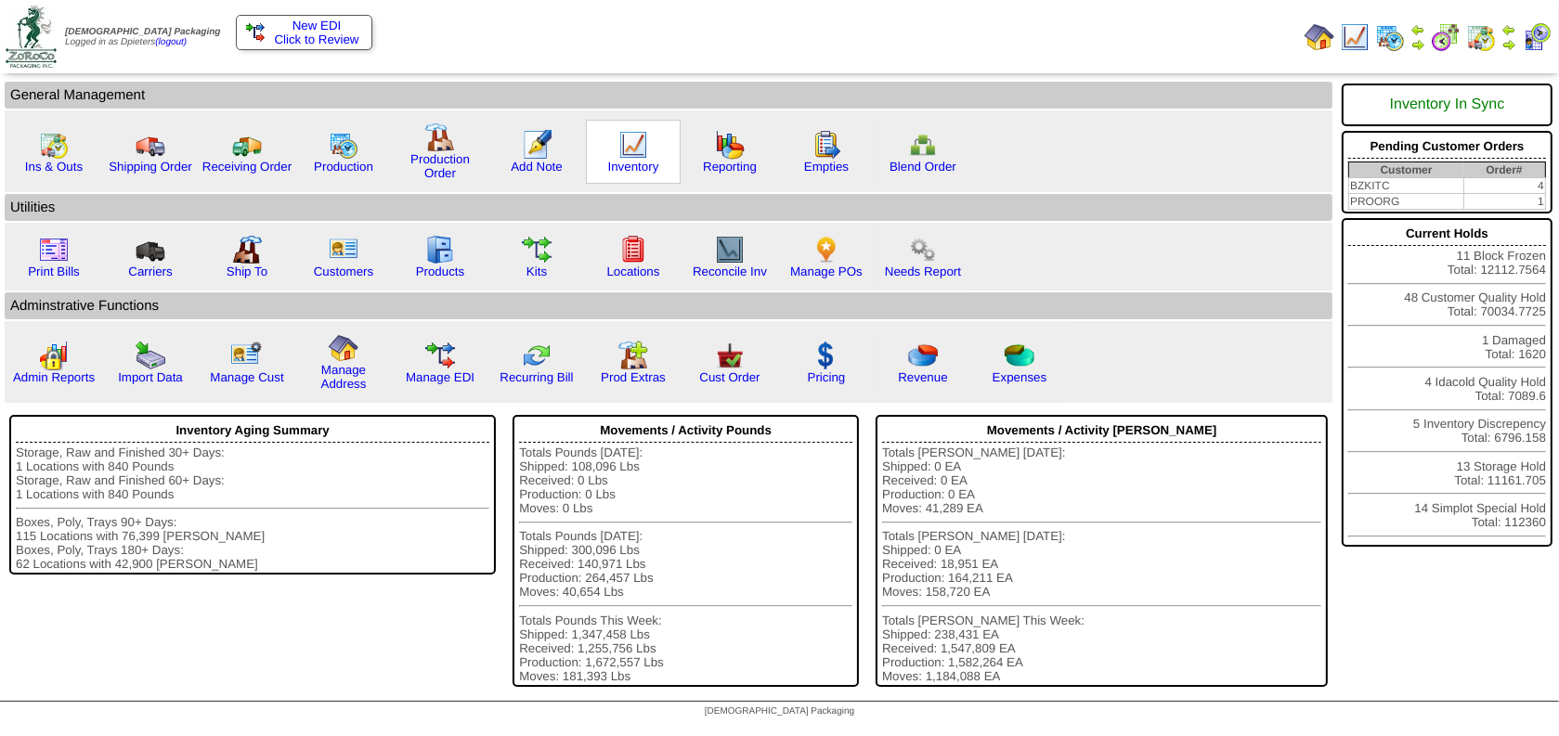
click at [636, 140] on img at bounding box center [633, 145] width 30 height 30
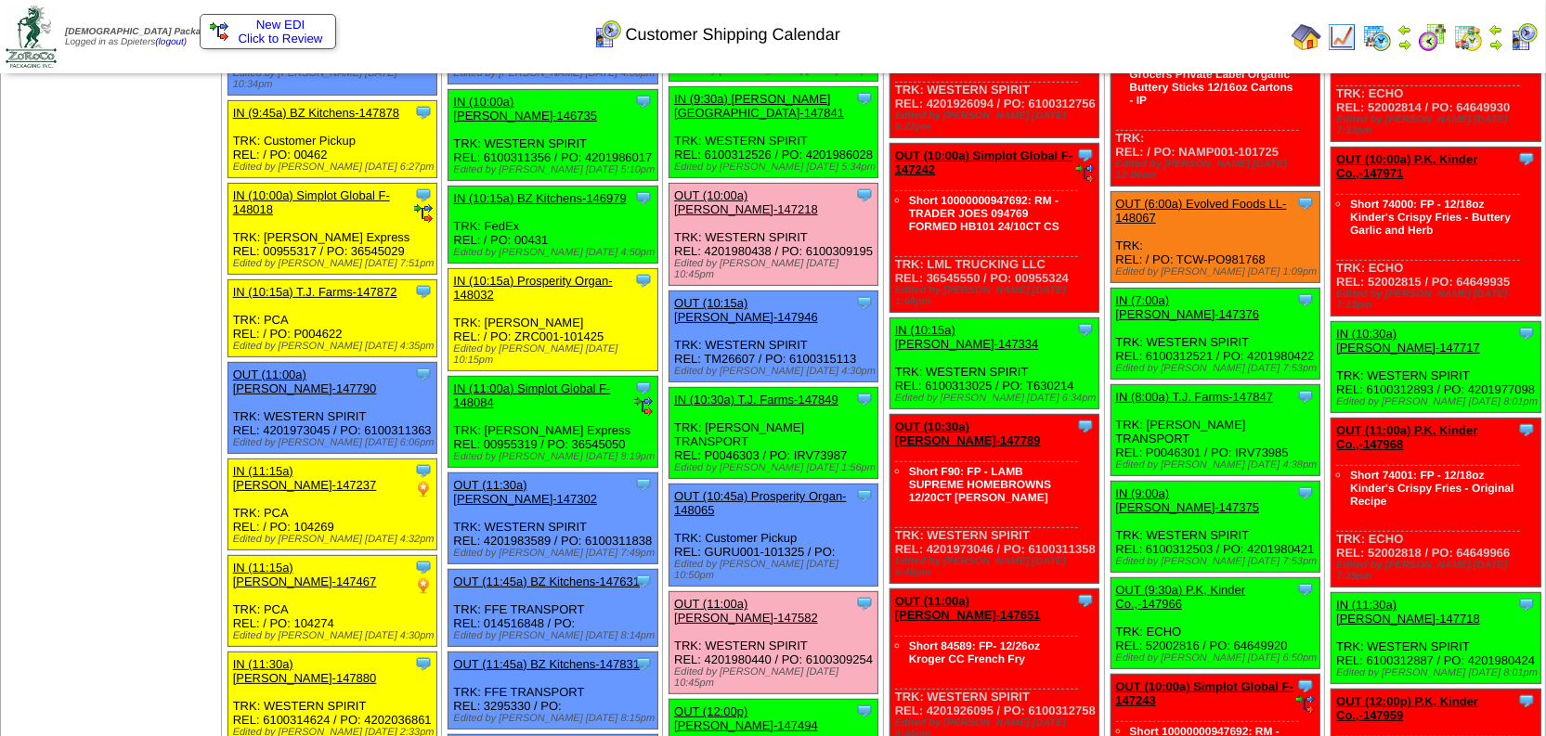
scroll to position [590, 0]
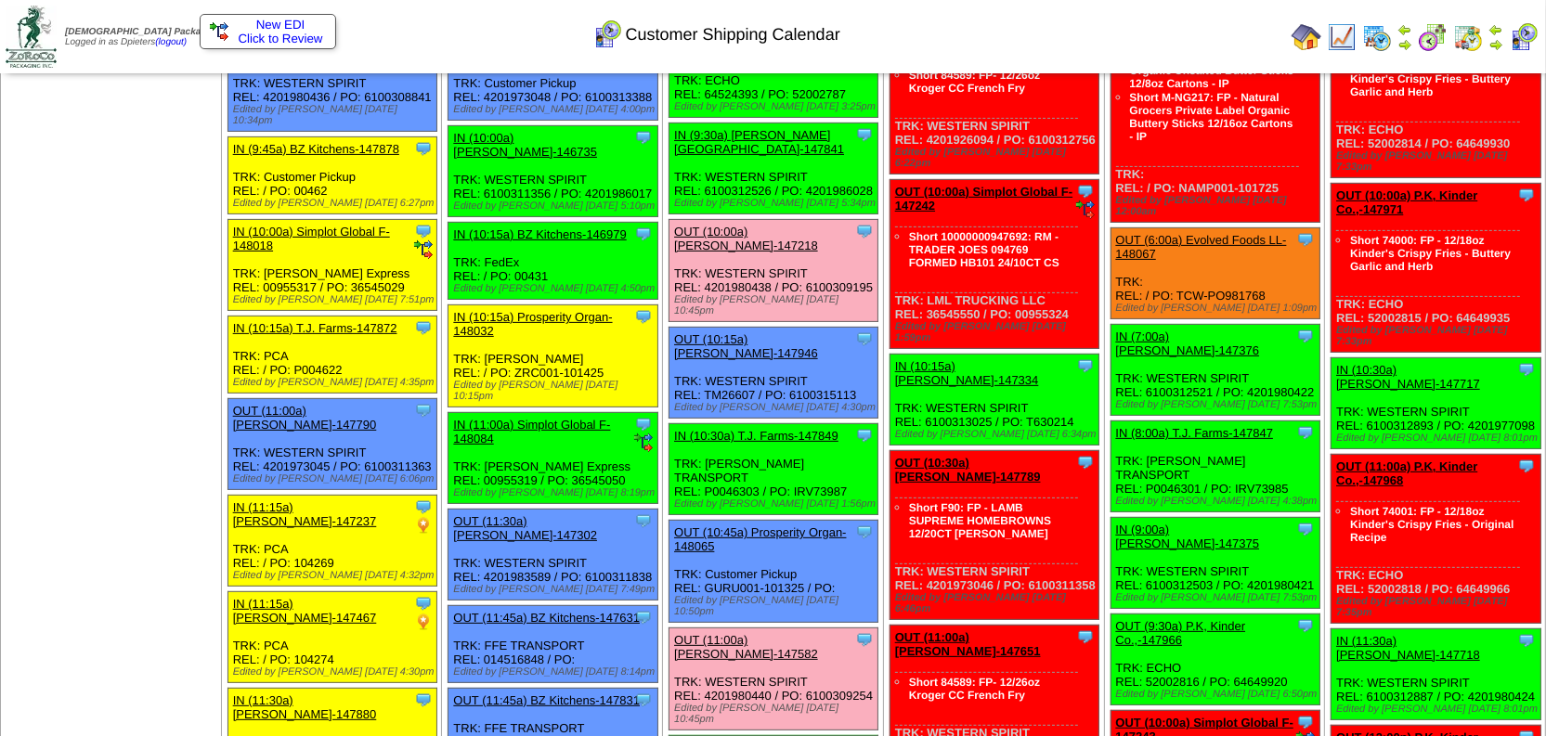
click at [516, 310] on link "IN (10:15a) Prosperity Organ-148032" at bounding box center [532, 324] width 159 height 28
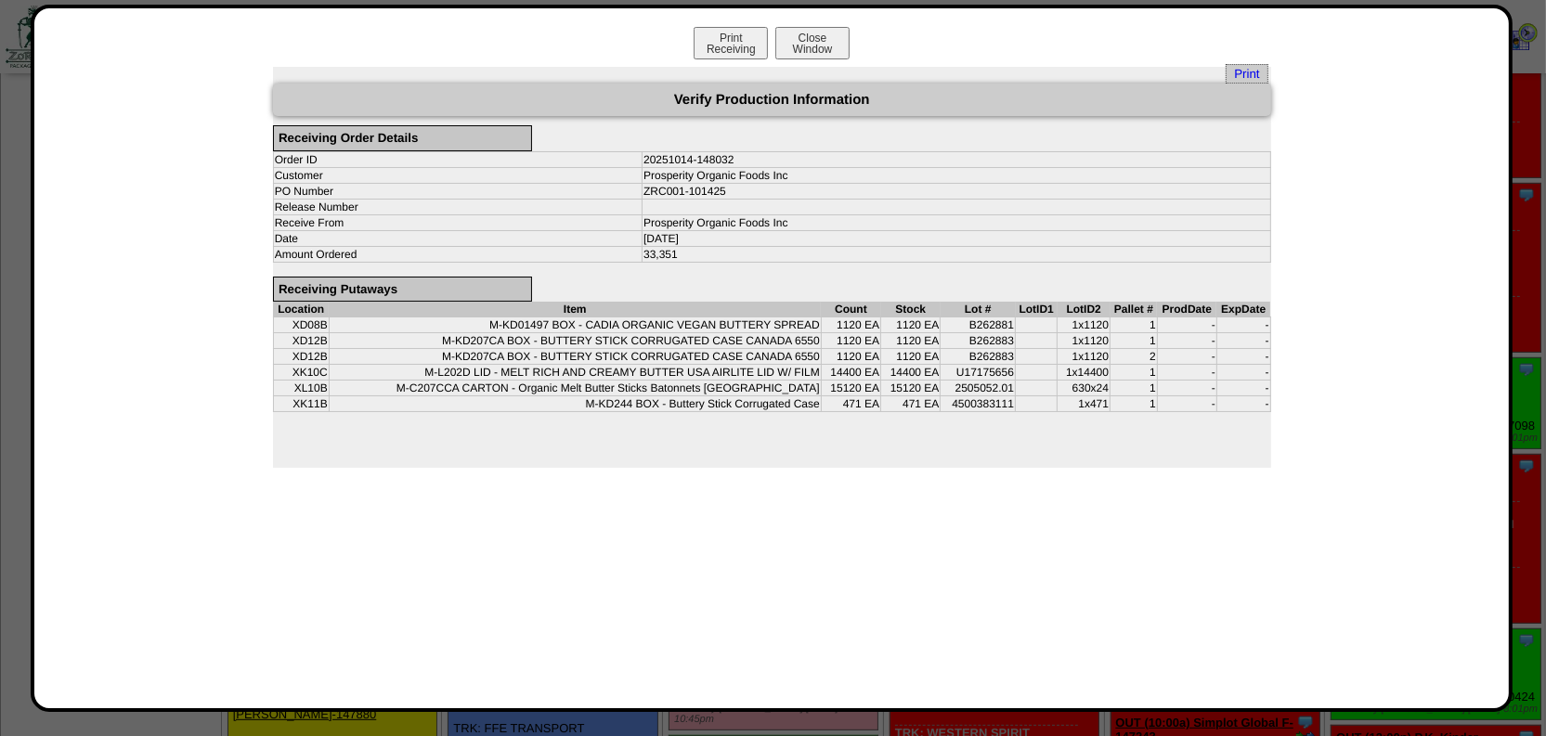
click at [180, 393] on div "Print Verify Production Information Receiving Order Details Order ID 20251014-1…" at bounding box center [771, 267] width 1437 height 401
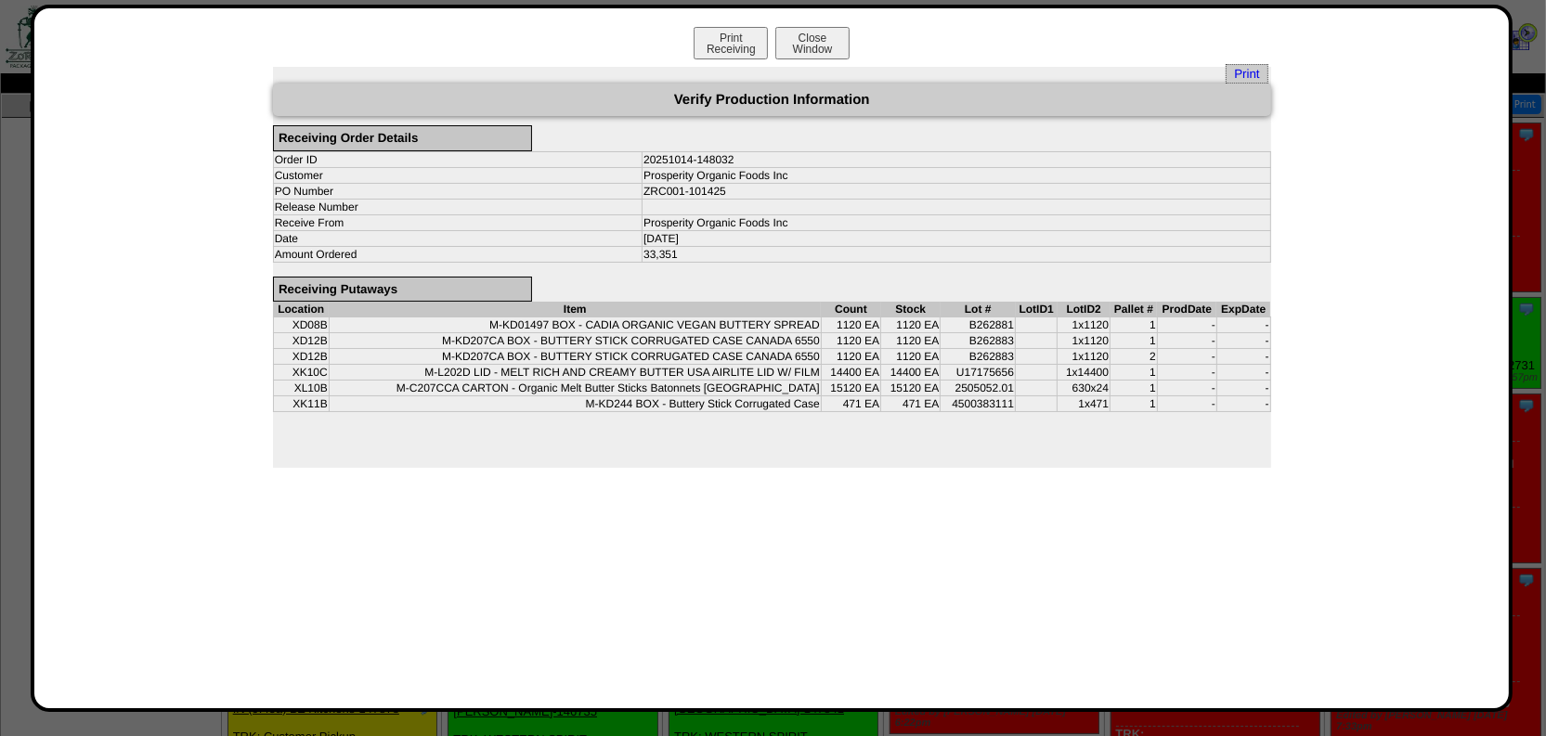
scroll to position [0, 0]
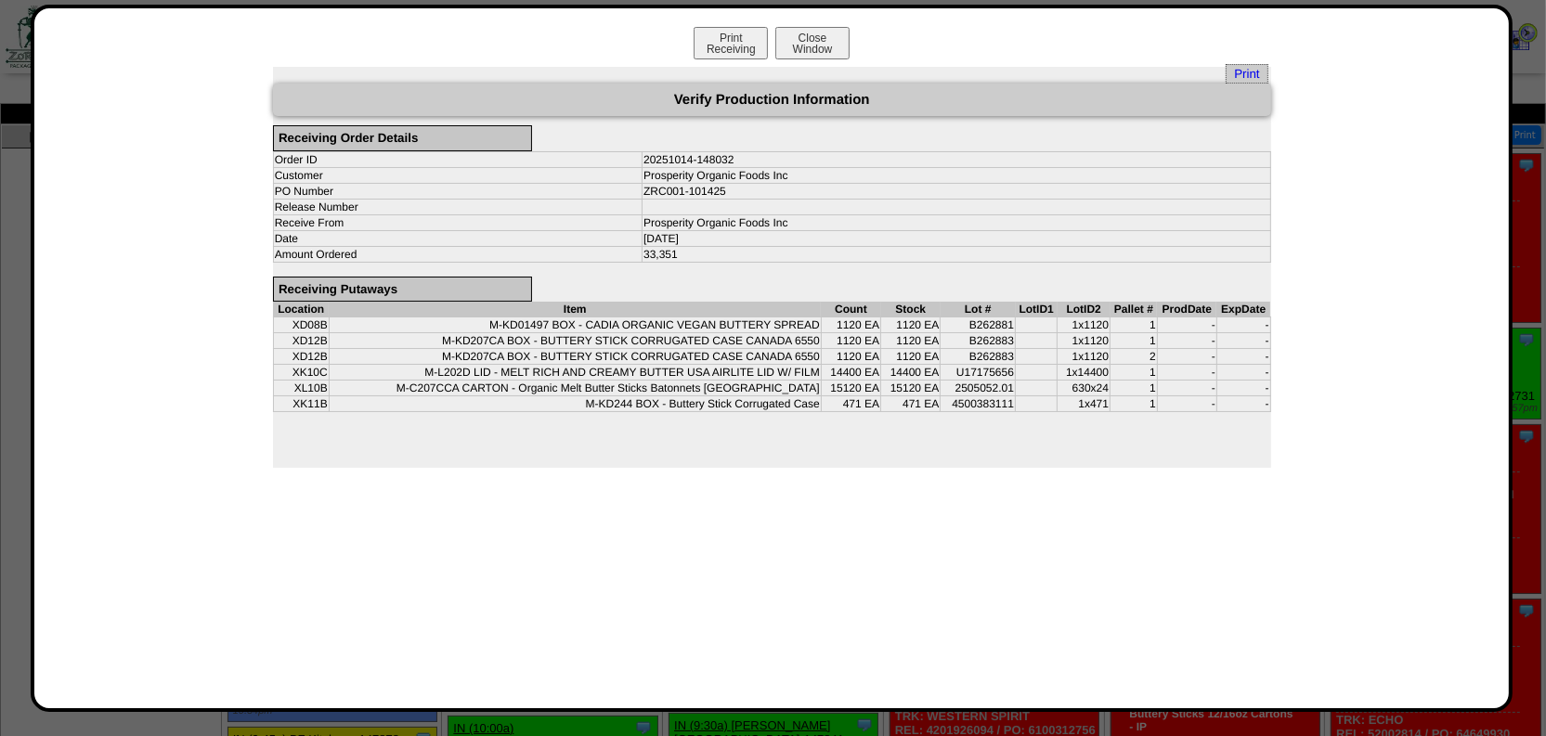
click at [180, 393] on div "Print Verify Production Information Receiving Order Details Order ID 20251014-1…" at bounding box center [771, 267] width 1437 height 401
click at [834, 39] on button "Close Window" at bounding box center [812, 43] width 74 height 32
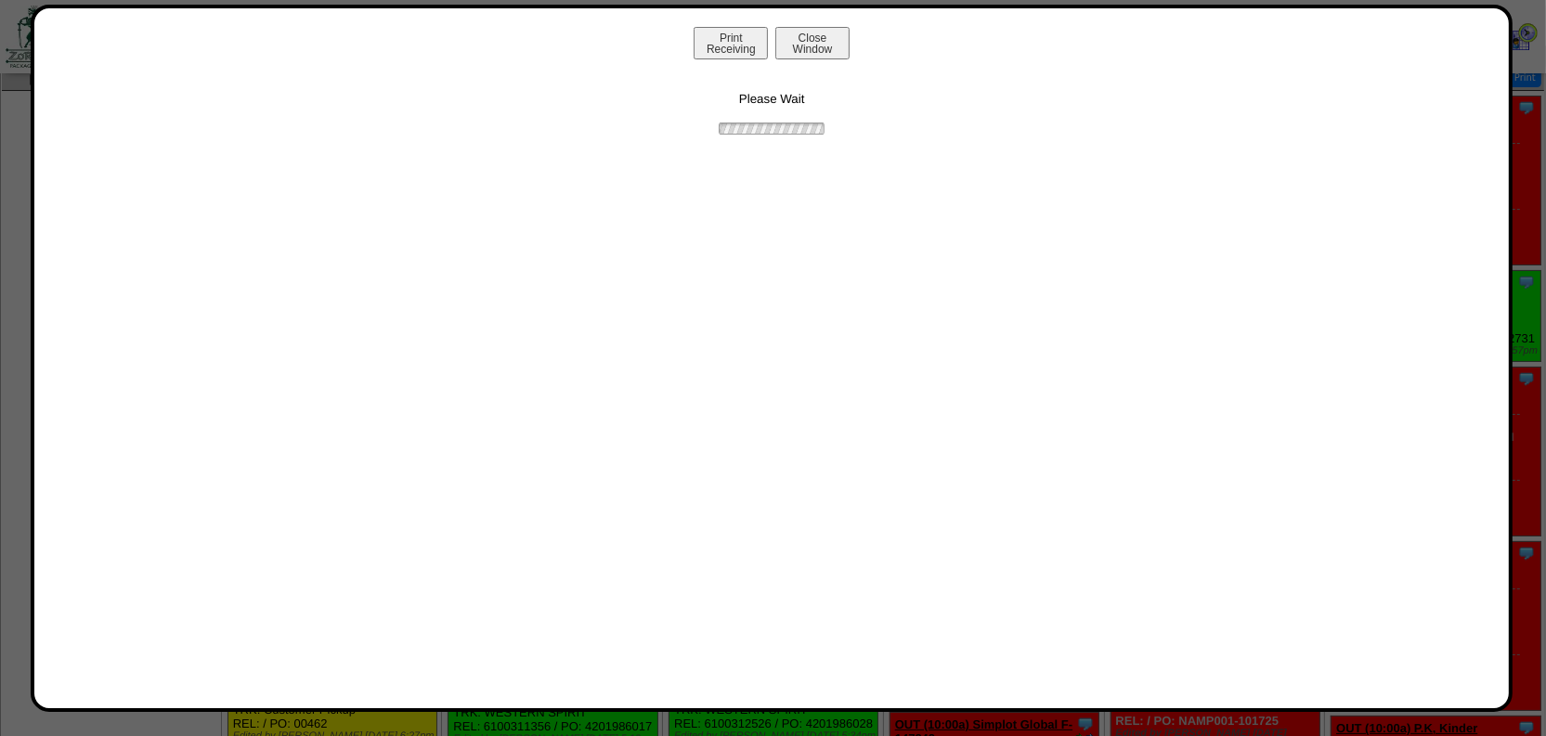
scroll to position [84, 0]
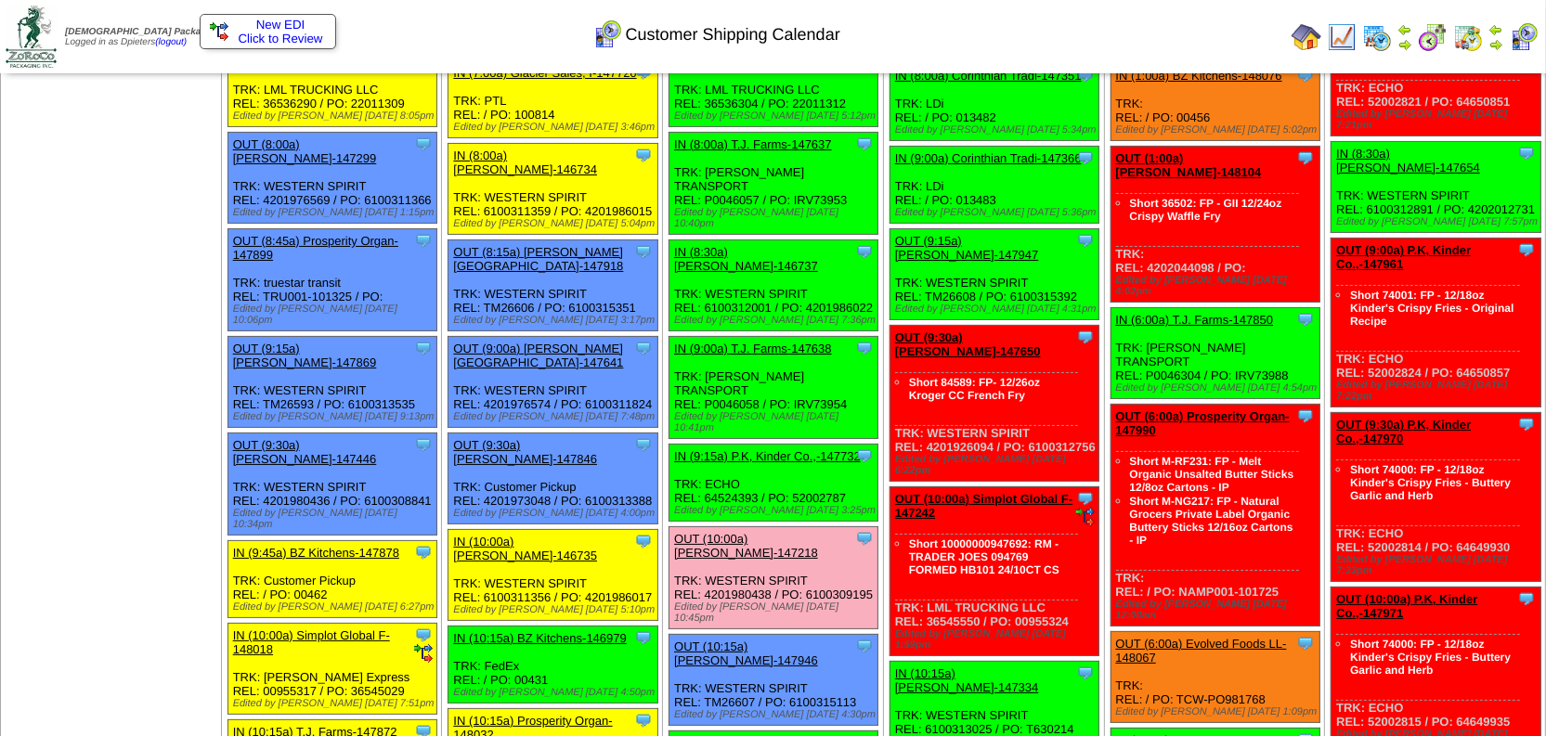
scroll to position [253, 0]
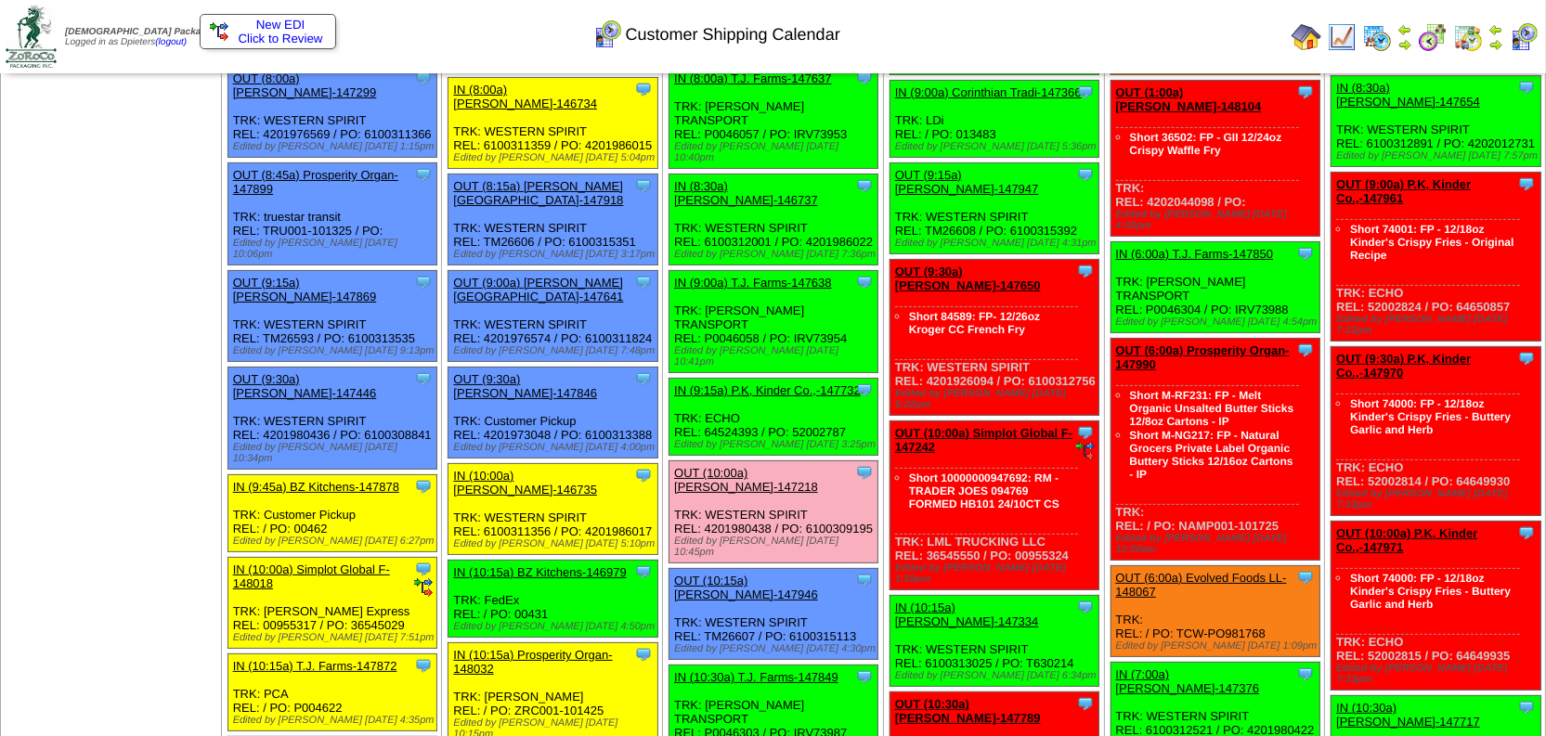
click at [535, 648] on link "IN (10:15a) Prosperity Organ-148032" at bounding box center [532, 662] width 159 height 28
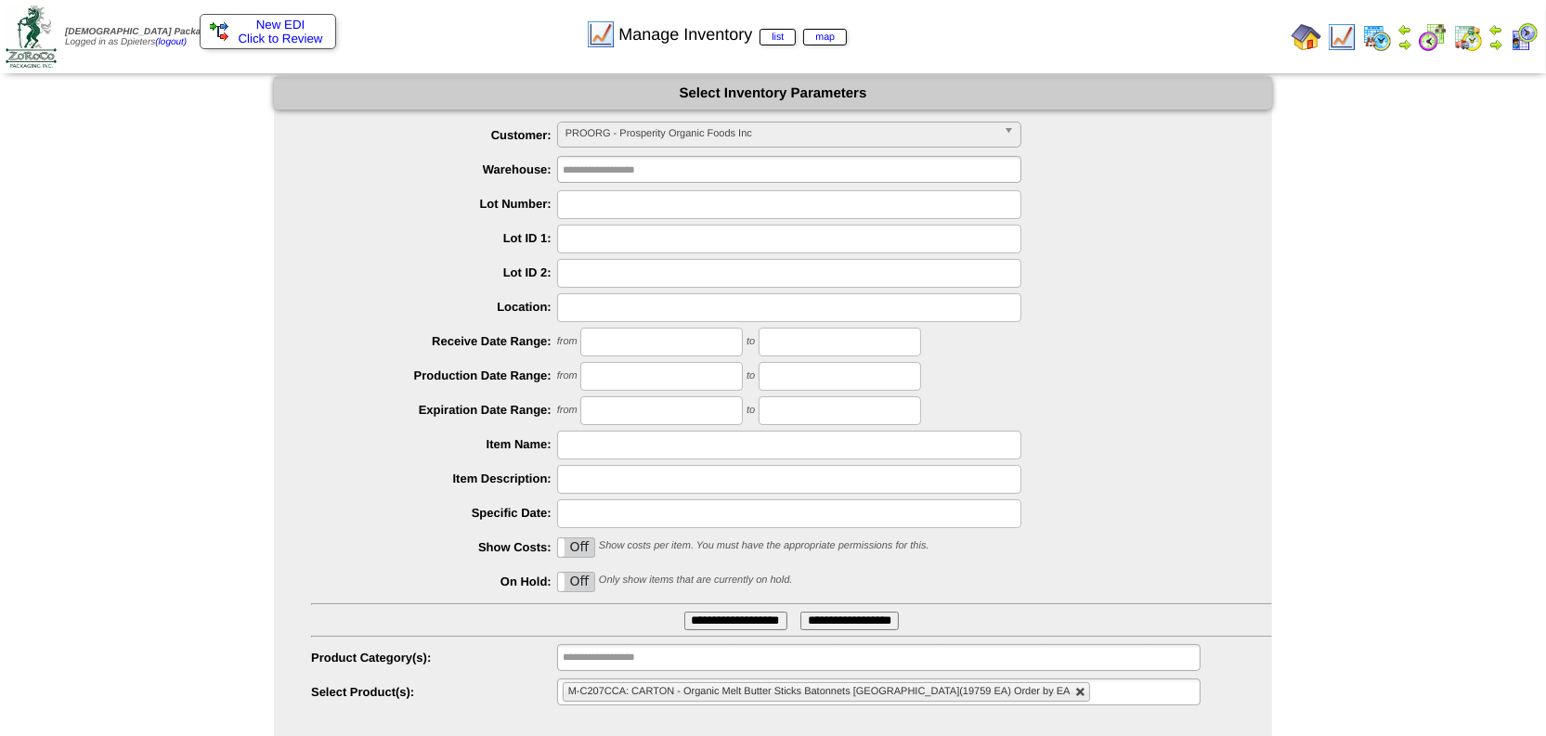
click at [1075, 690] on link at bounding box center [1080, 692] width 11 height 11
type input "**********"
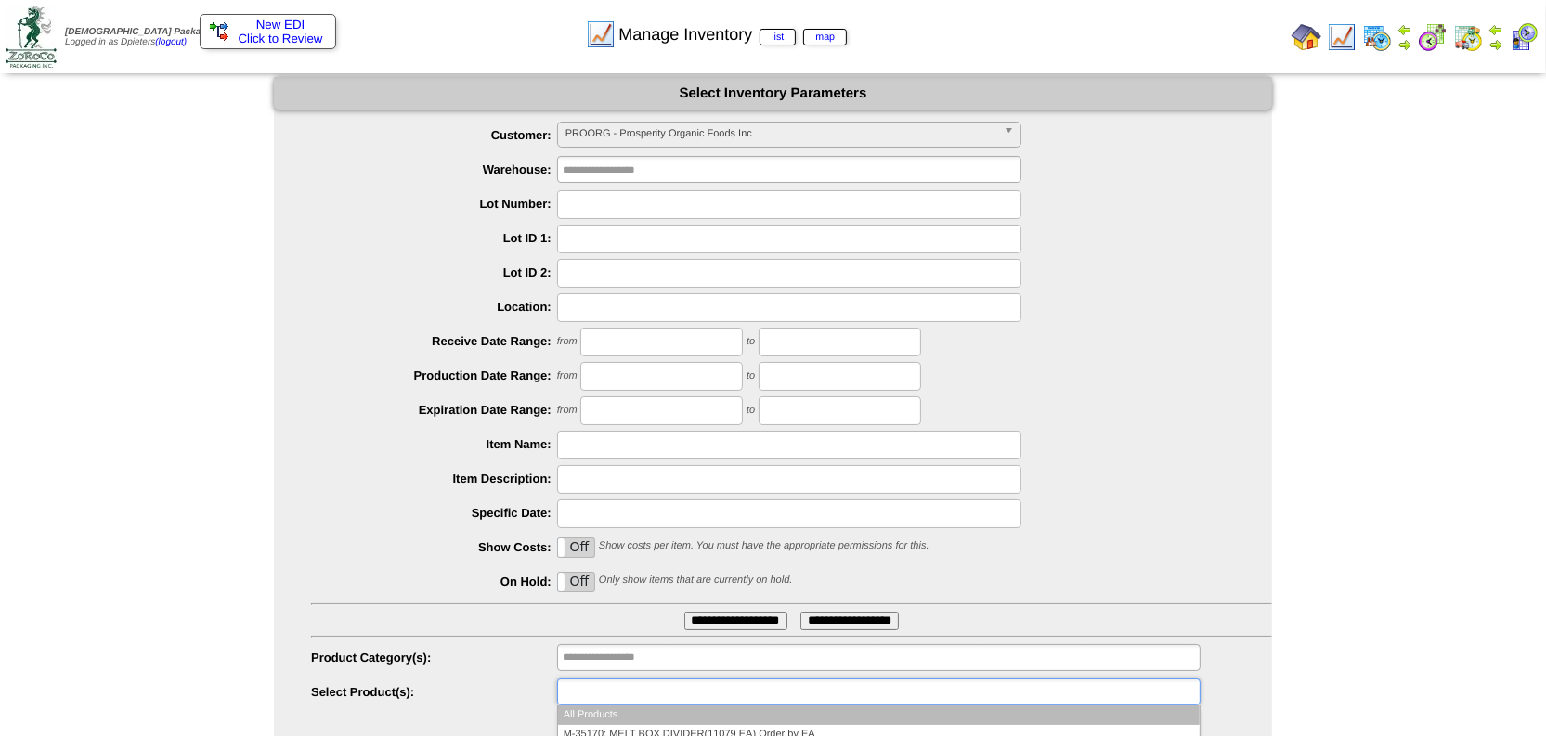
click at [743, 692] on ul at bounding box center [878, 692] width 643 height 27
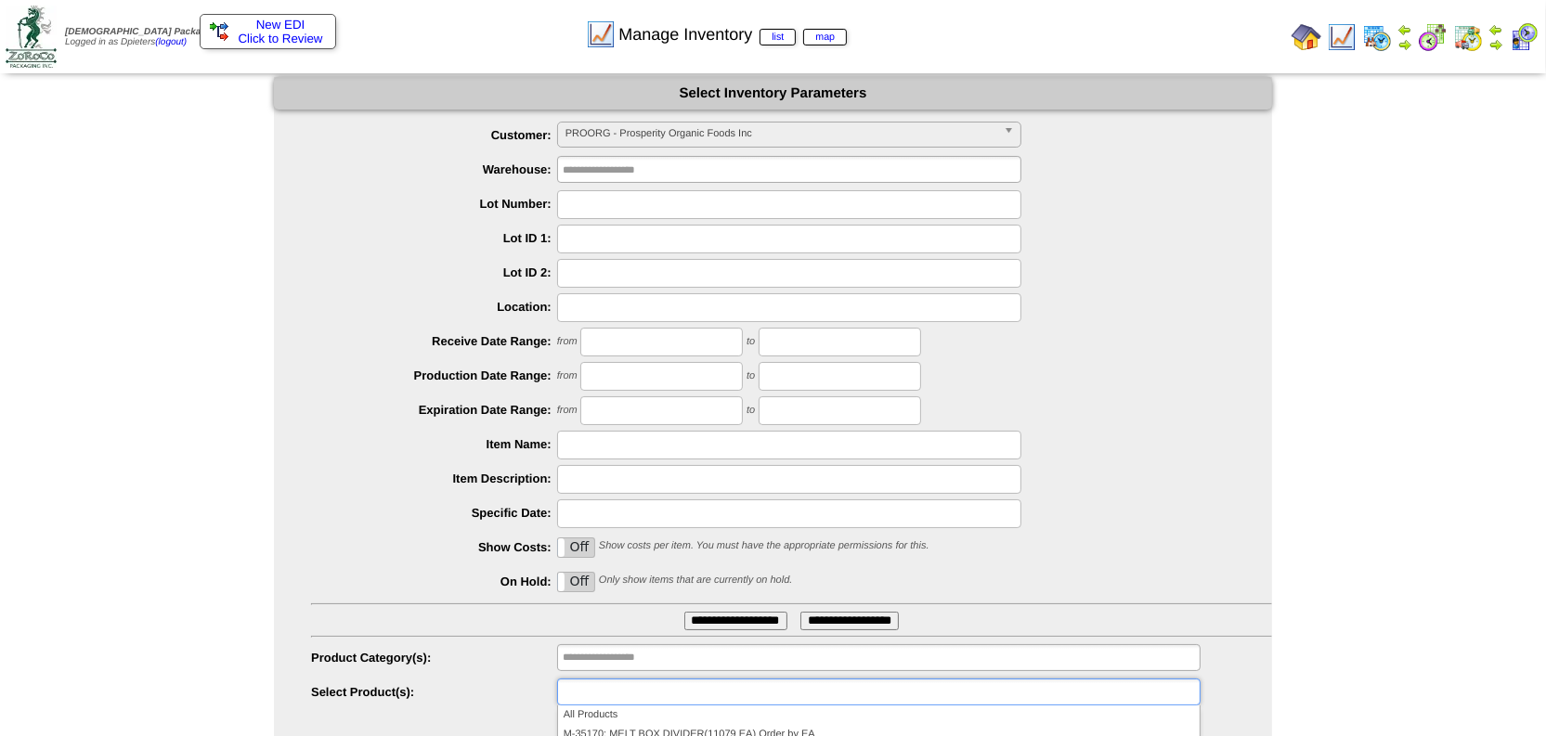
type input "**********"
